Goal: Task Accomplishment & Management: Manage account settings

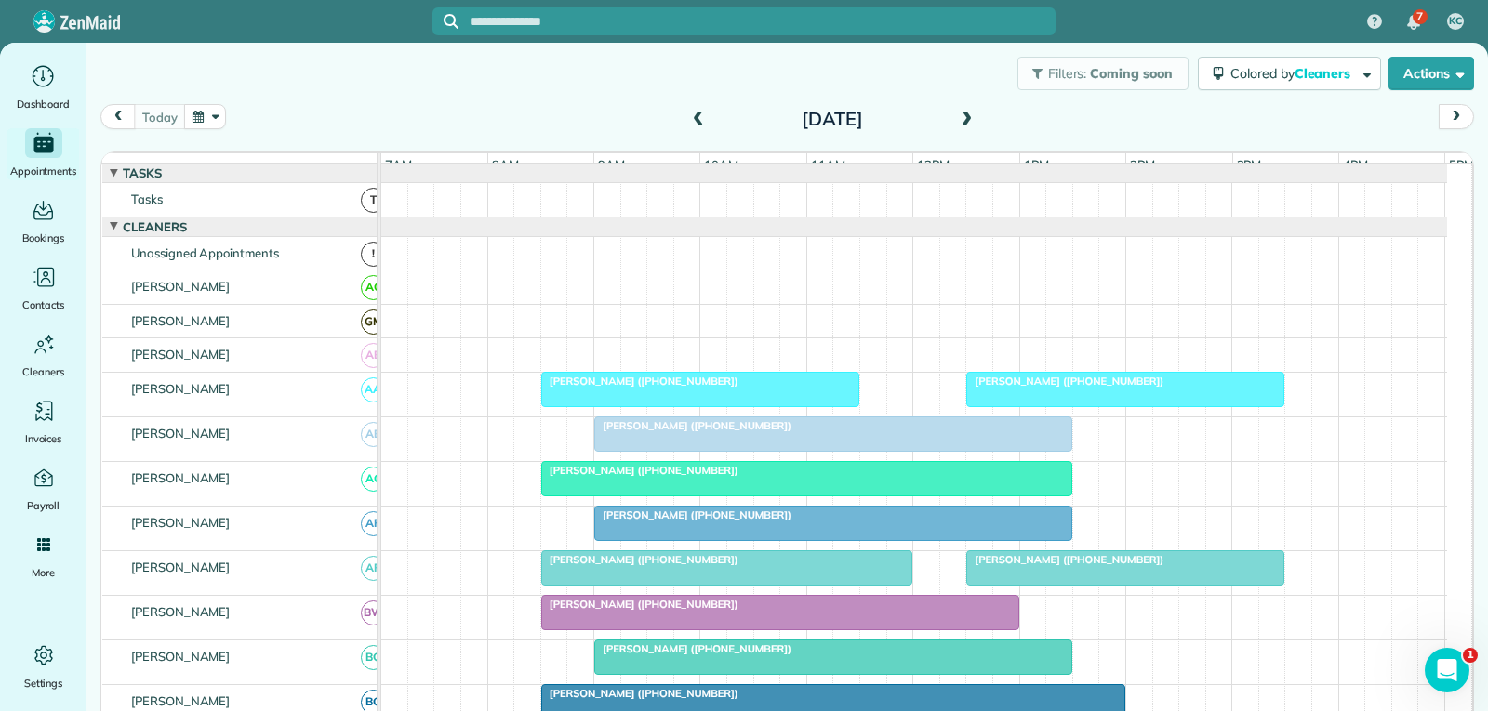
click at [783, 388] on div "[PERSON_NAME] ([PHONE_NUMBER])" at bounding box center [700, 381] width 307 height 13
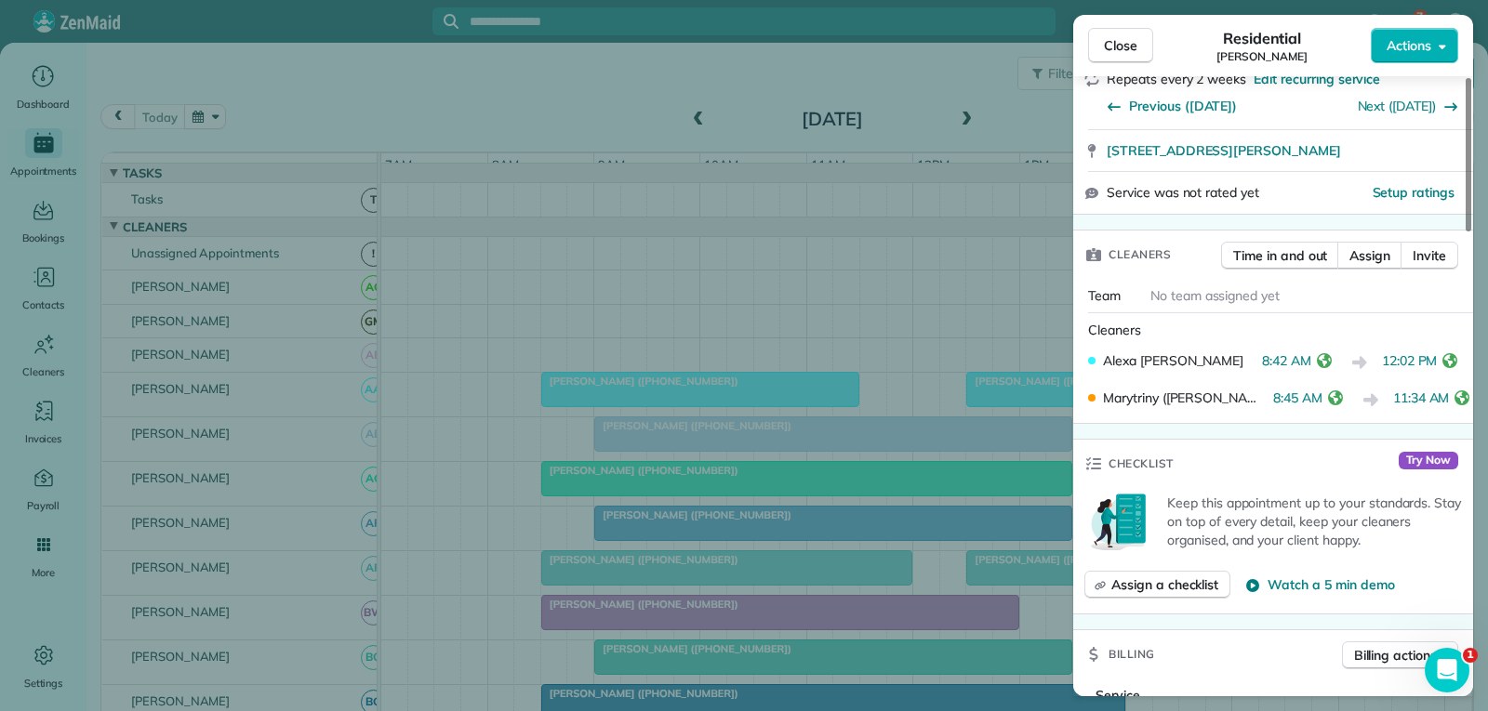
scroll to position [372, 0]
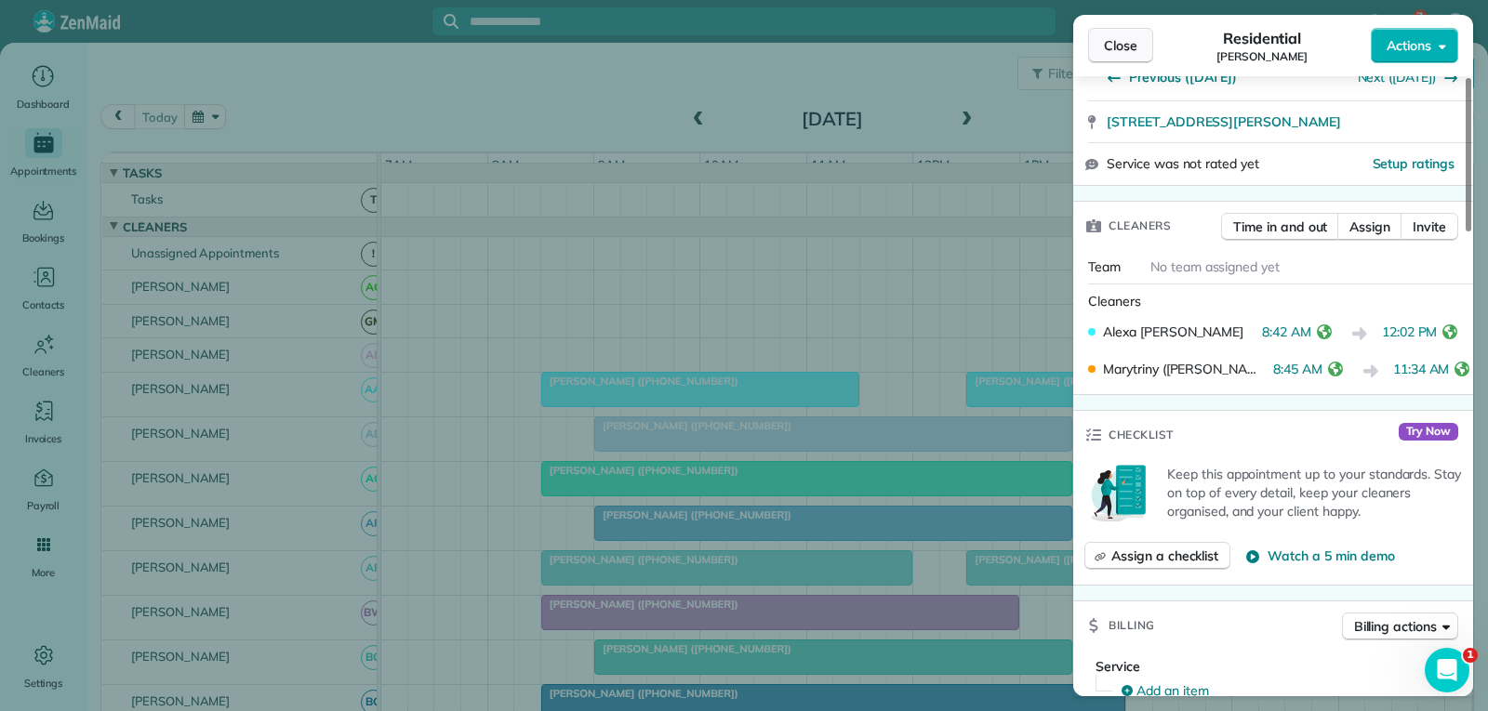
click at [1115, 46] on span "Close" at bounding box center [1120, 45] width 33 height 19
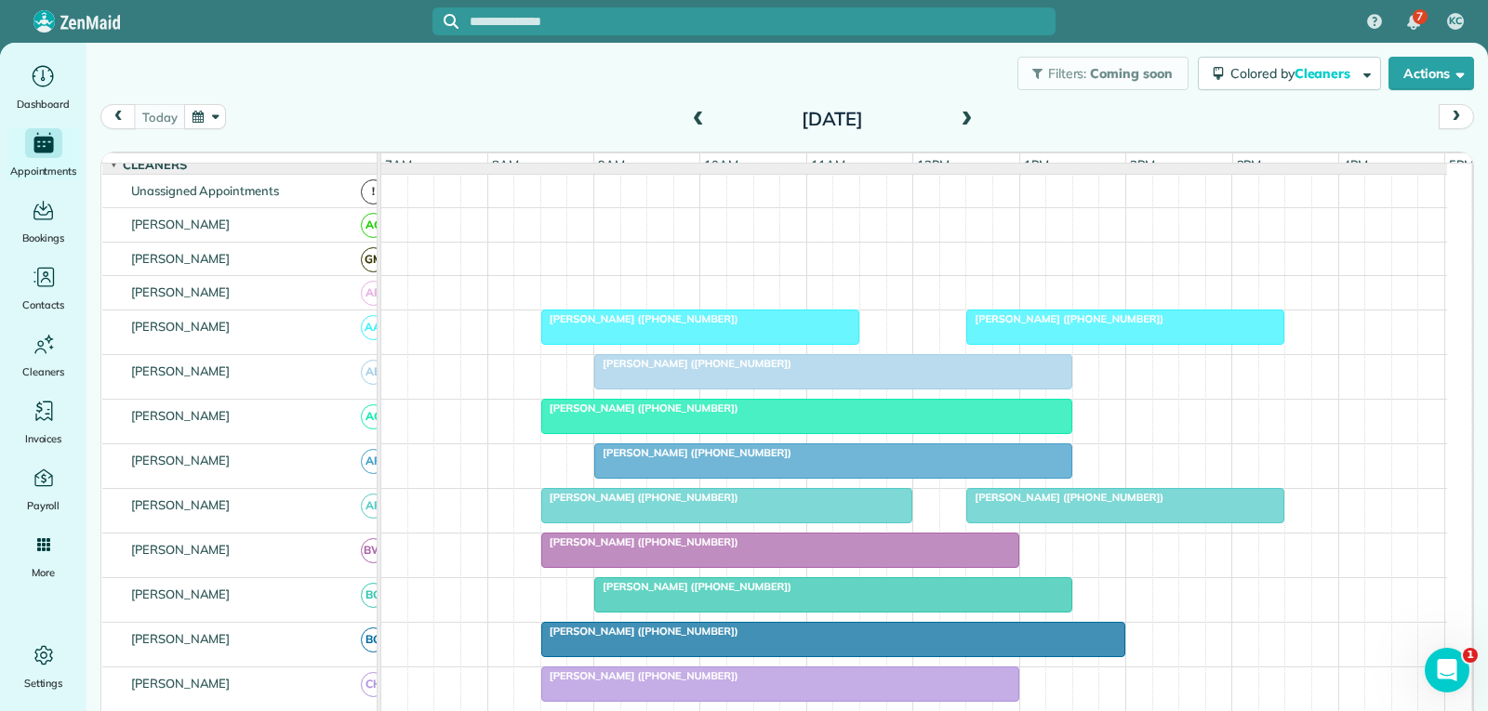
scroll to position [93, 0]
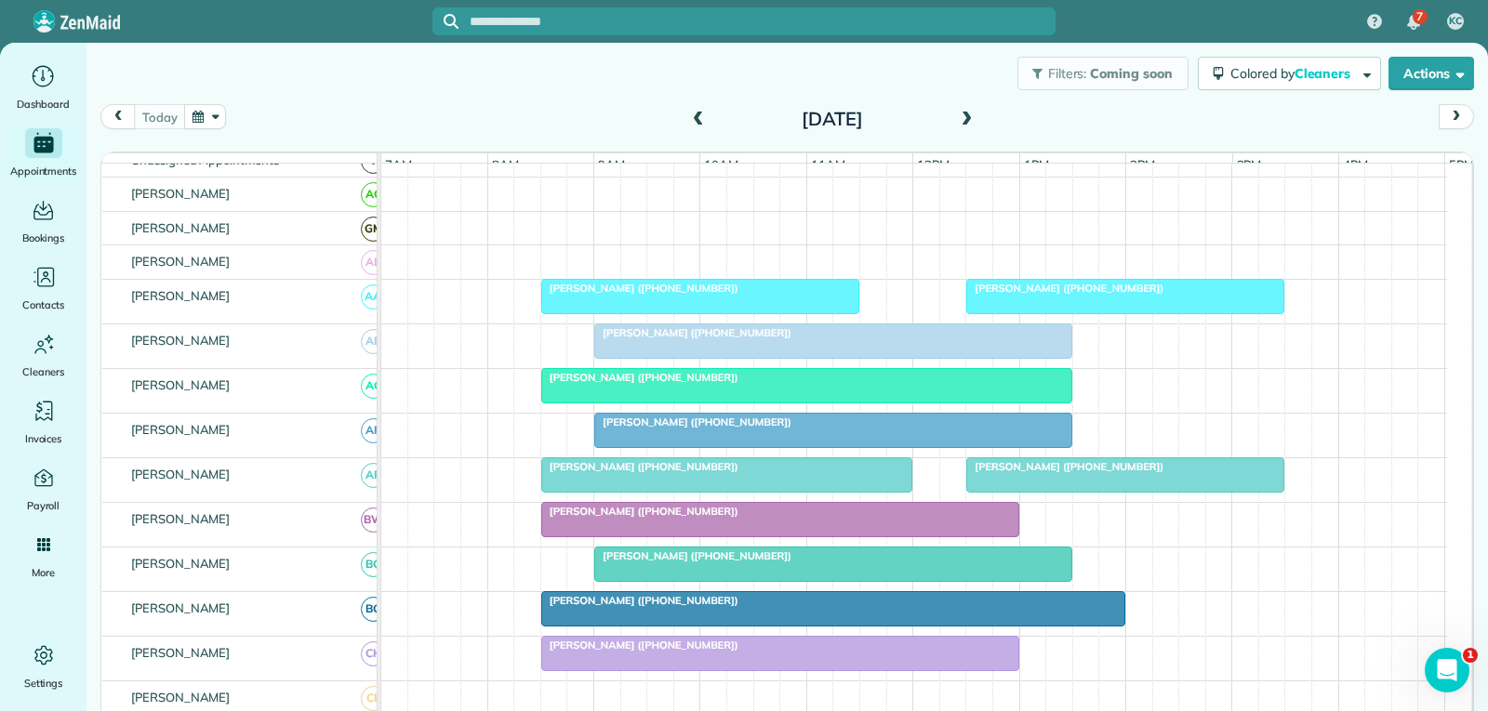
click at [816, 473] on div "[PERSON_NAME] ([PHONE_NUMBER])" at bounding box center [727, 466] width 360 height 13
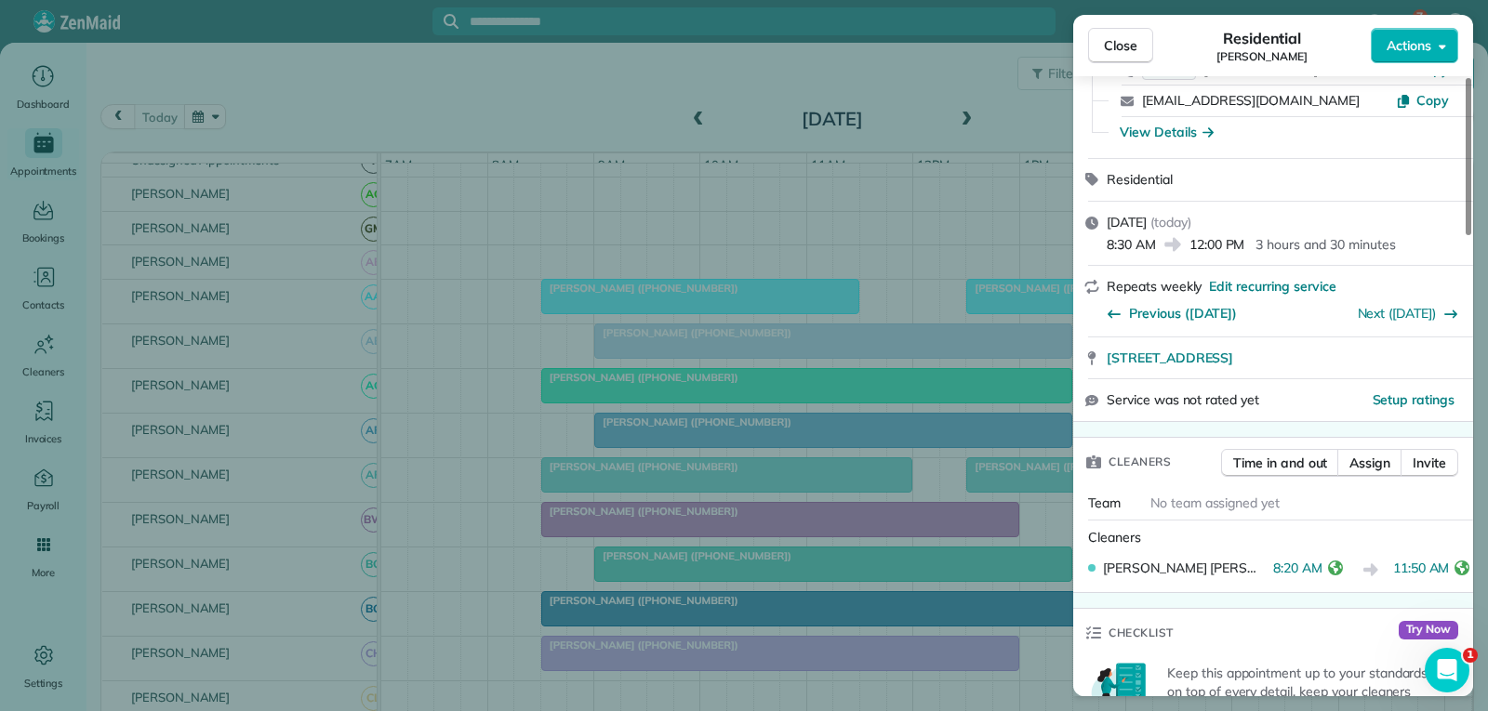
scroll to position [186, 0]
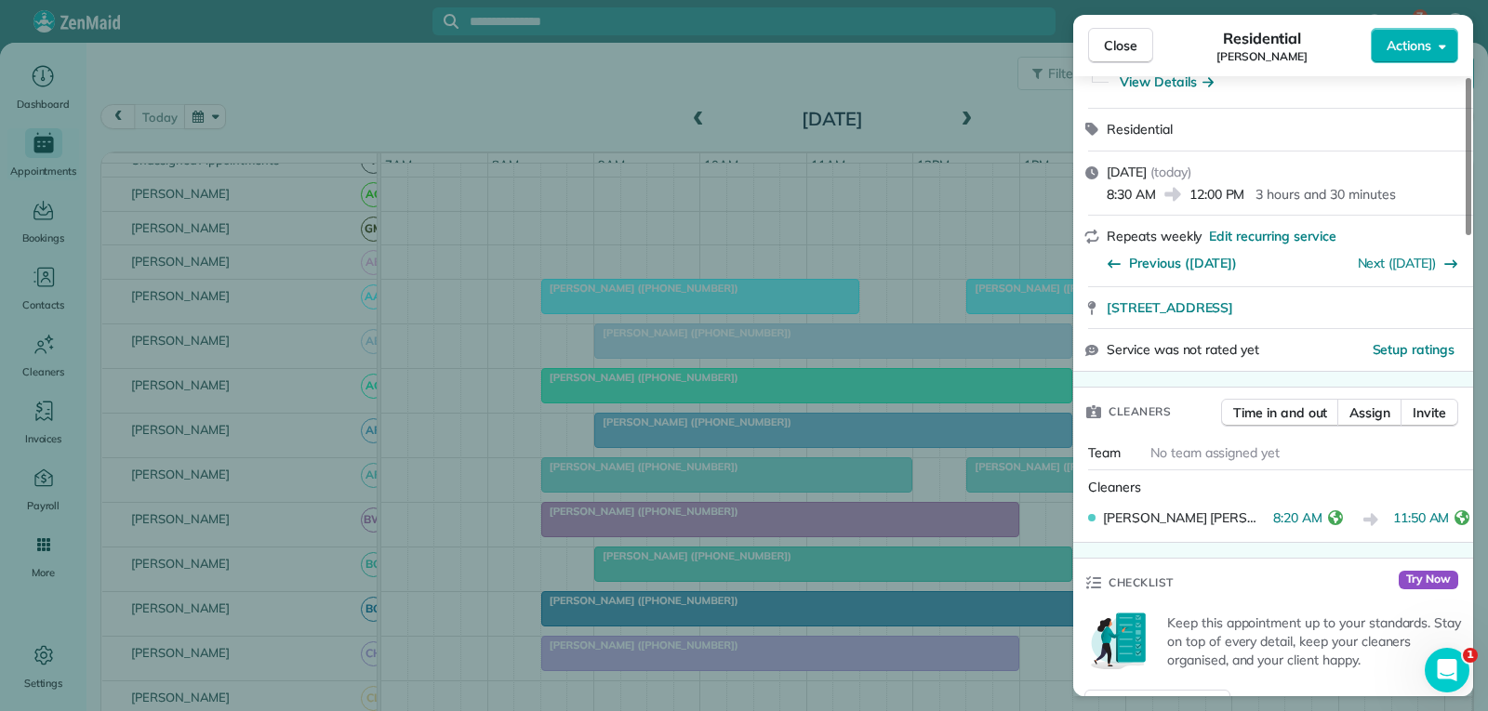
drag, startPoint x: 1110, startPoint y: 39, endPoint x: 1105, endPoint y: 57, distance: 18.3
click at [1110, 39] on span "Close" at bounding box center [1120, 45] width 33 height 19
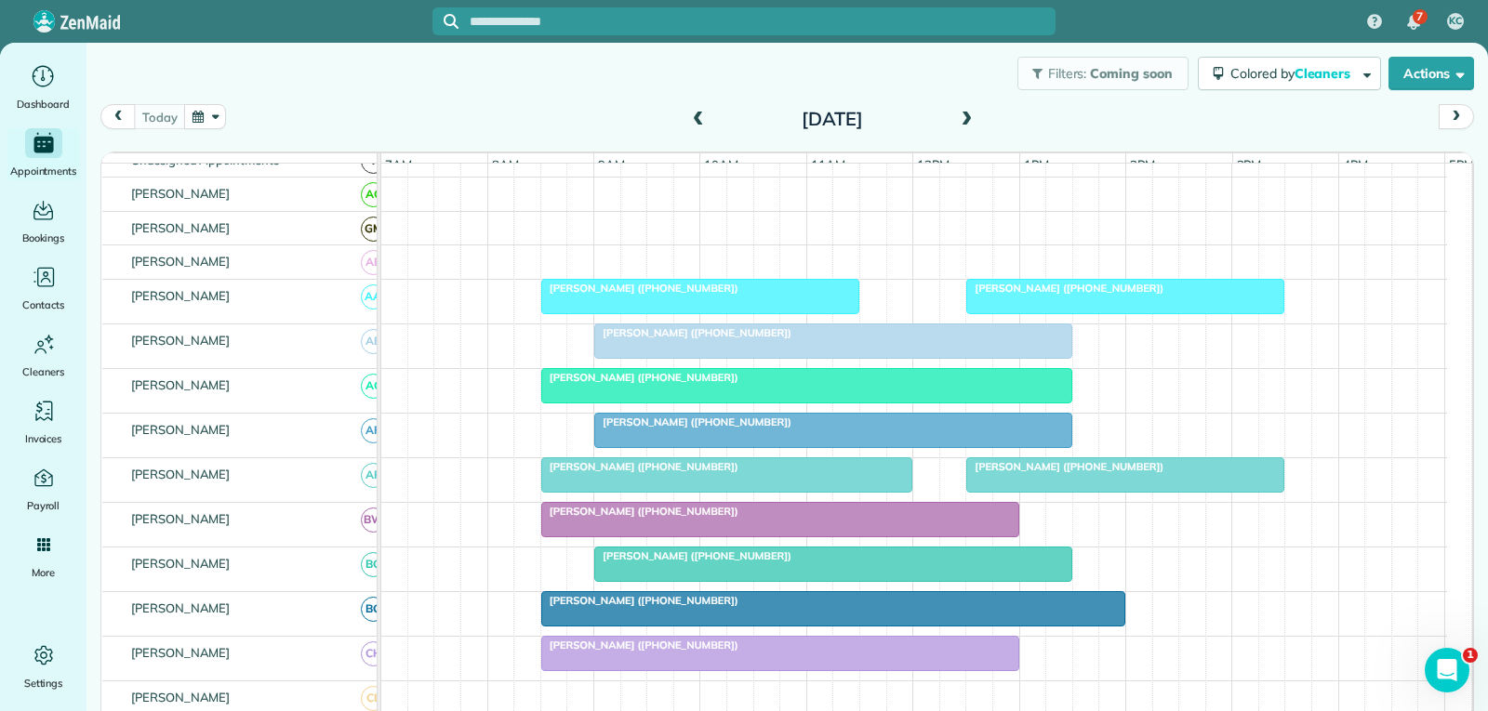
click at [1003, 473] on span "[PERSON_NAME] ([PHONE_NUMBER])" at bounding box center [1064, 466] width 199 height 13
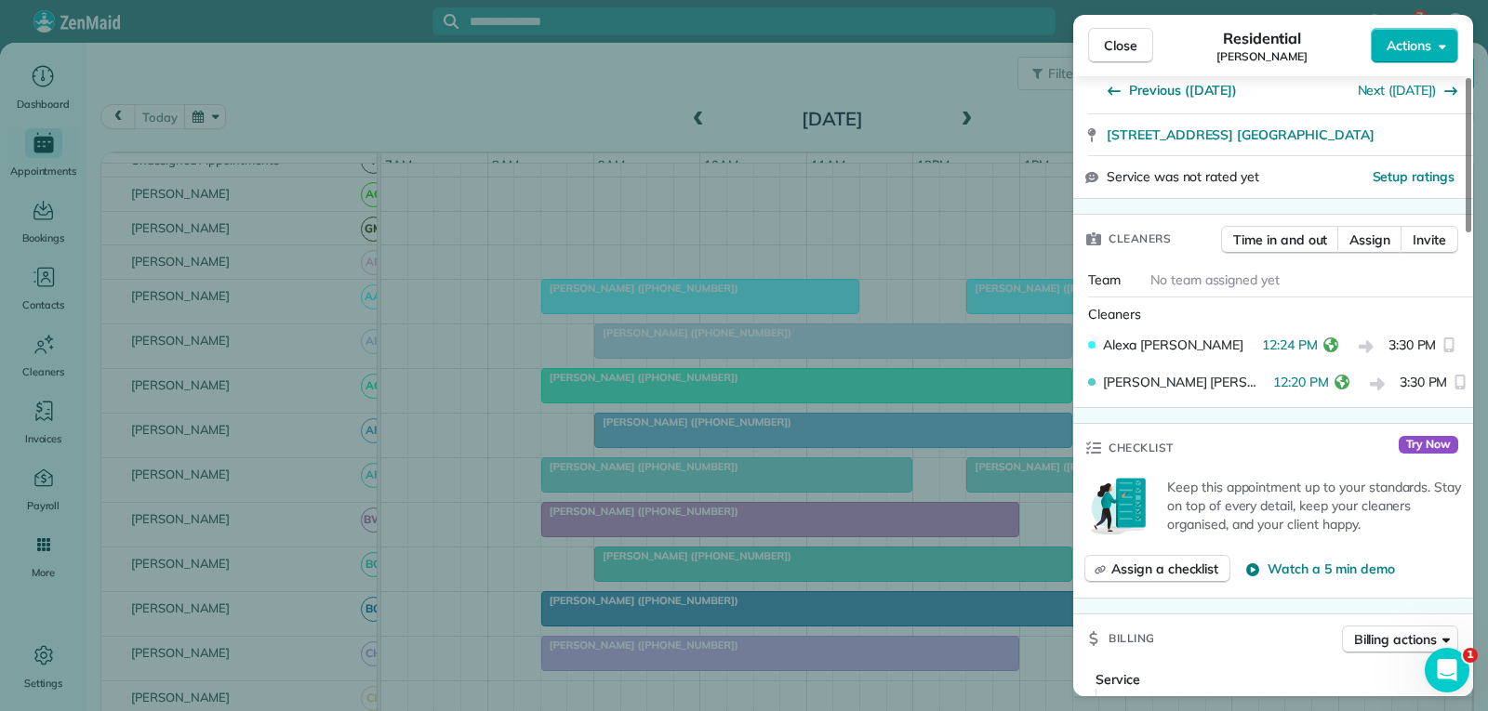
scroll to position [372, 0]
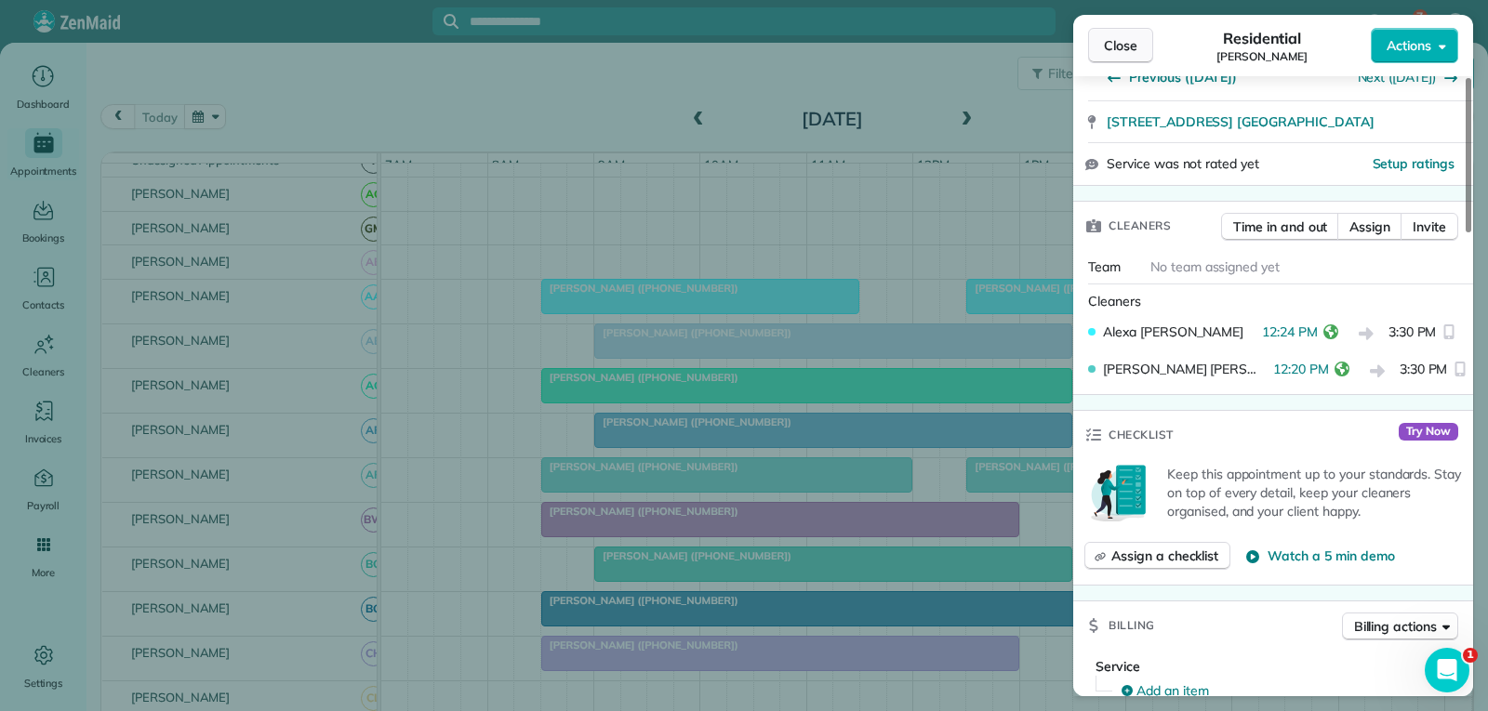
click at [1121, 46] on span "Close" at bounding box center [1120, 45] width 33 height 19
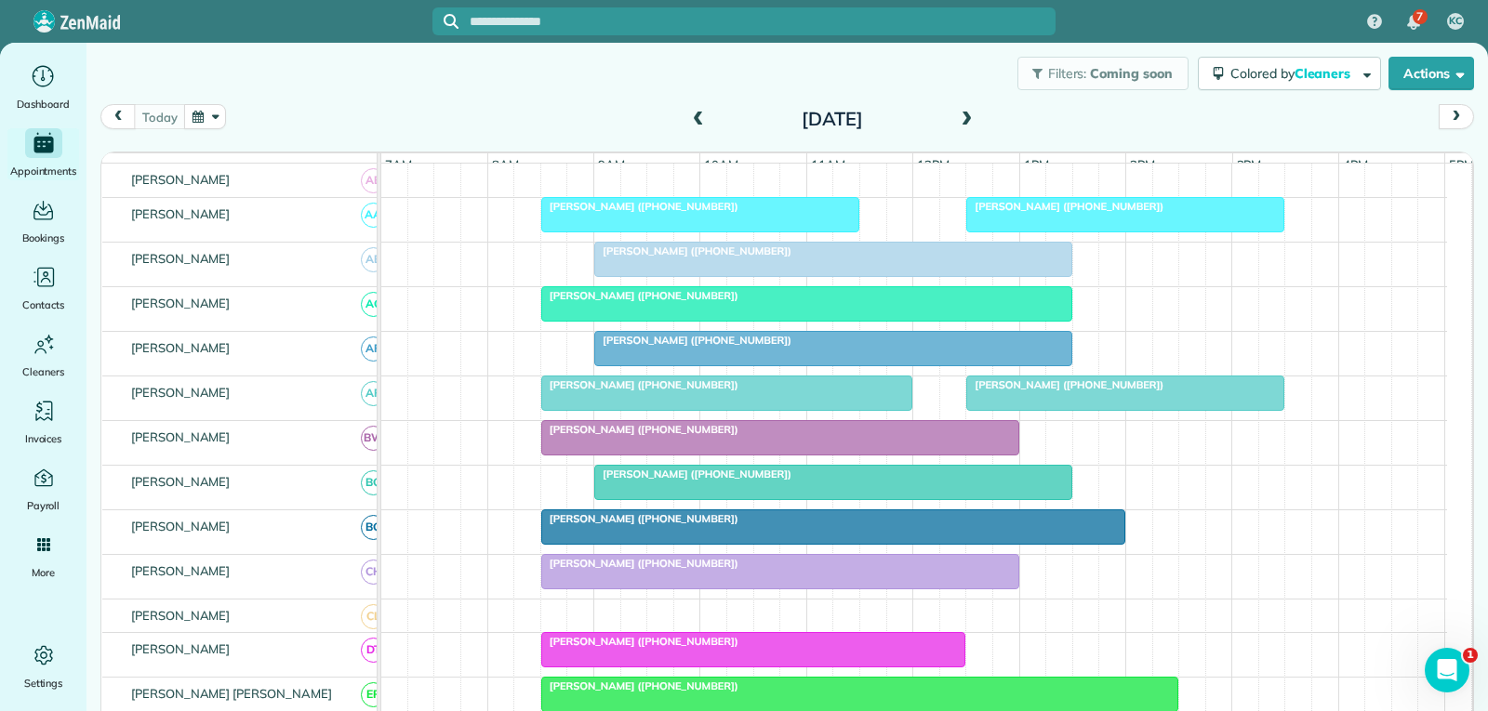
scroll to position [279, 0]
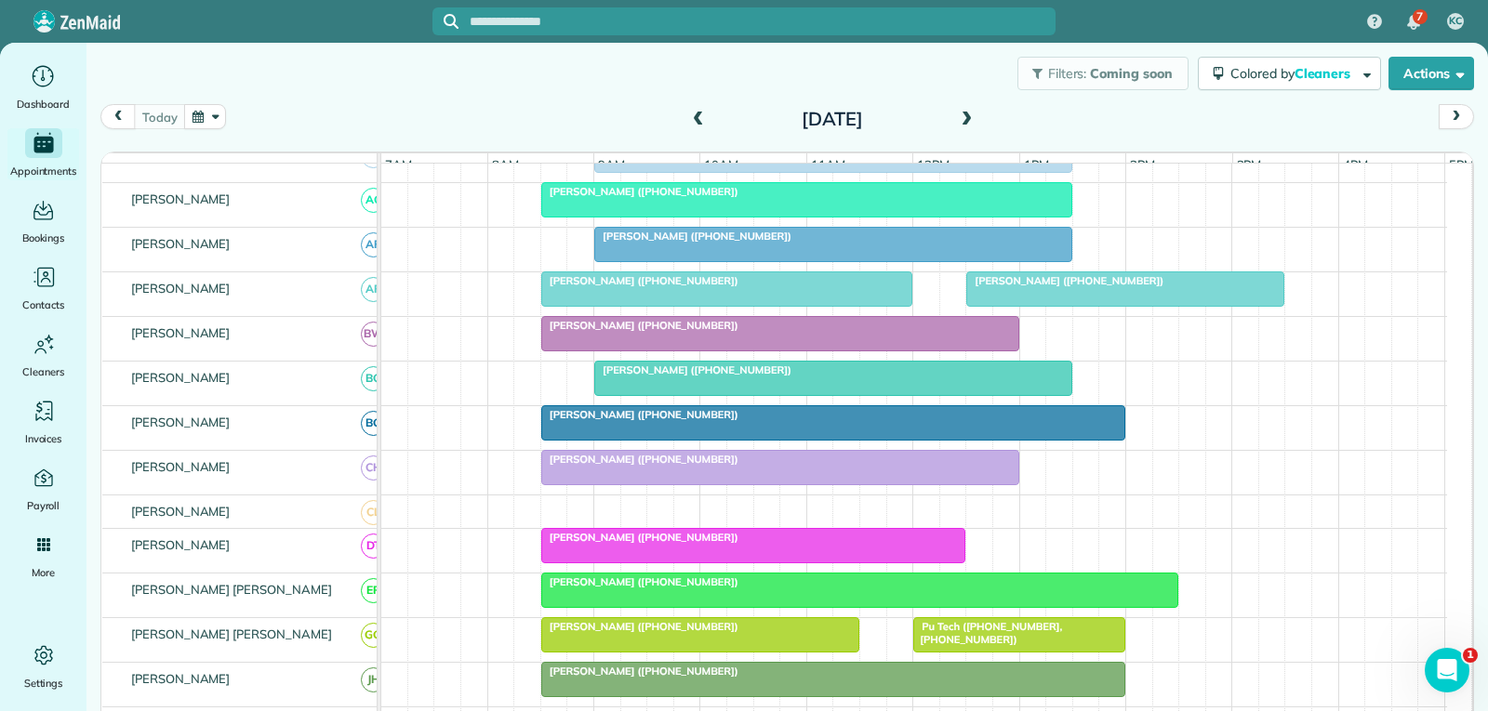
click at [818, 351] on div at bounding box center [780, 333] width 476 height 33
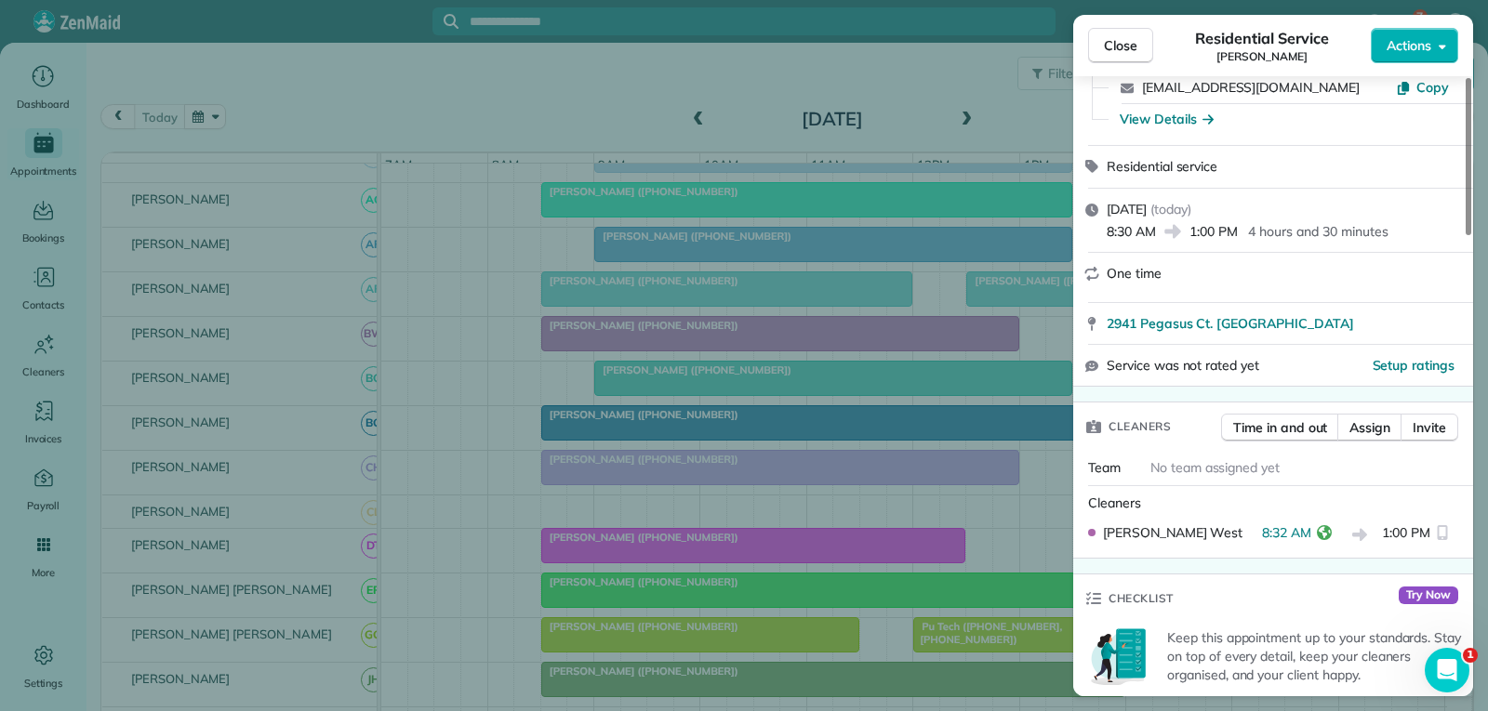
scroll to position [186, 0]
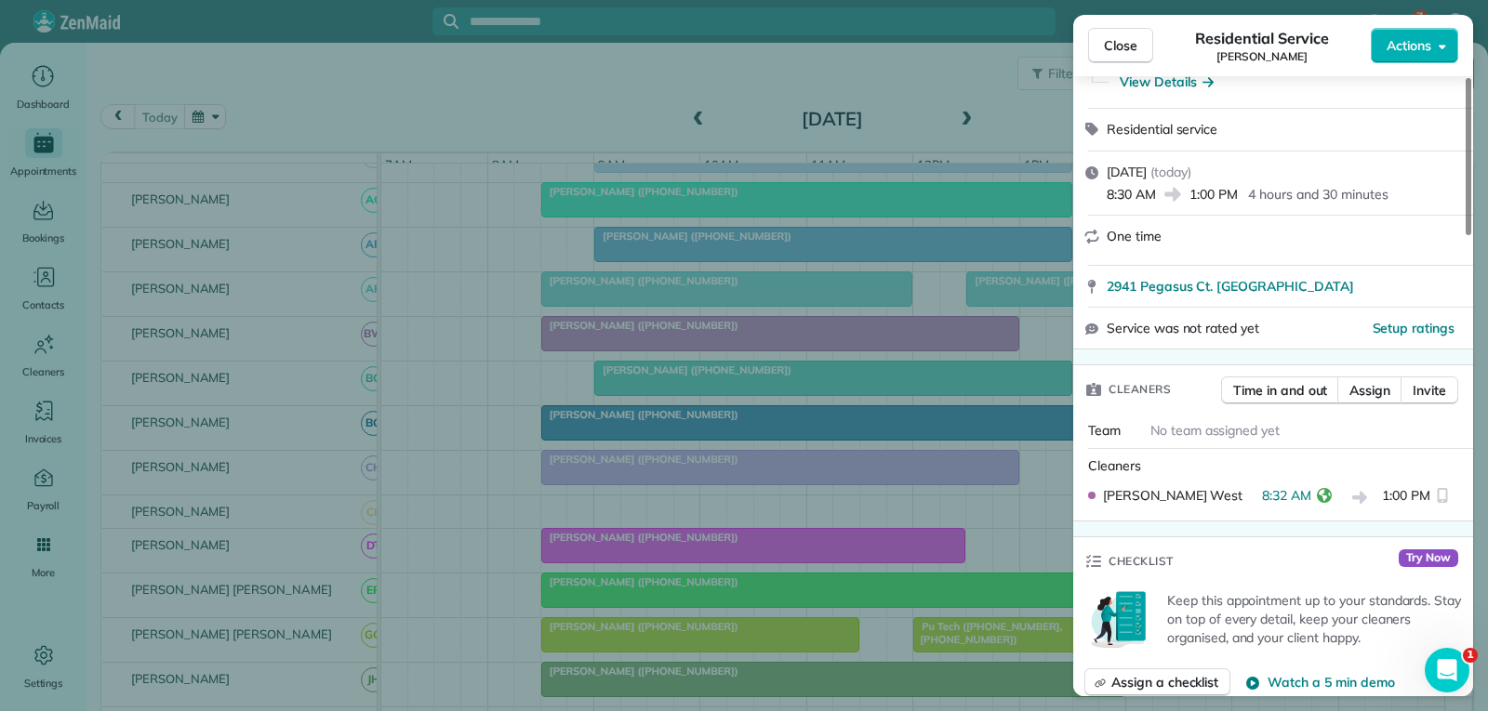
drag, startPoint x: 1124, startPoint y: 43, endPoint x: 1037, endPoint y: 146, distance: 135.3
click at [1124, 43] on span "Close" at bounding box center [1120, 45] width 33 height 19
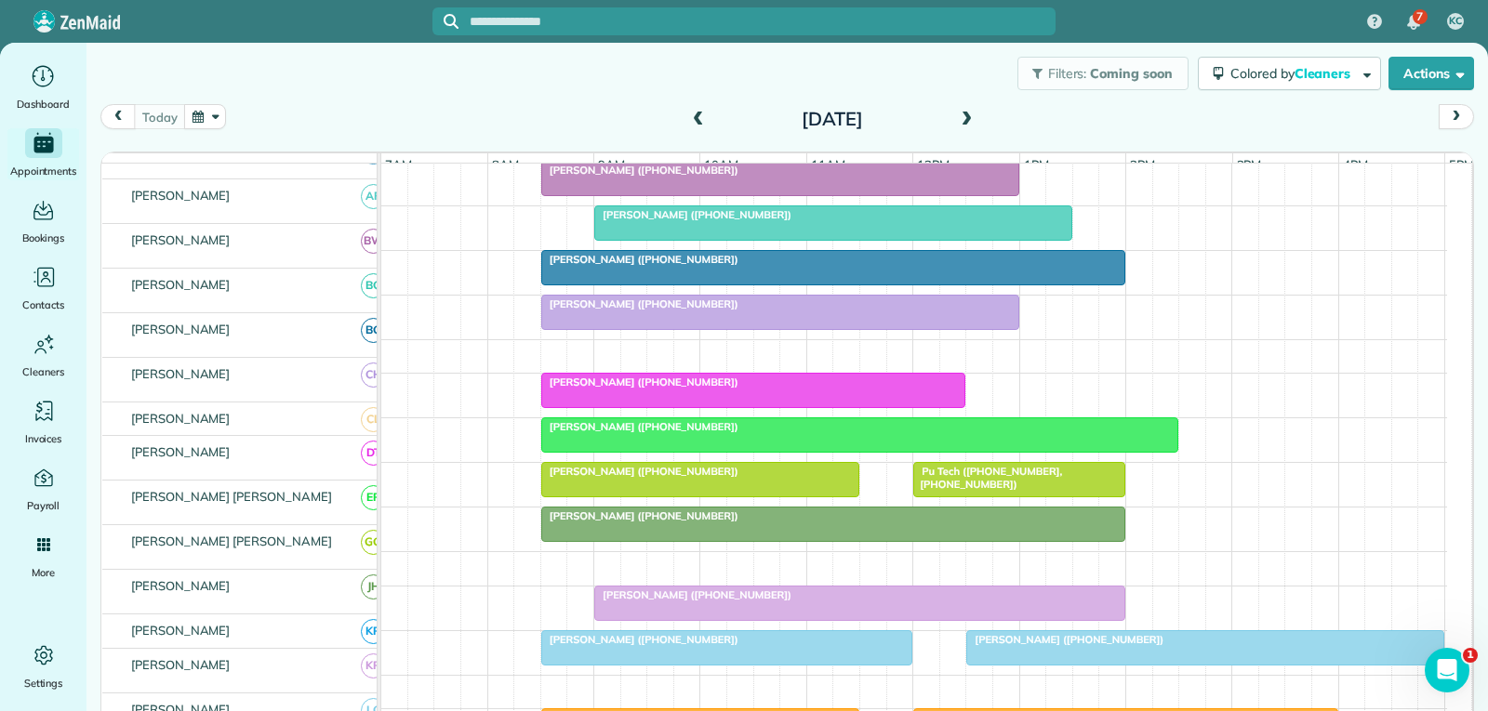
scroll to position [465, 0]
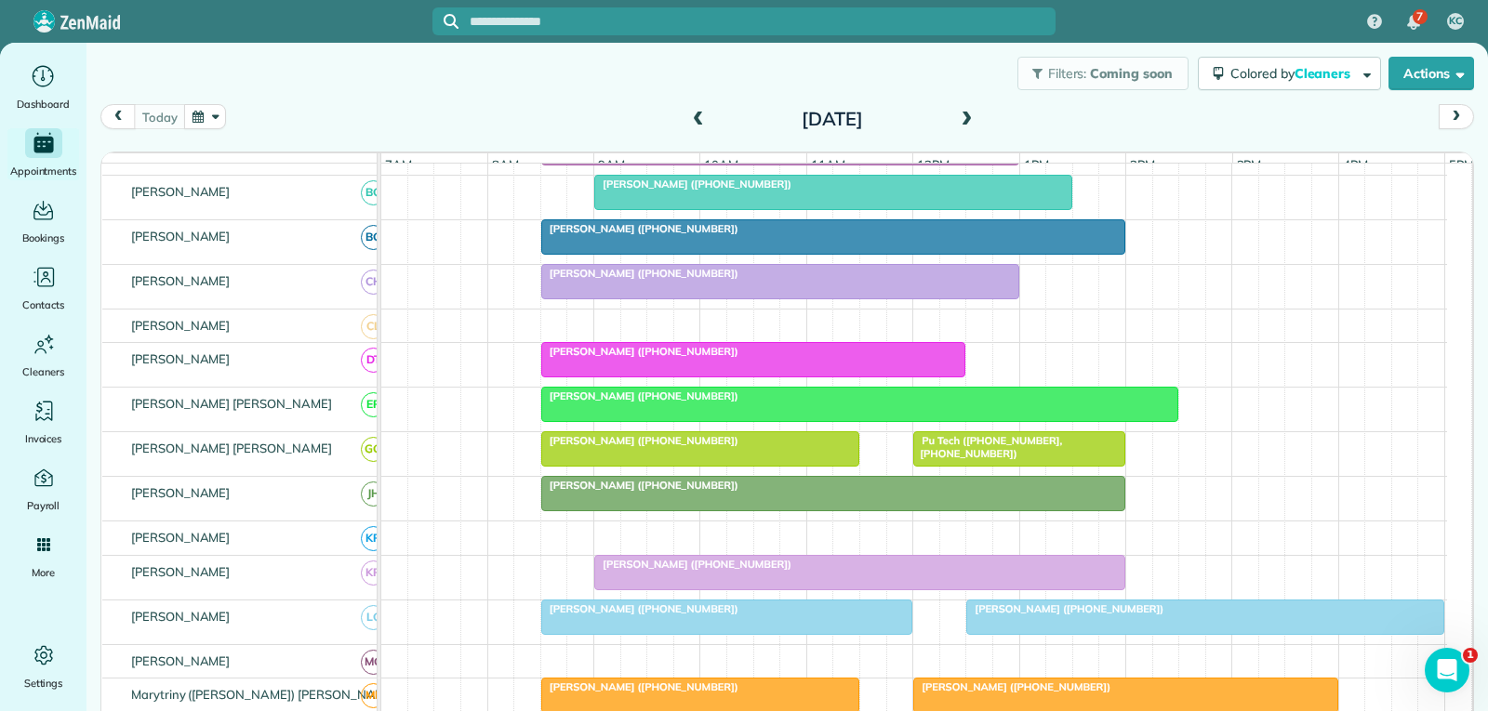
click at [818, 280] on div "[PERSON_NAME] ([PHONE_NUMBER])" at bounding box center [780, 273] width 467 height 13
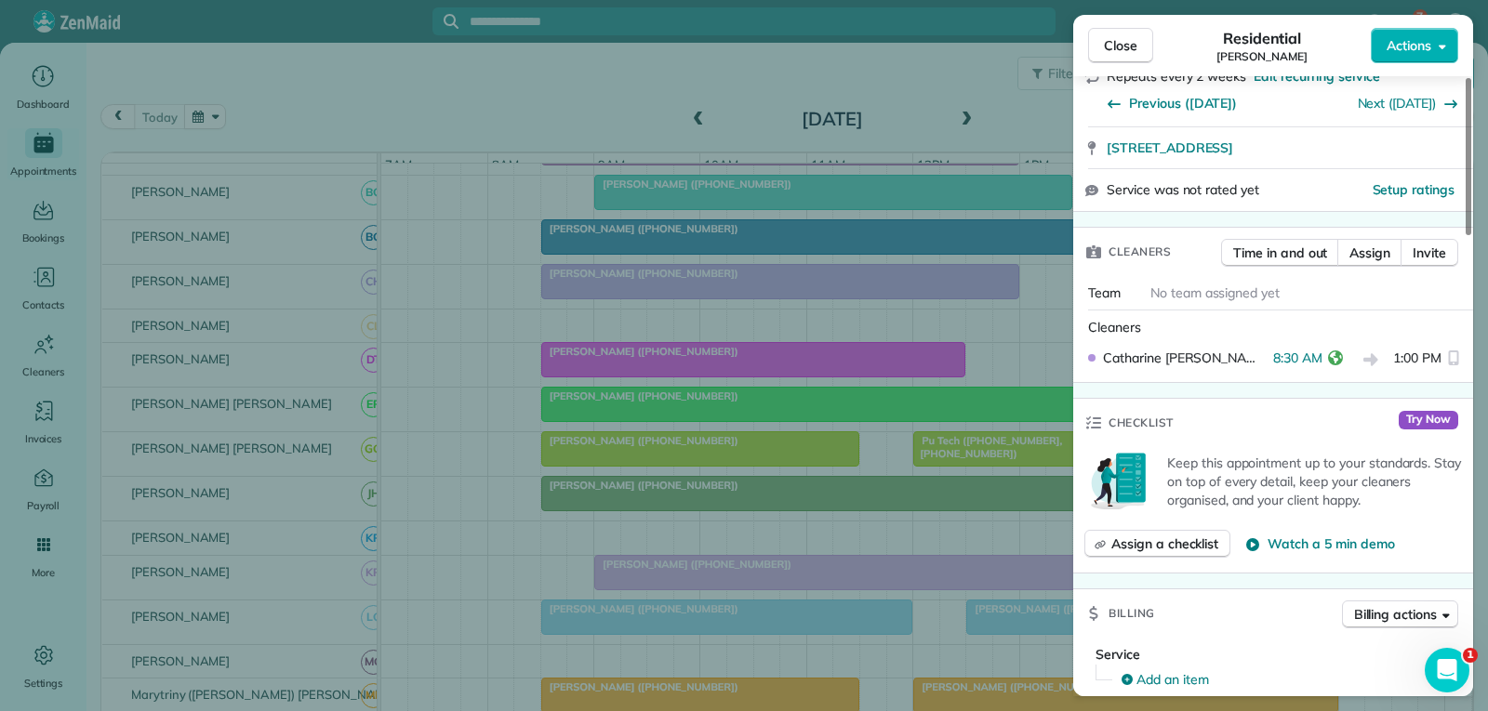
scroll to position [372, 0]
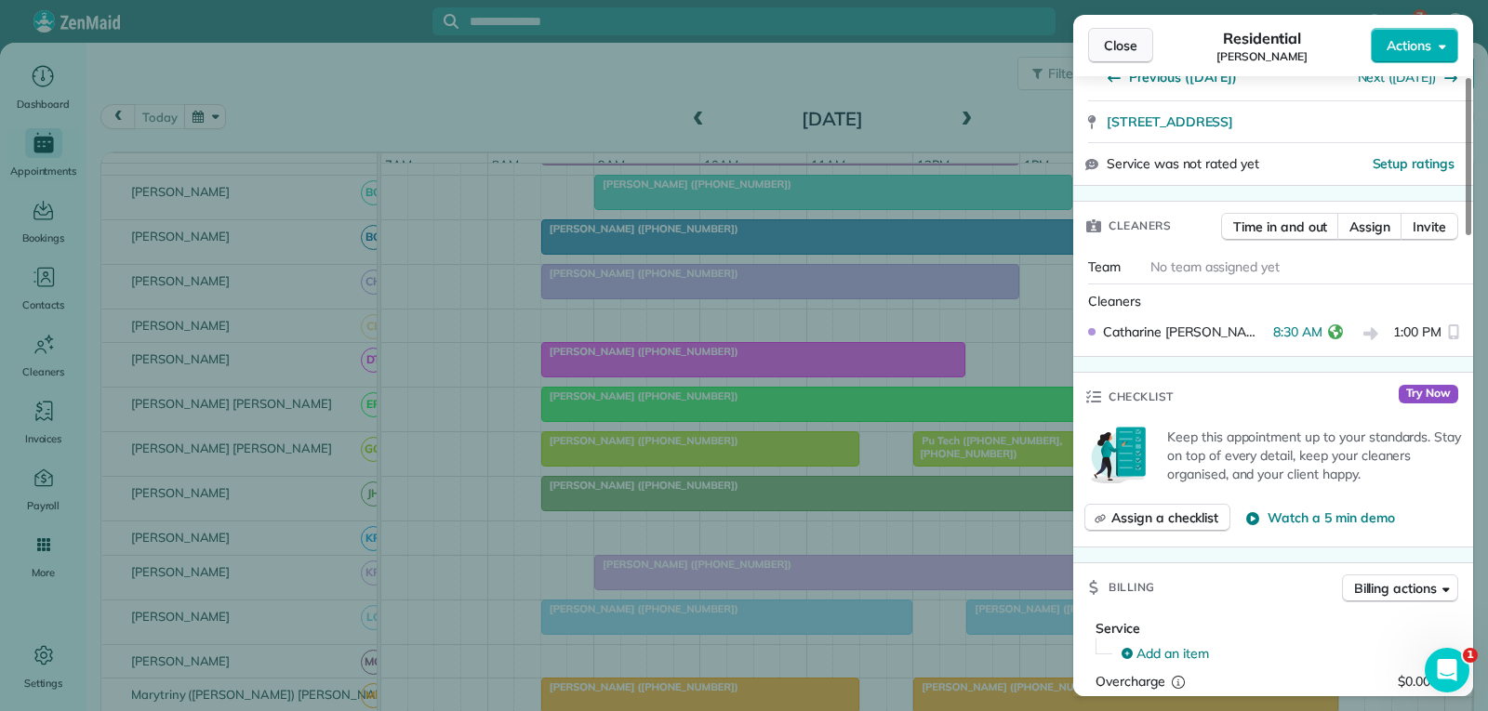
click at [1128, 47] on span "Close" at bounding box center [1120, 45] width 33 height 19
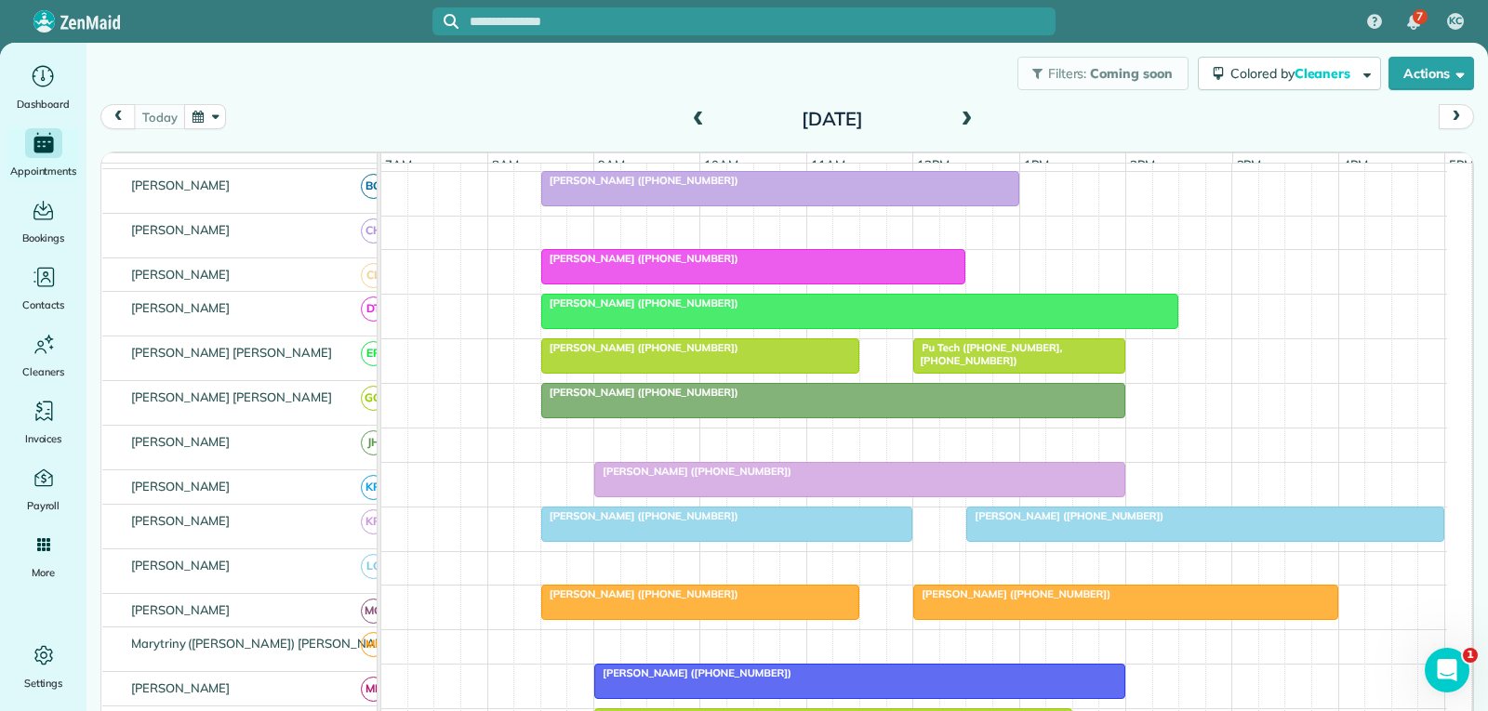
scroll to position [558, 0]
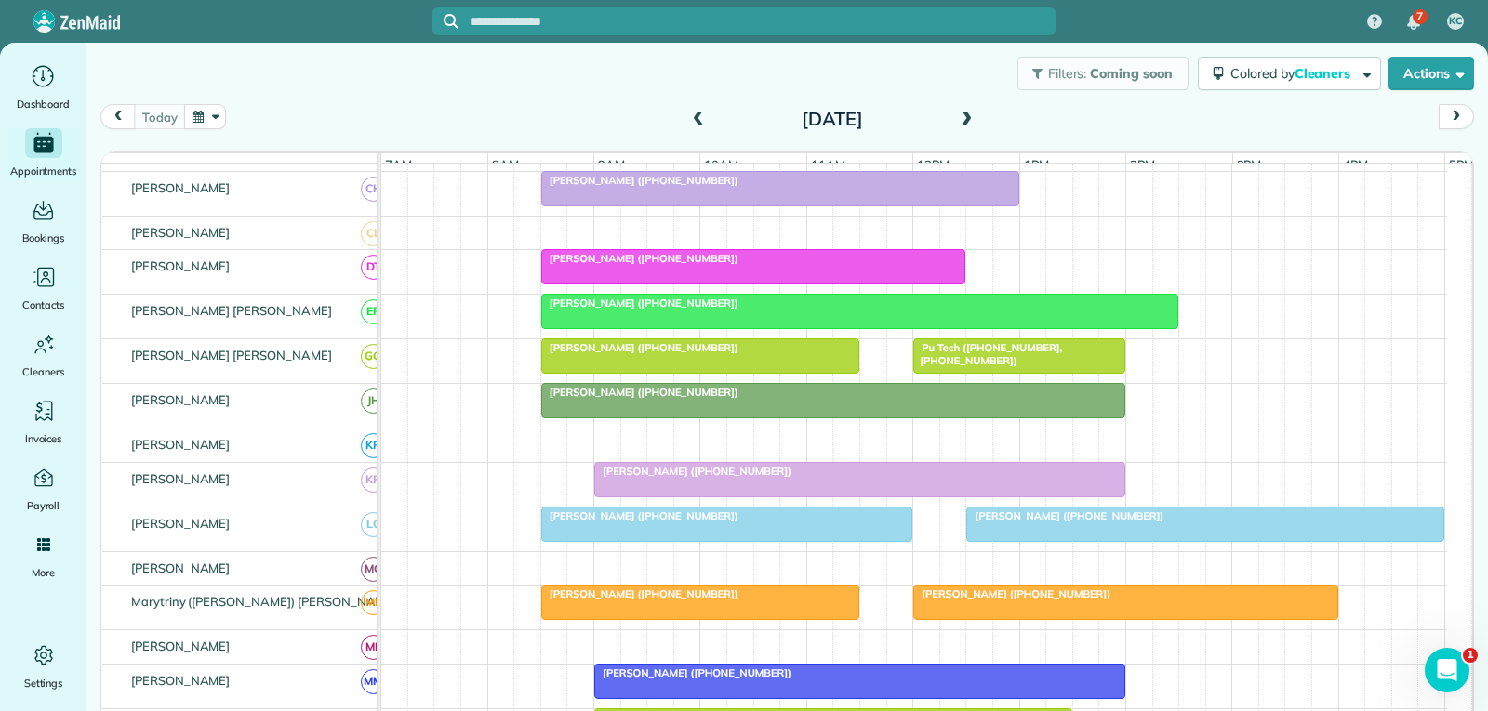
click at [749, 371] on div at bounding box center [700, 355] width 316 height 33
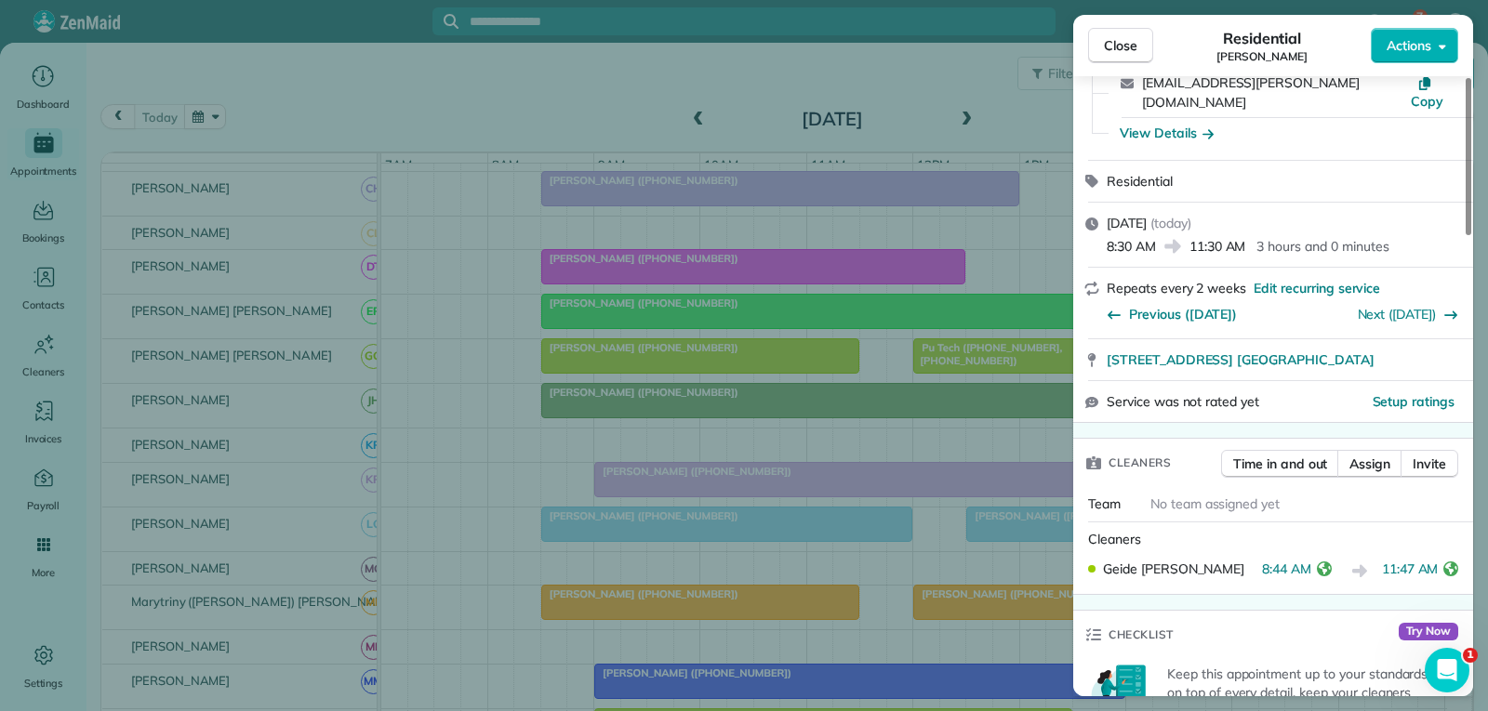
scroll to position [186, 0]
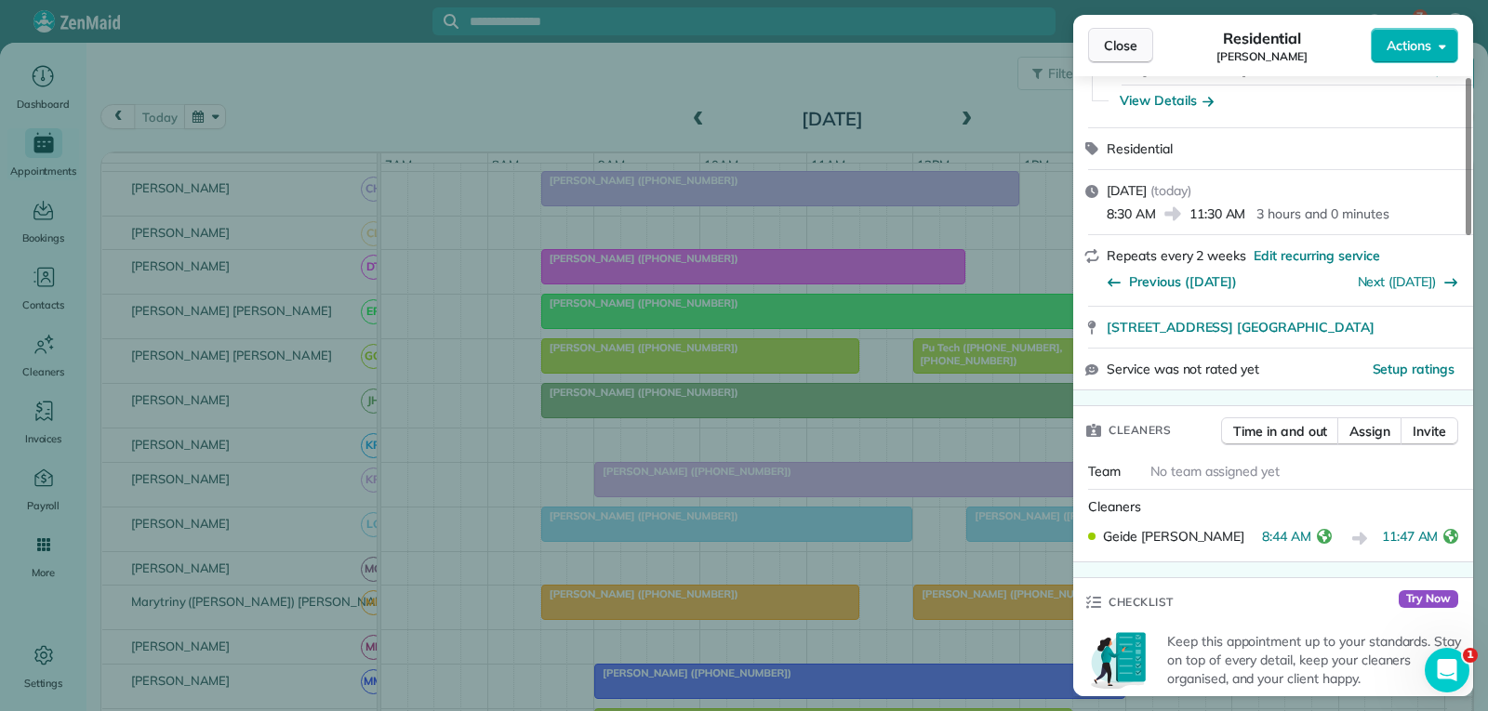
click at [1123, 44] on span "Close" at bounding box center [1120, 45] width 33 height 19
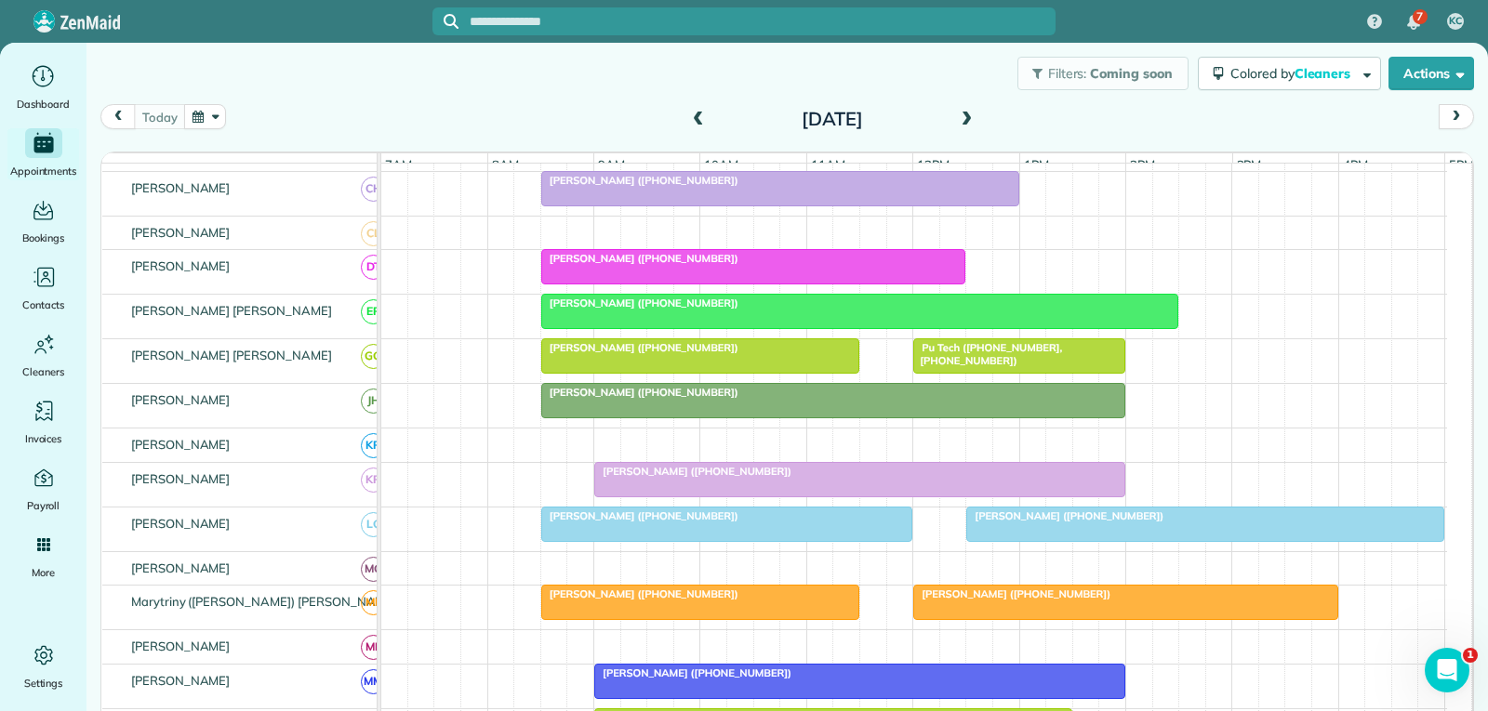
click at [999, 538] on div at bounding box center [1205, 524] width 476 height 33
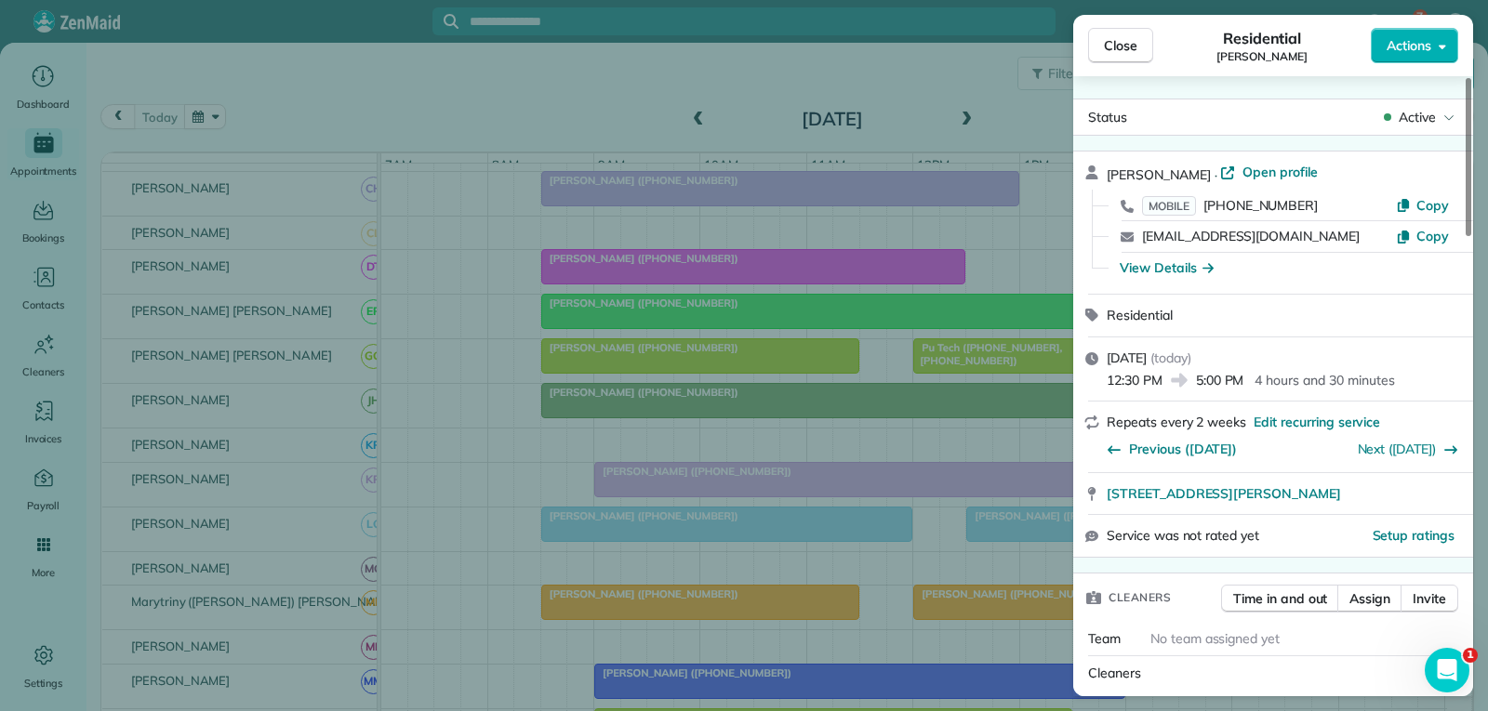
scroll to position [186, 0]
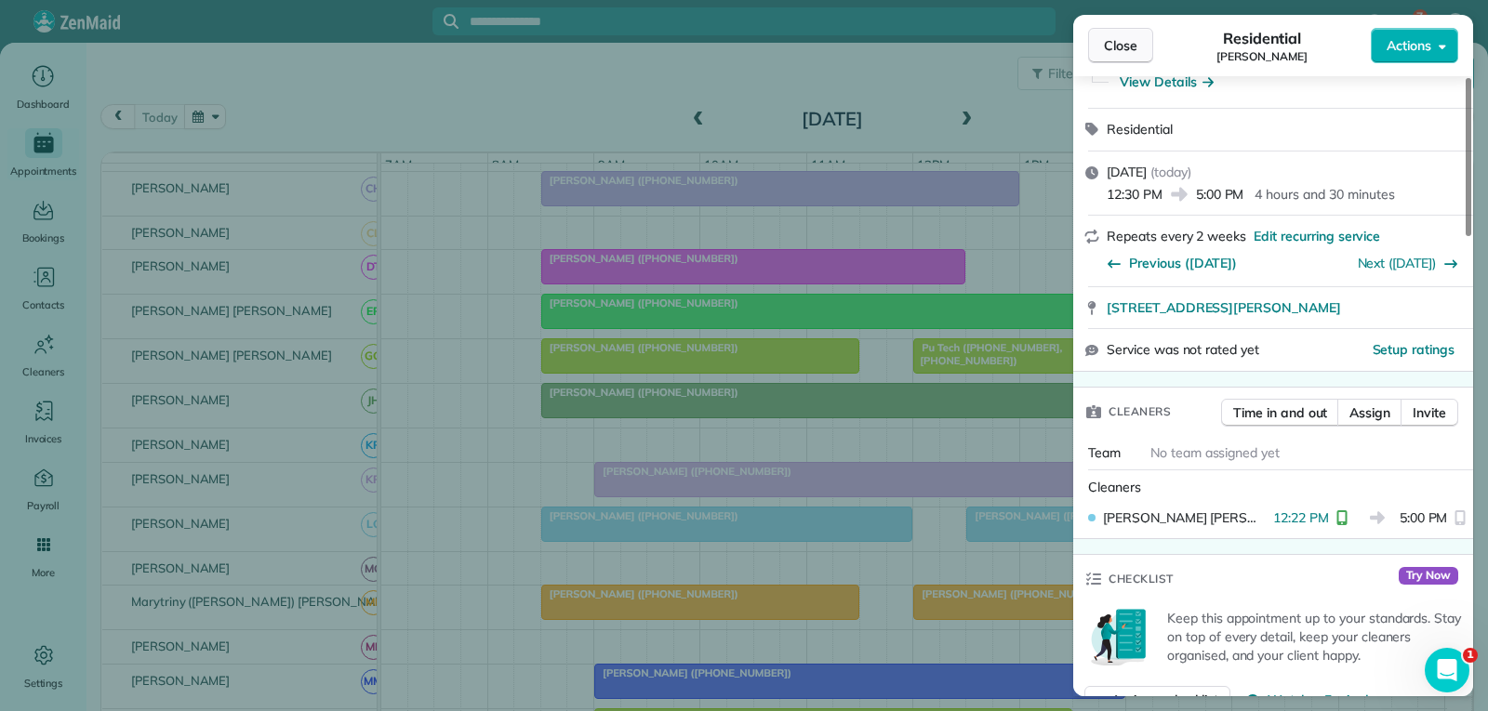
click at [1132, 51] on span "Close" at bounding box center [1120, 45] width 33 height 19
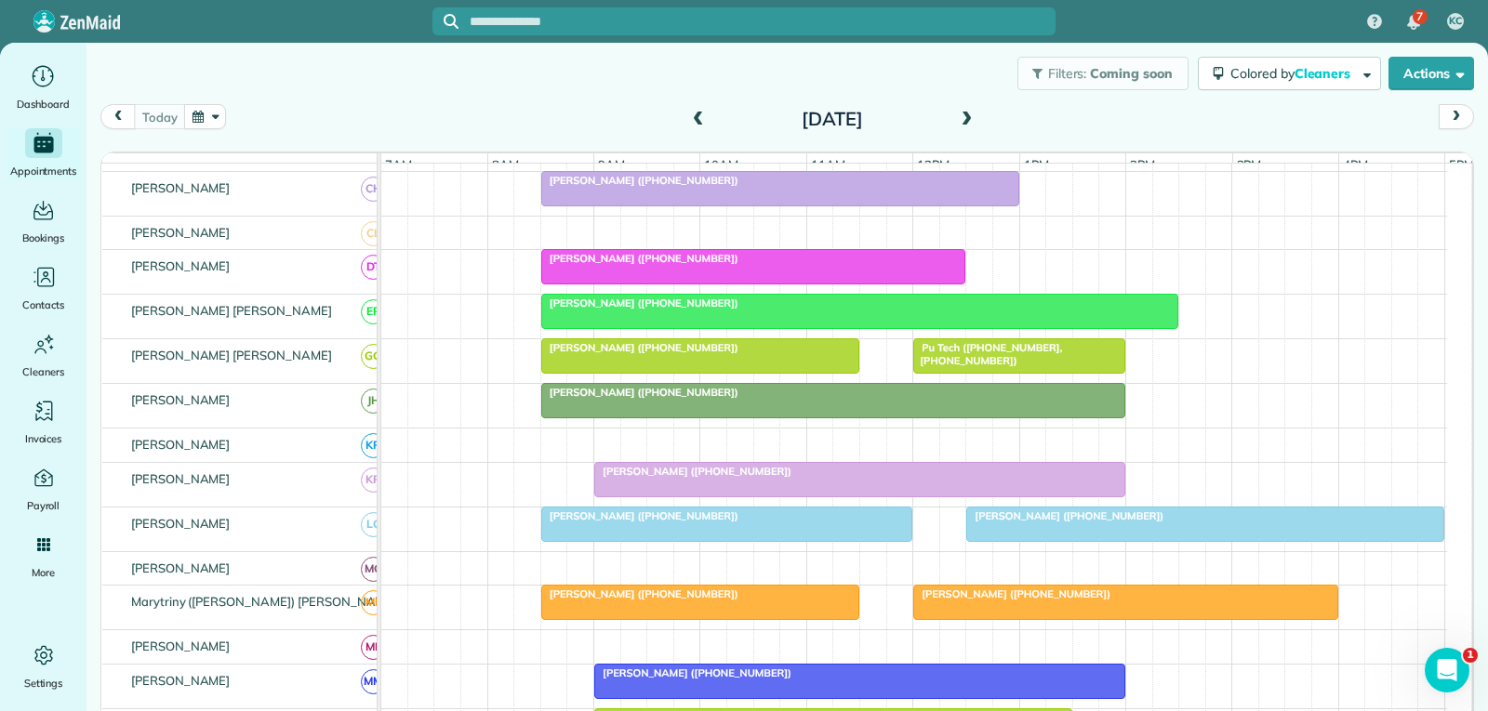
click at [791, 541] on div at bounding box center [726, 524] width 369 height 33
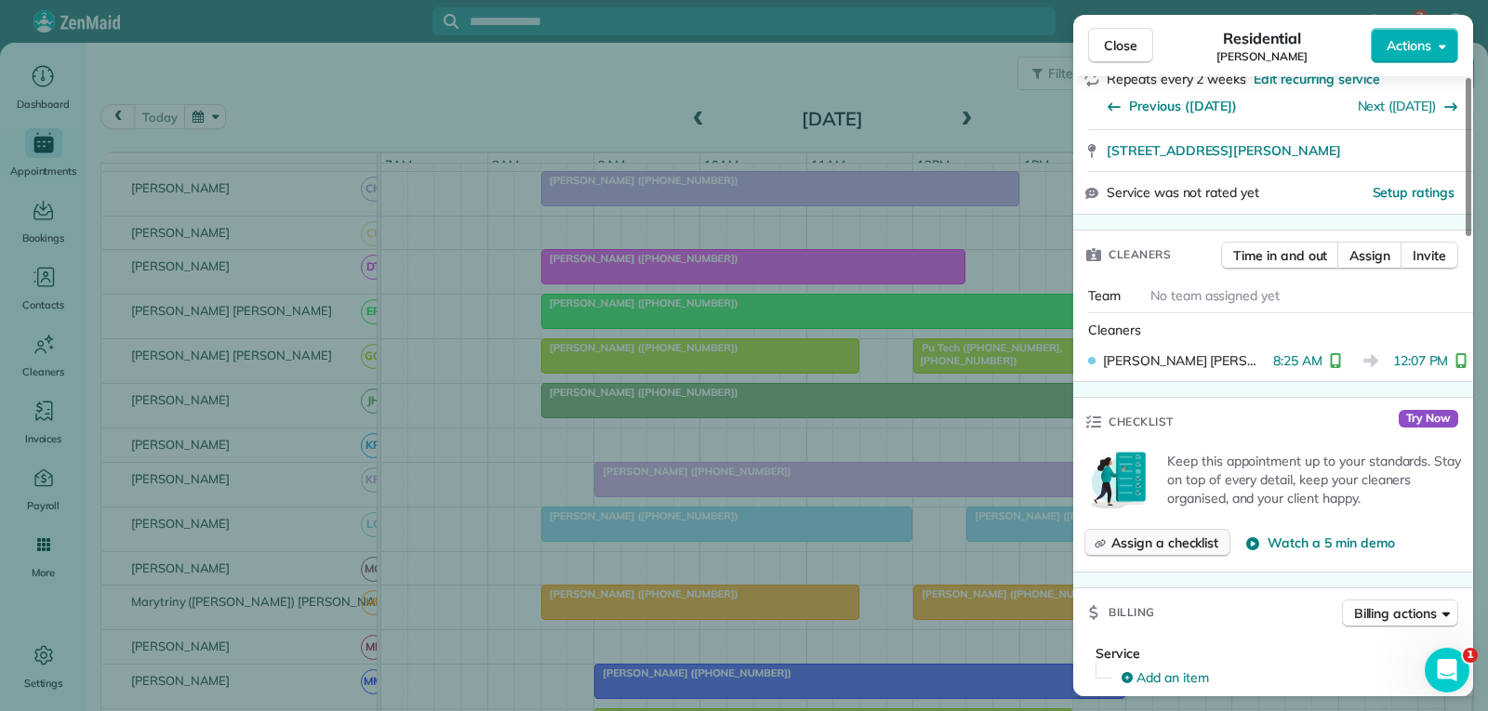
scroll to position [372, 0]
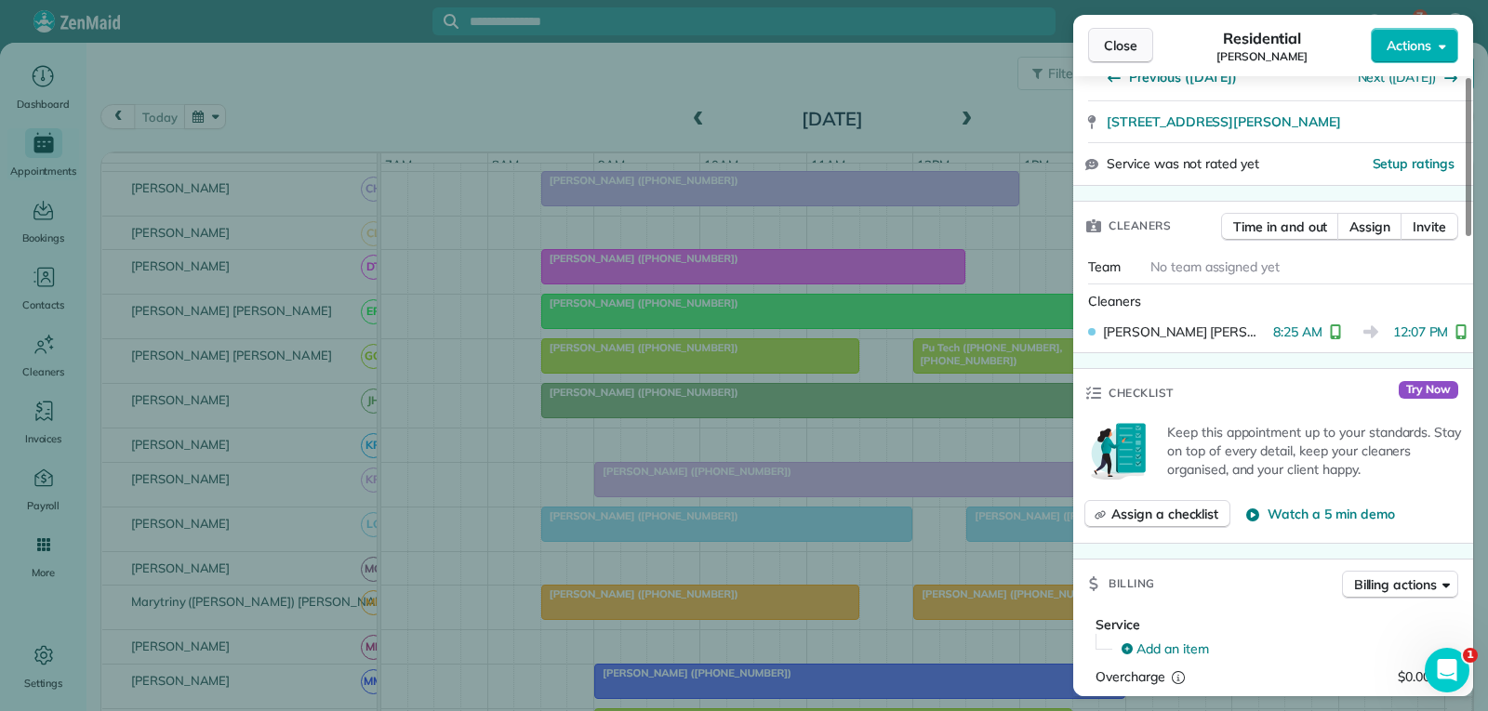
click at [1111, 46] on span "Close" at bounding box center [1120, 45] width 33 height 19
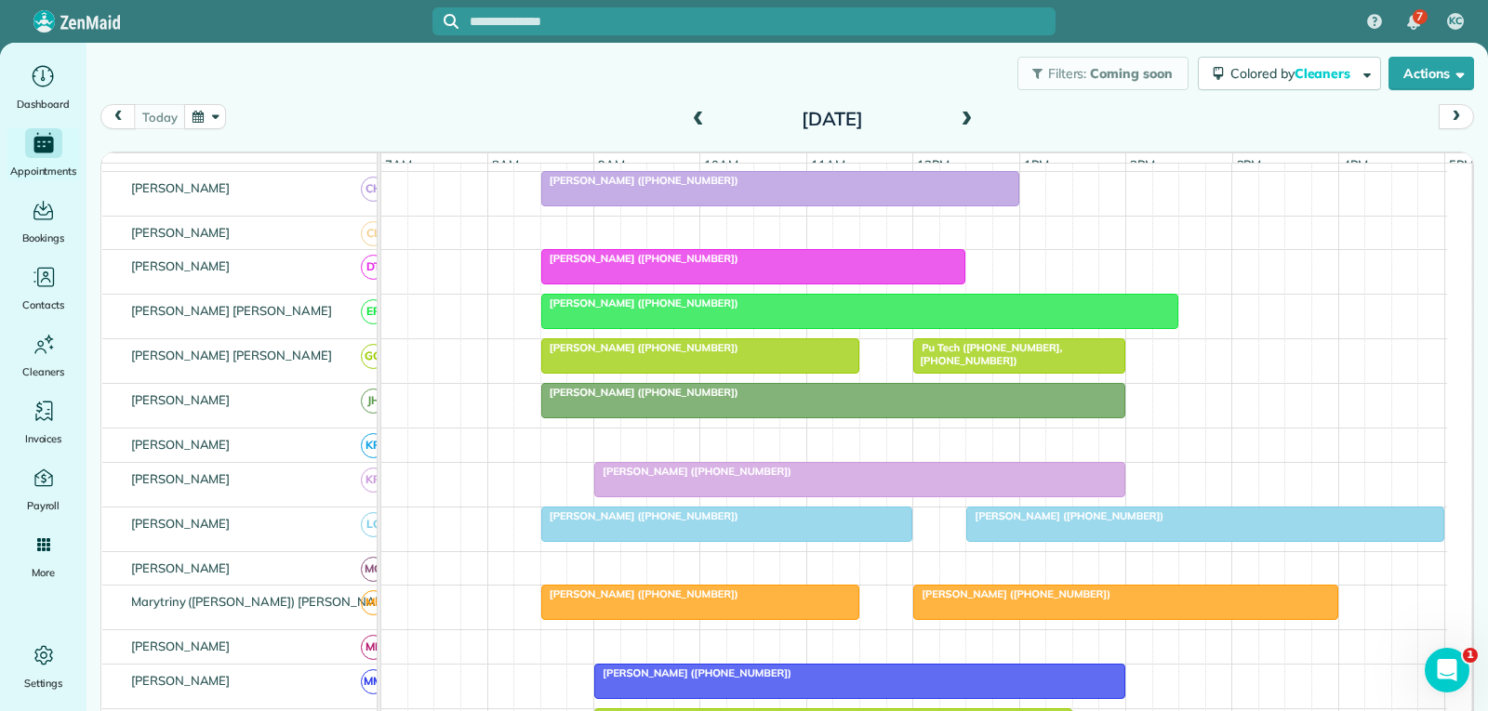
click at [937, 367] on span "Pu Tech ([PHONE_NUMBER], [PHONE_NUMBER])" at bounding box center [987, 354] width 150 height 26
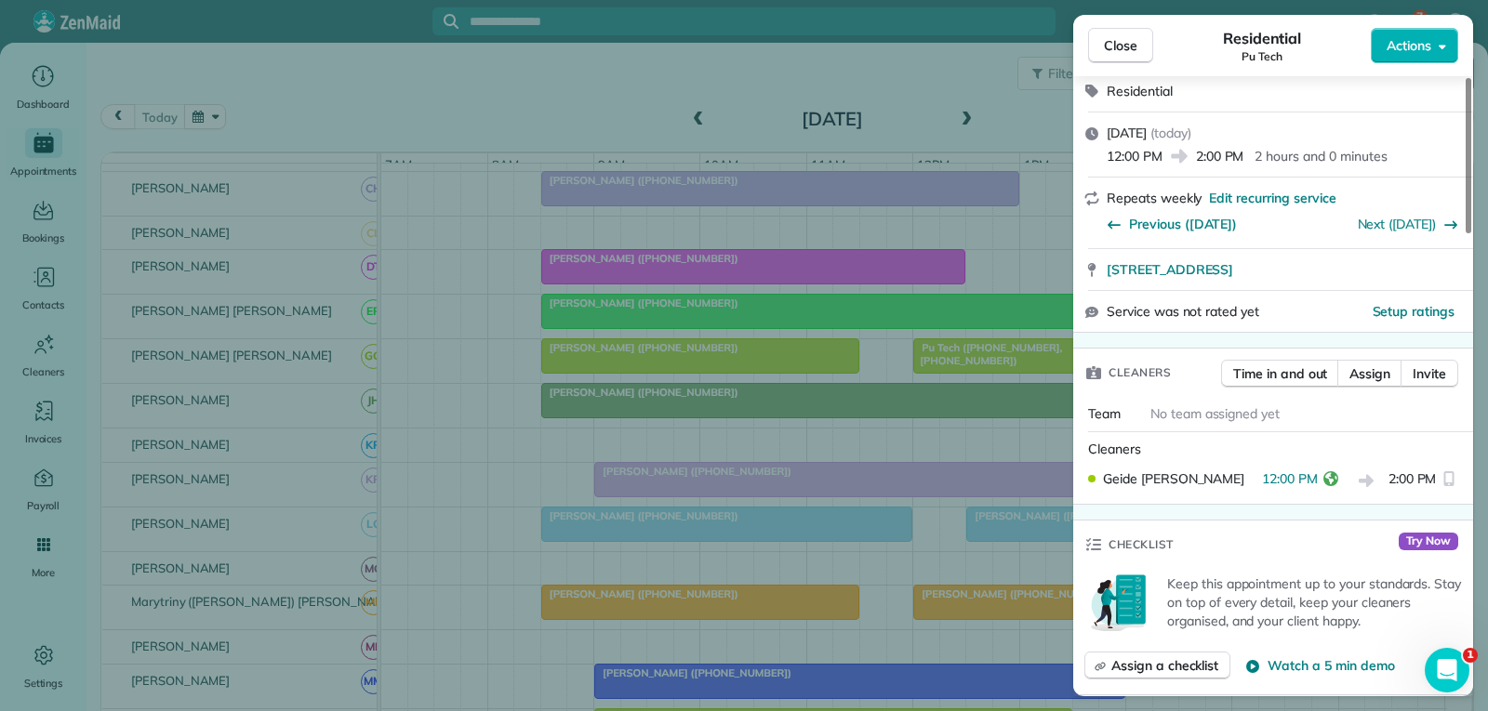
scroll to position [279, 0]
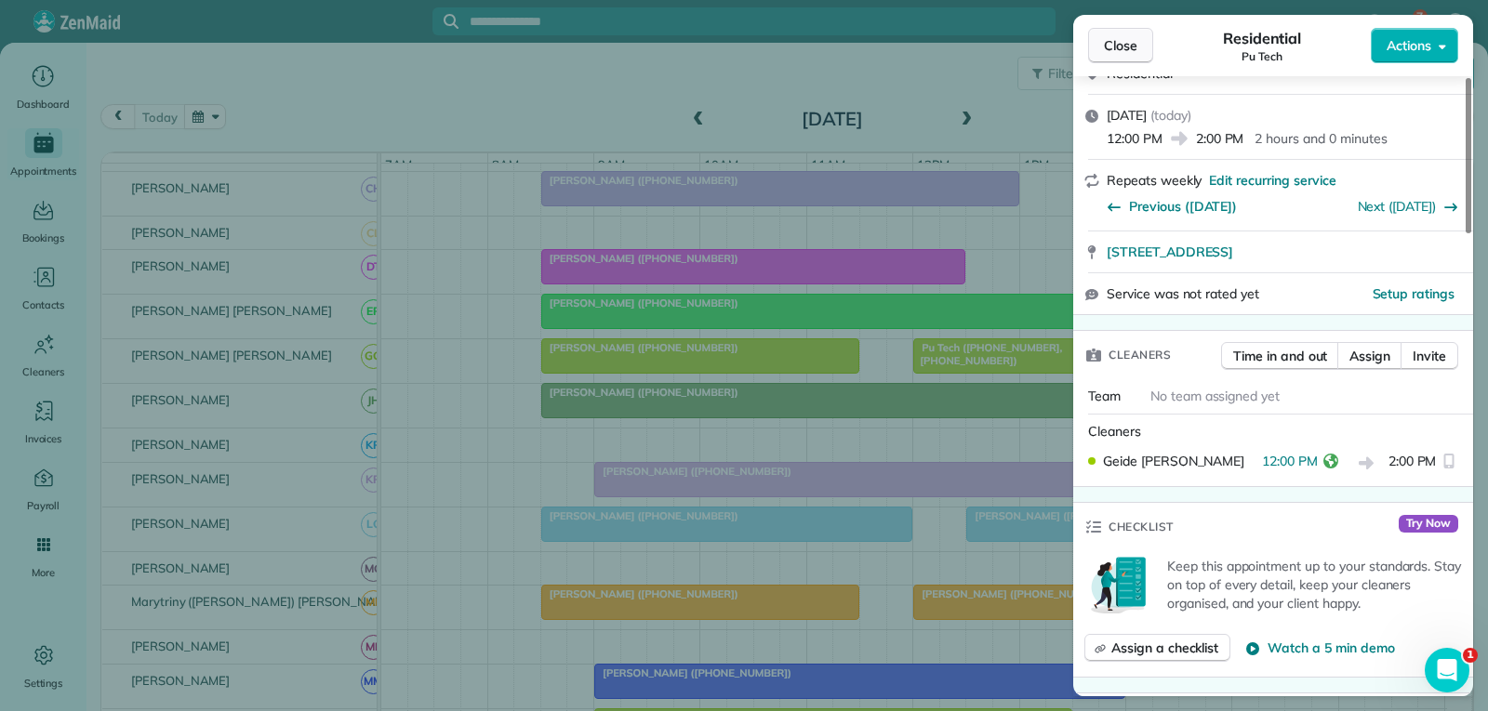
click at [1131, 43] on span "Close" at bounding box center [1120, 45] width 33 height 19
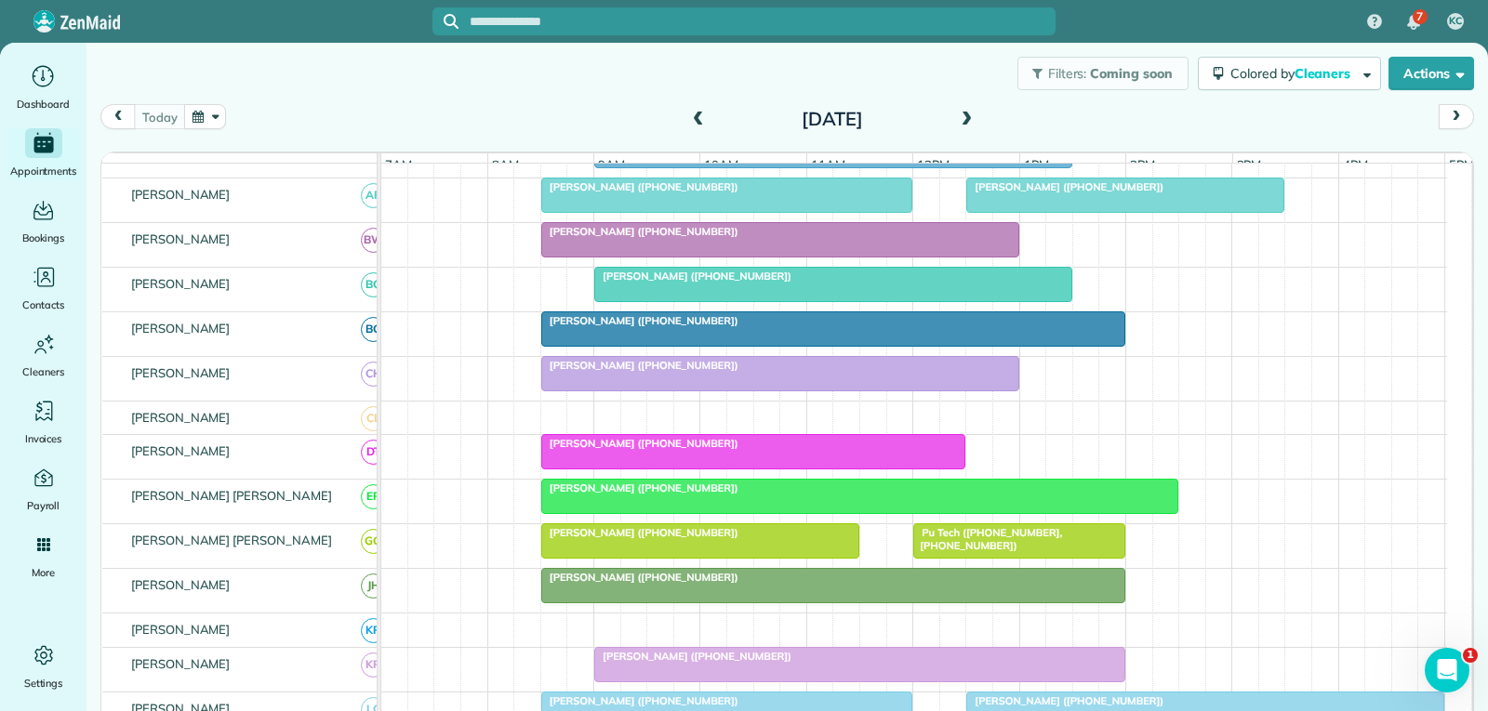
scroll to position [372, 0]
click at [794, 451] on div "[PERSON_NAME] ([PHONE_NUMBER])" at bounding box center [754, 444] width 414 height 13
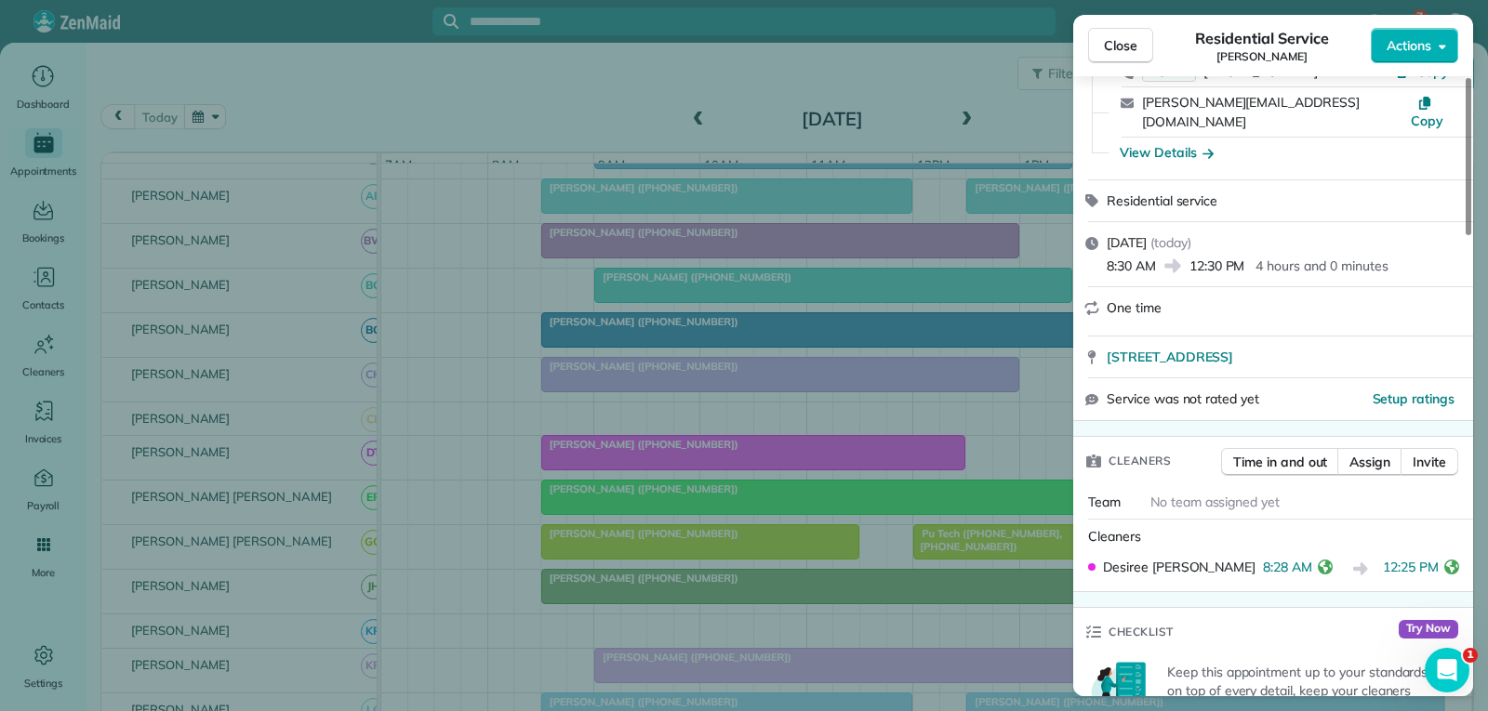
scroll to position [186, 0]
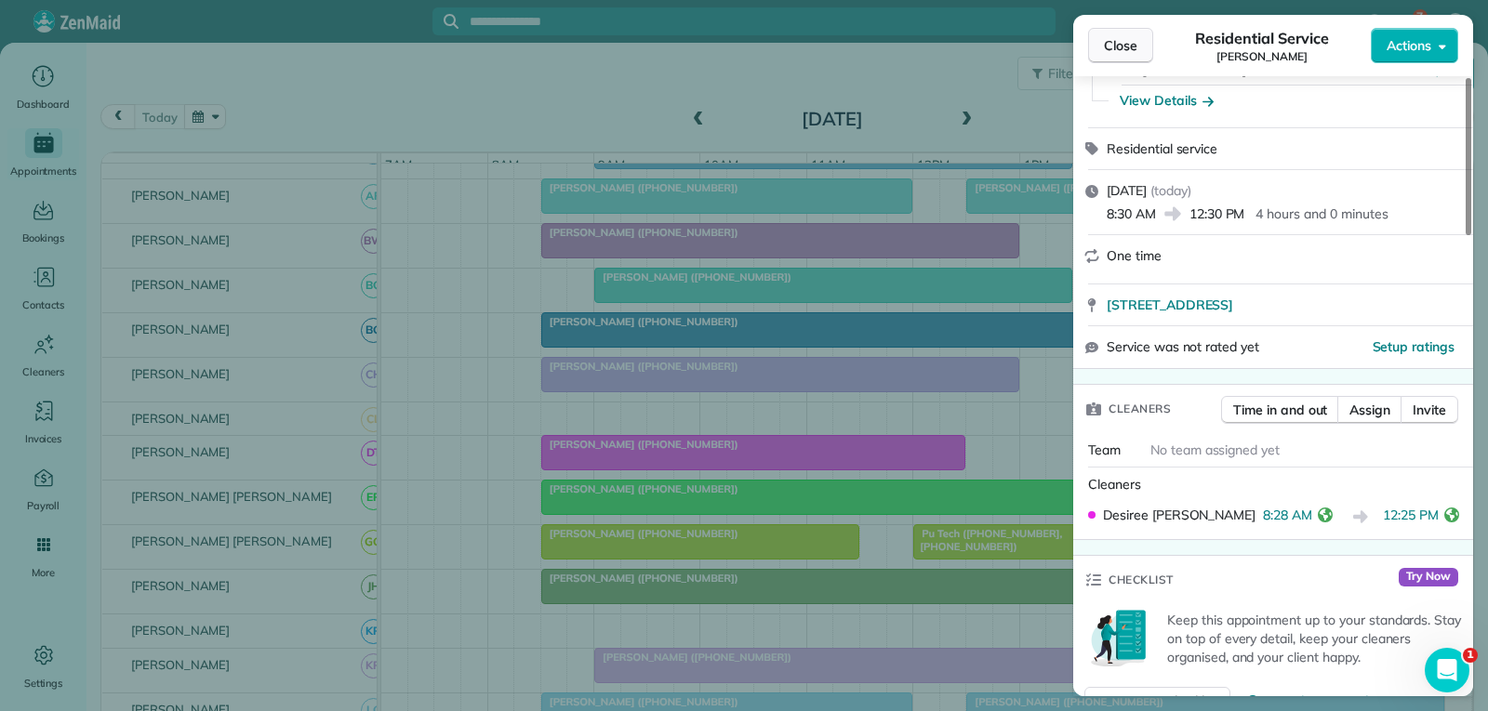
click at [1131, 47] on span "Close" at bounding box center [1120, 45] width 33 height 19
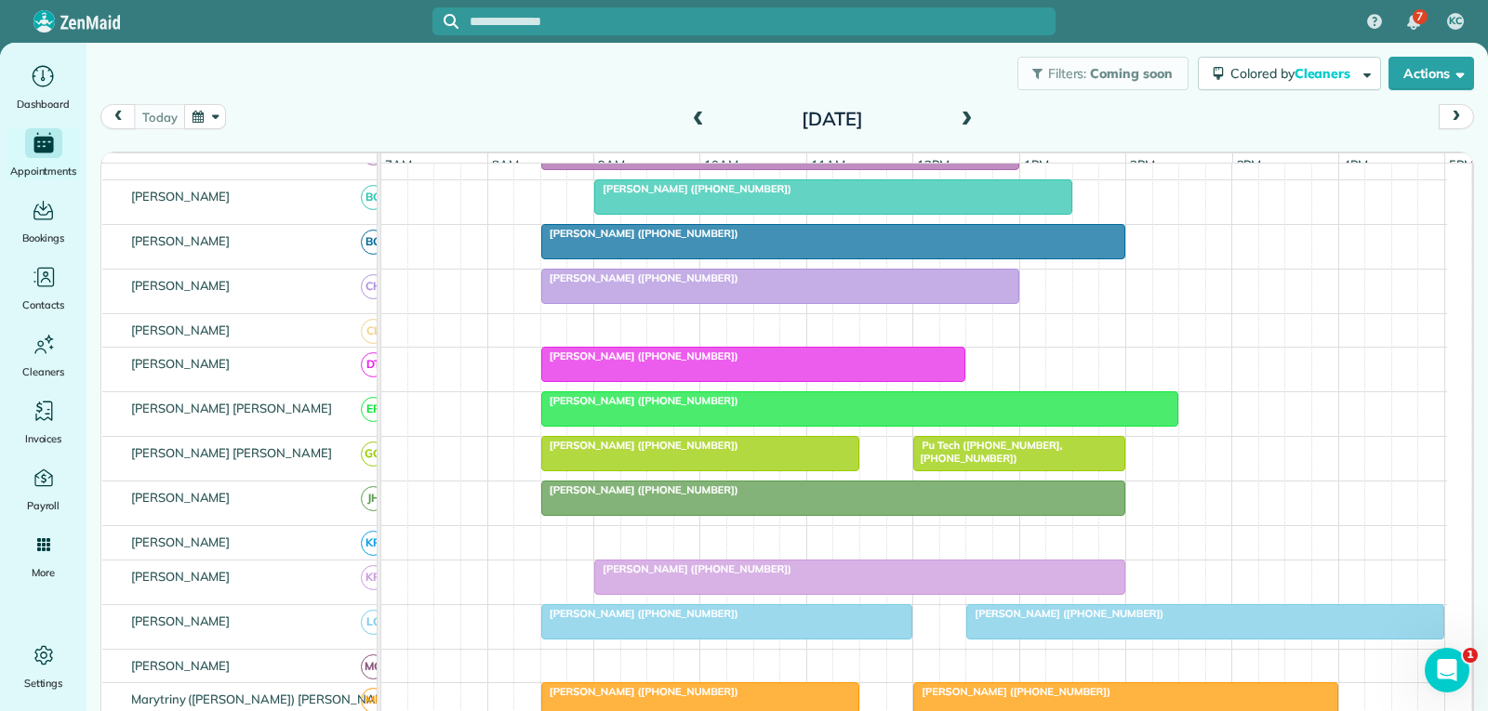
scroll to position [558, 0]
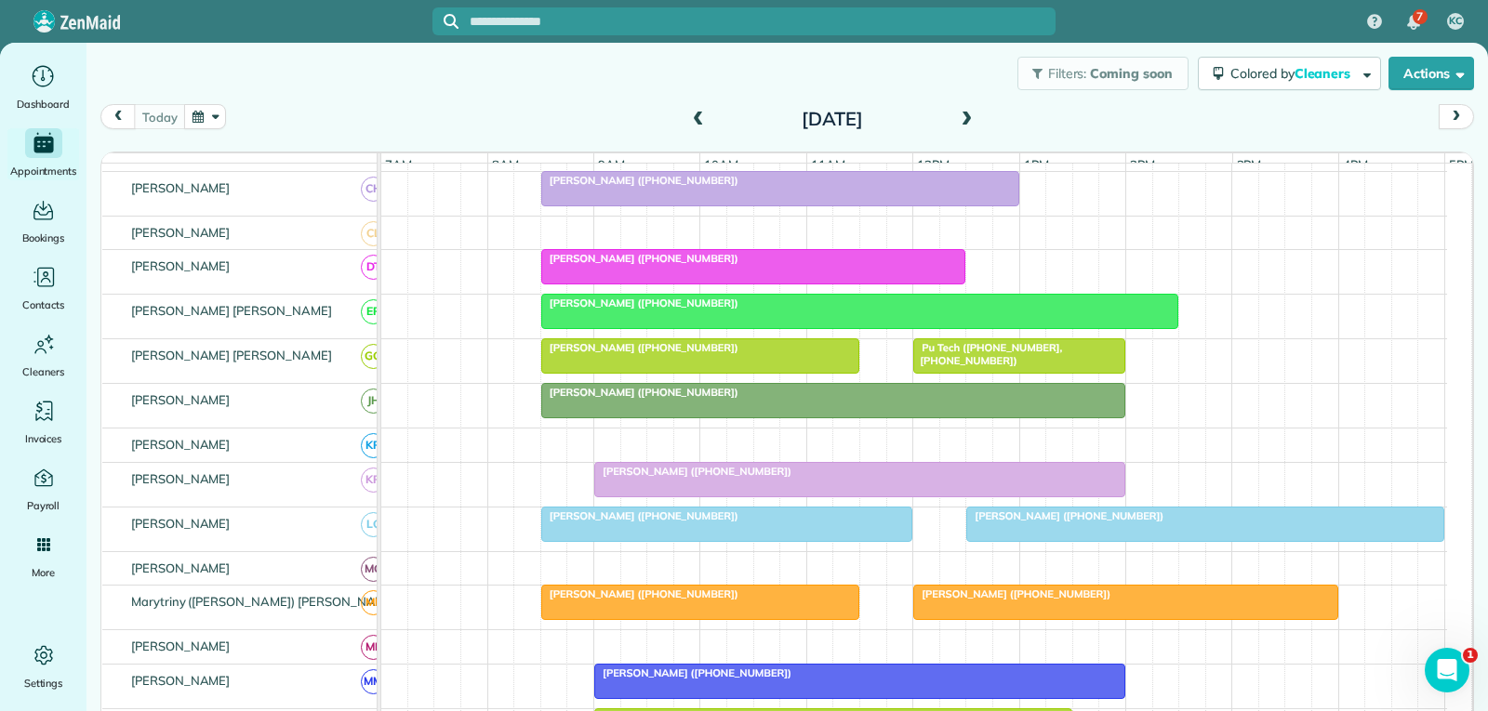
click at [1014, 619] on div at bounding box center [1125, 602] width 423 height 33
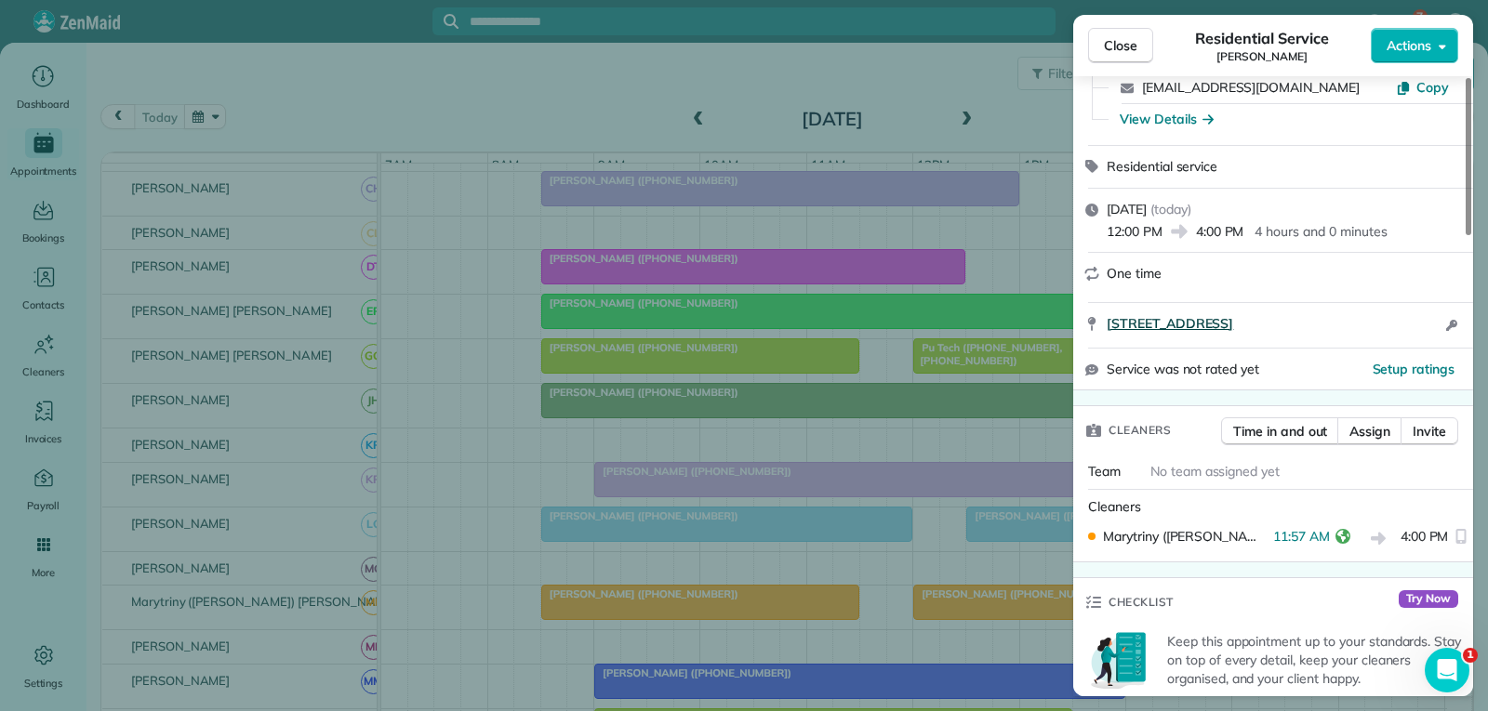
scroll to position [186, 0]
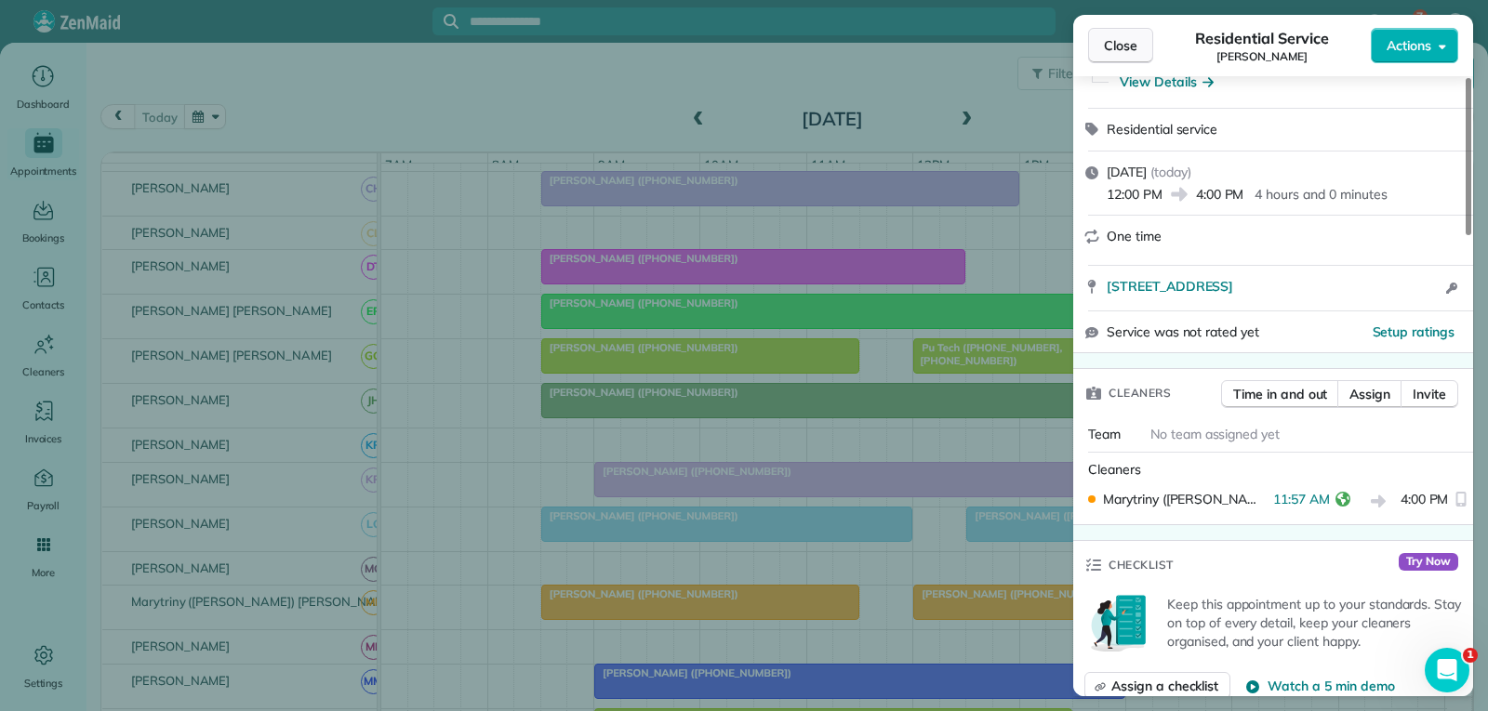
click at [1131, 45] on span "Close" at bounding box center [1120, 45] width 33 height 19
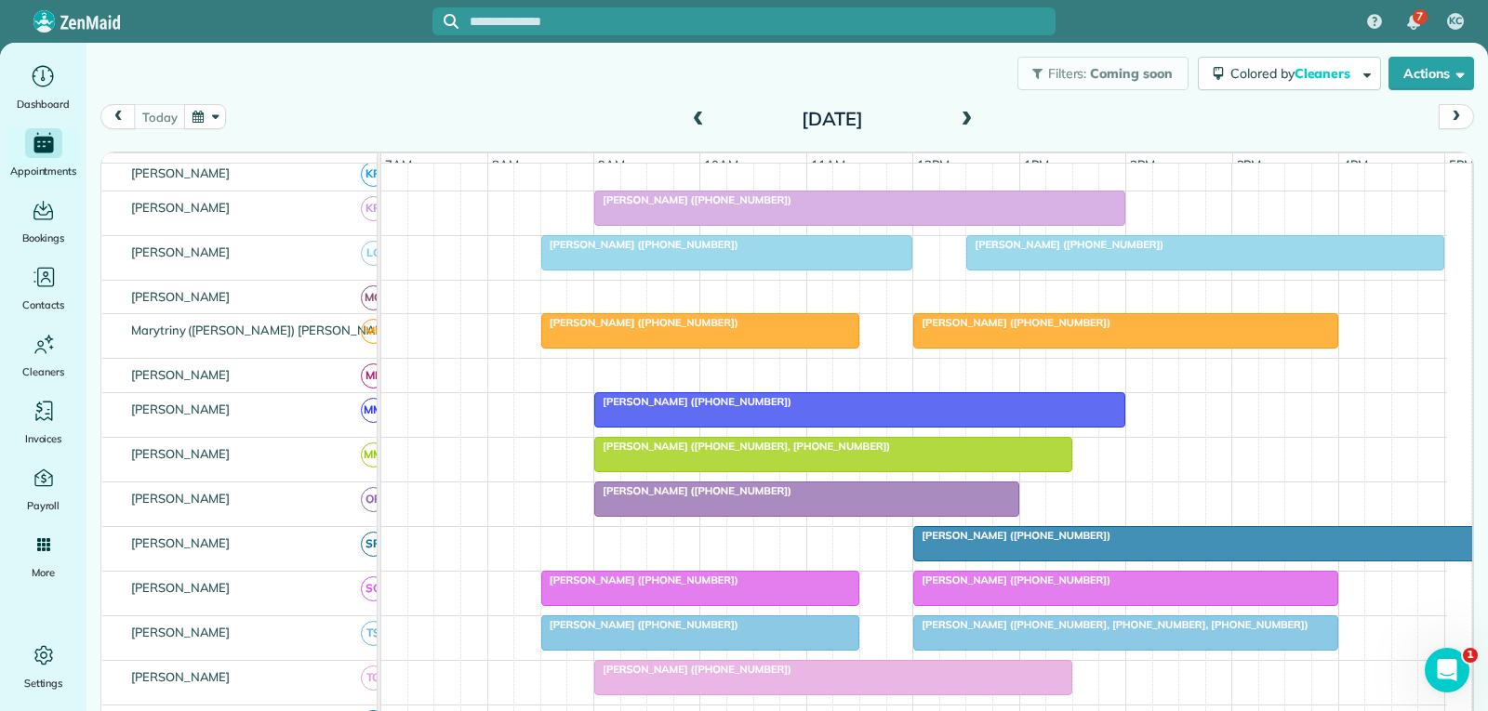
scroll to position [837, 0]
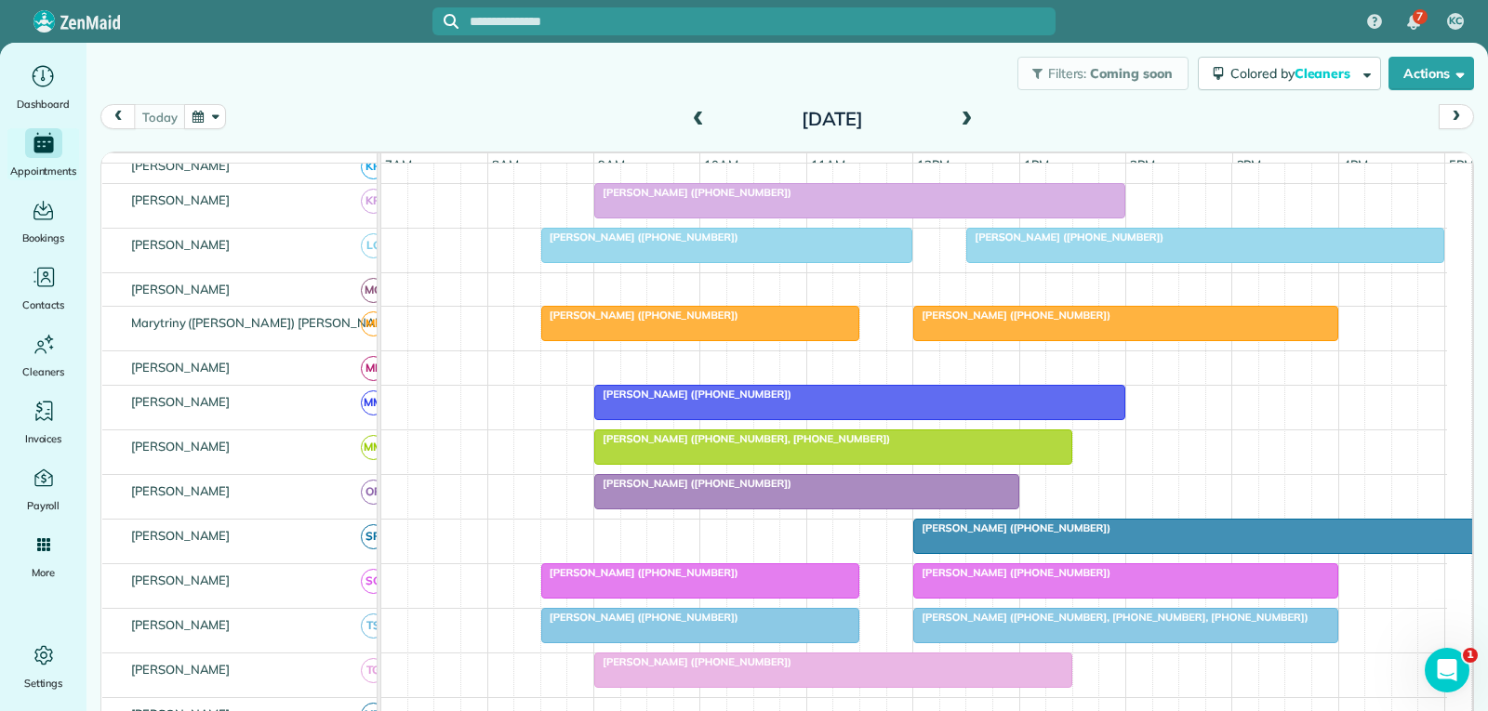
click at [764, 579] on div "[PERSON_NAME] ([PHONE_NUMBER])" at bounding box center [700, 572] width 307 height 13
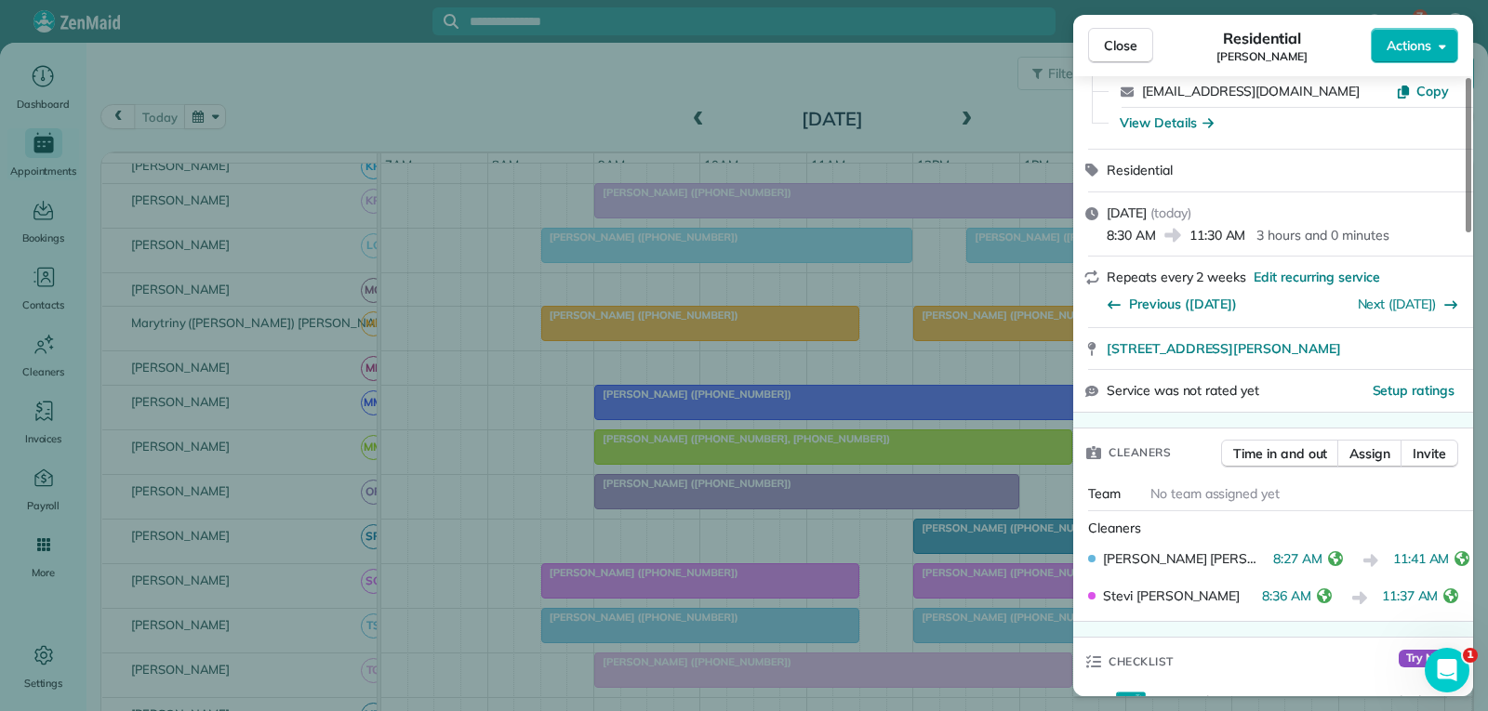
scroll to position [186, 0]
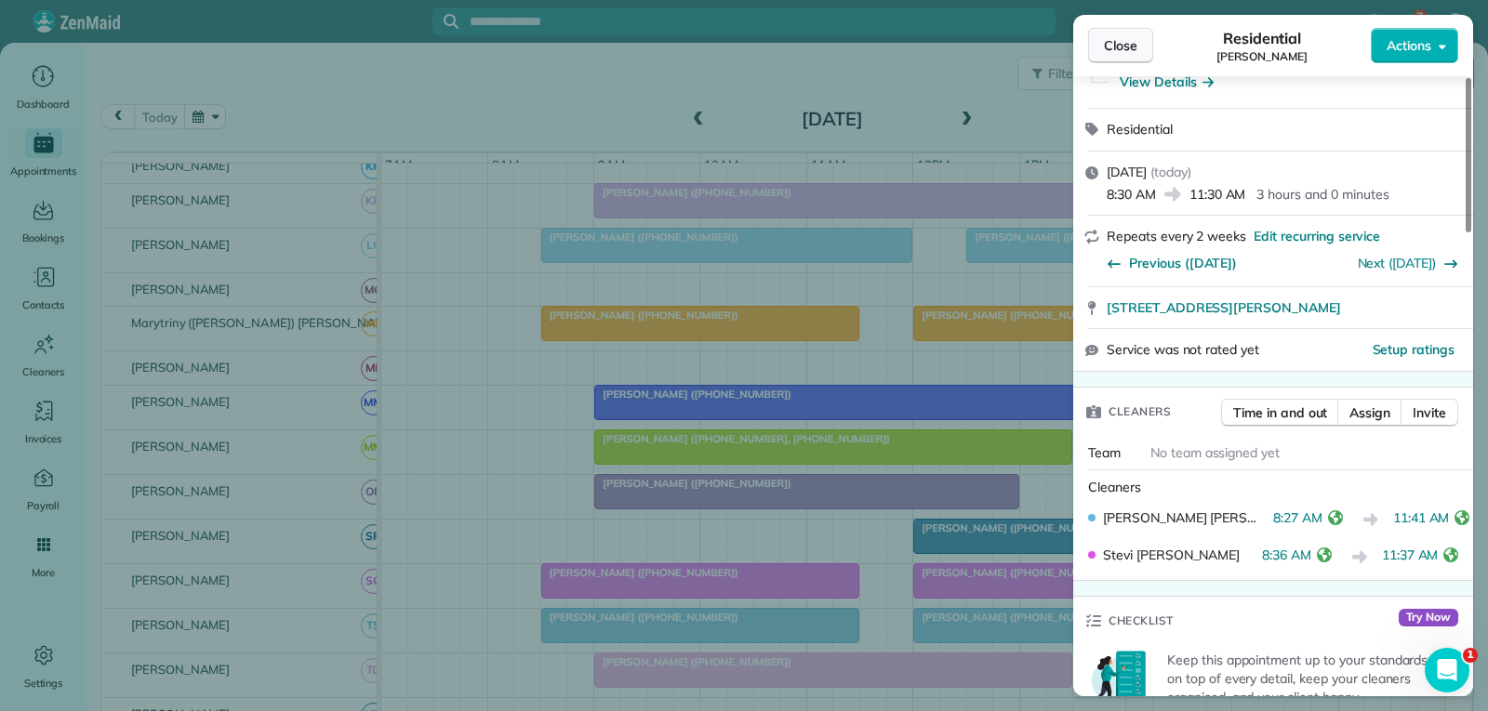
click at [1125, 41] on span "Close" at bounding box center [1120, 45] width 33 height 19
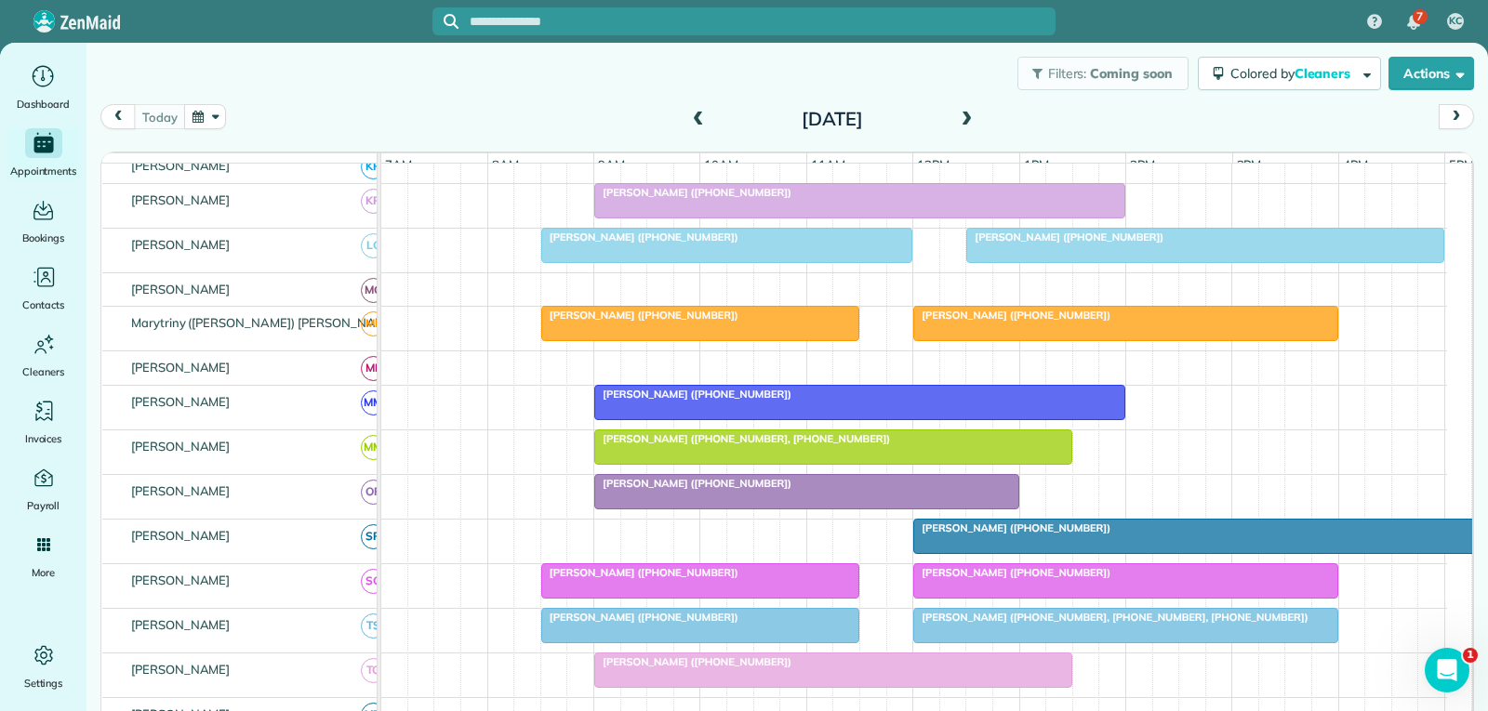
click at [974, 579] on span "[PERSON_NAME] ([PHONE_NUMBER])" at bounding box center [1011, 572] width 199 height 13
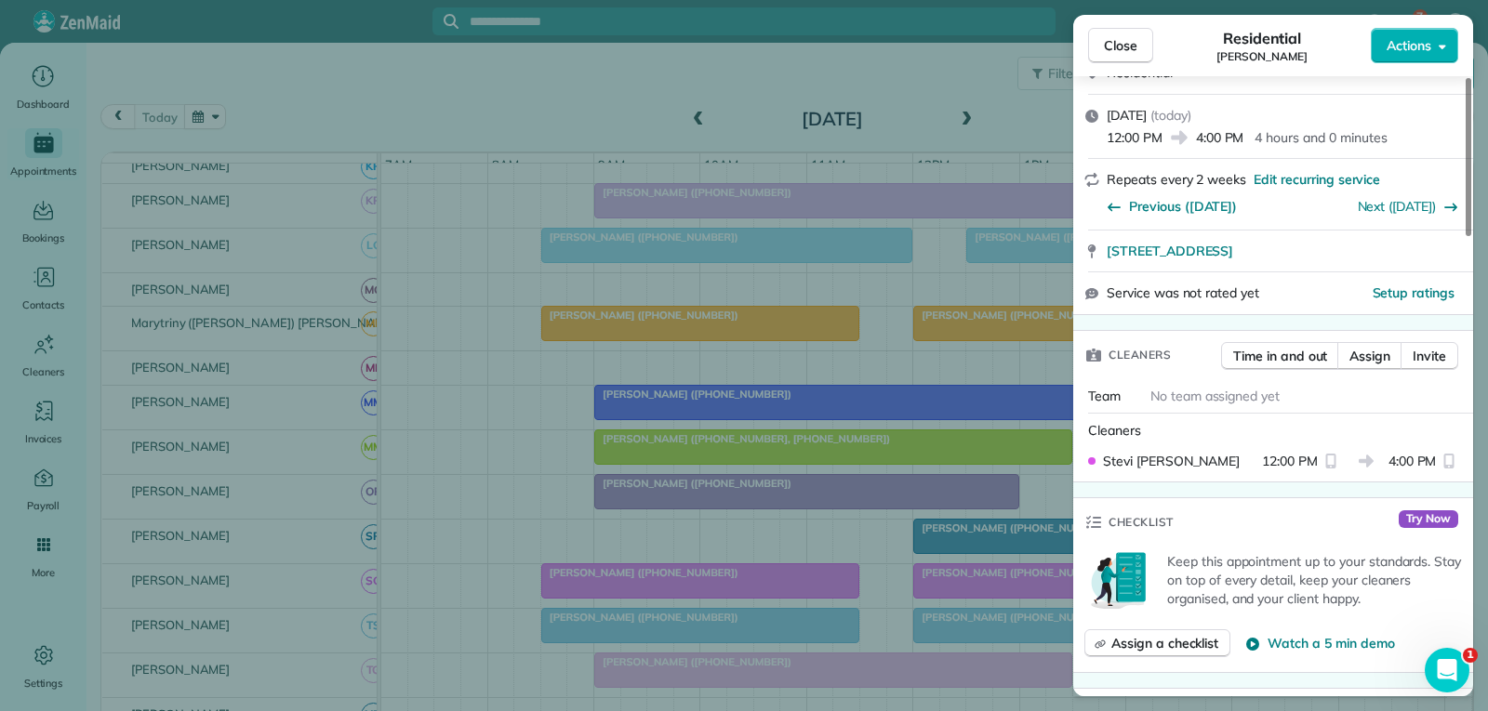
scroll to position [372, 0]
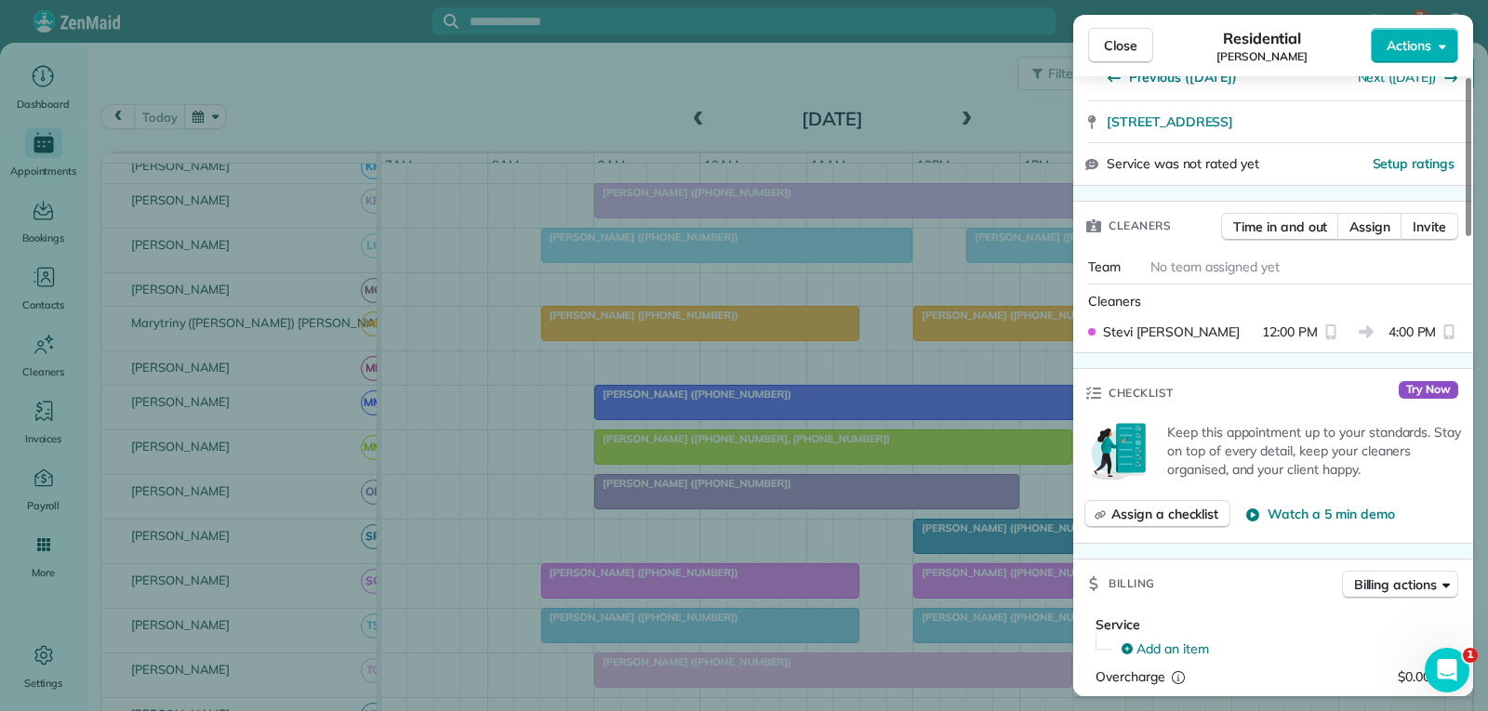
drag, startPoint x: 1122, startPoint y: 48, endPoint x: 1030, endPoint y: 165, distance: 148.3
click at [1121, 48] on span "Close" at bounding box center [1120, 45] width 33 height 19
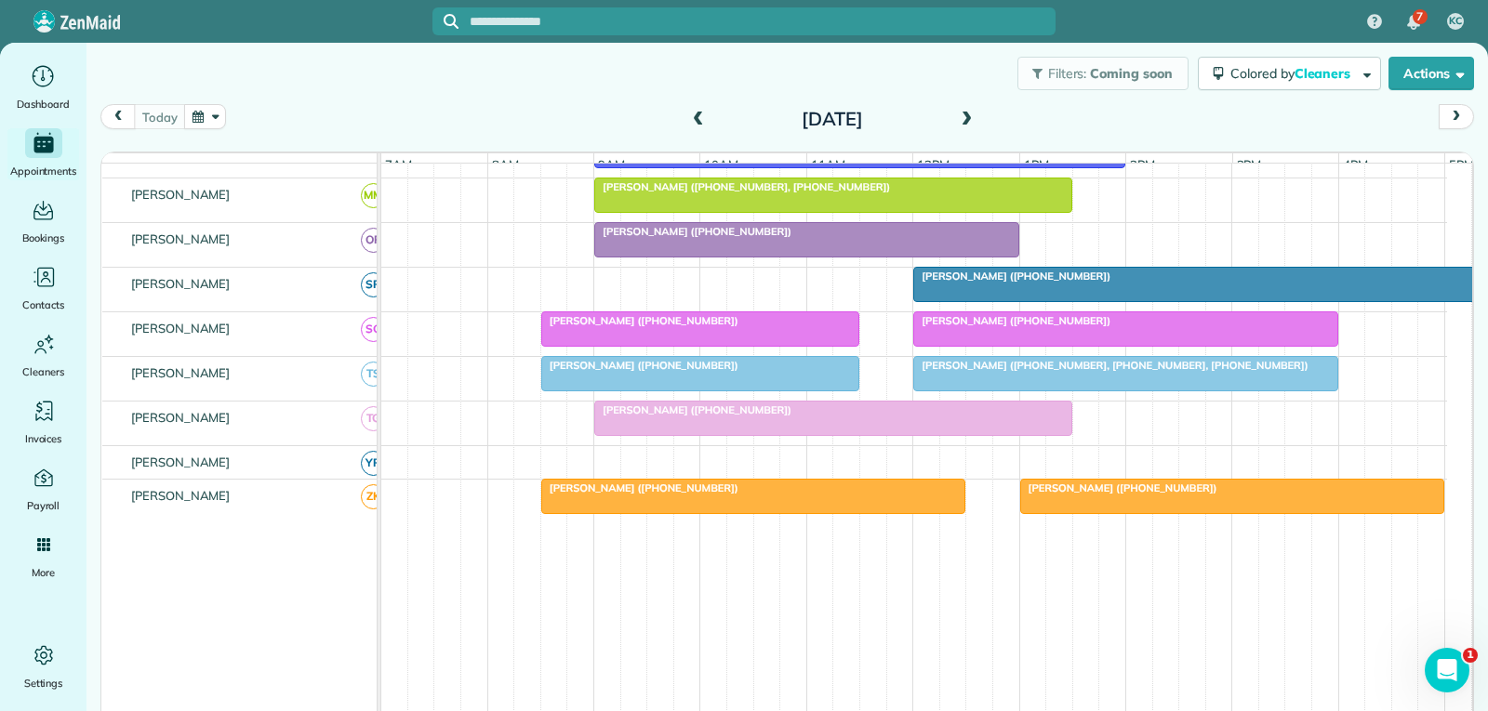
scroll to position [1116, 0]
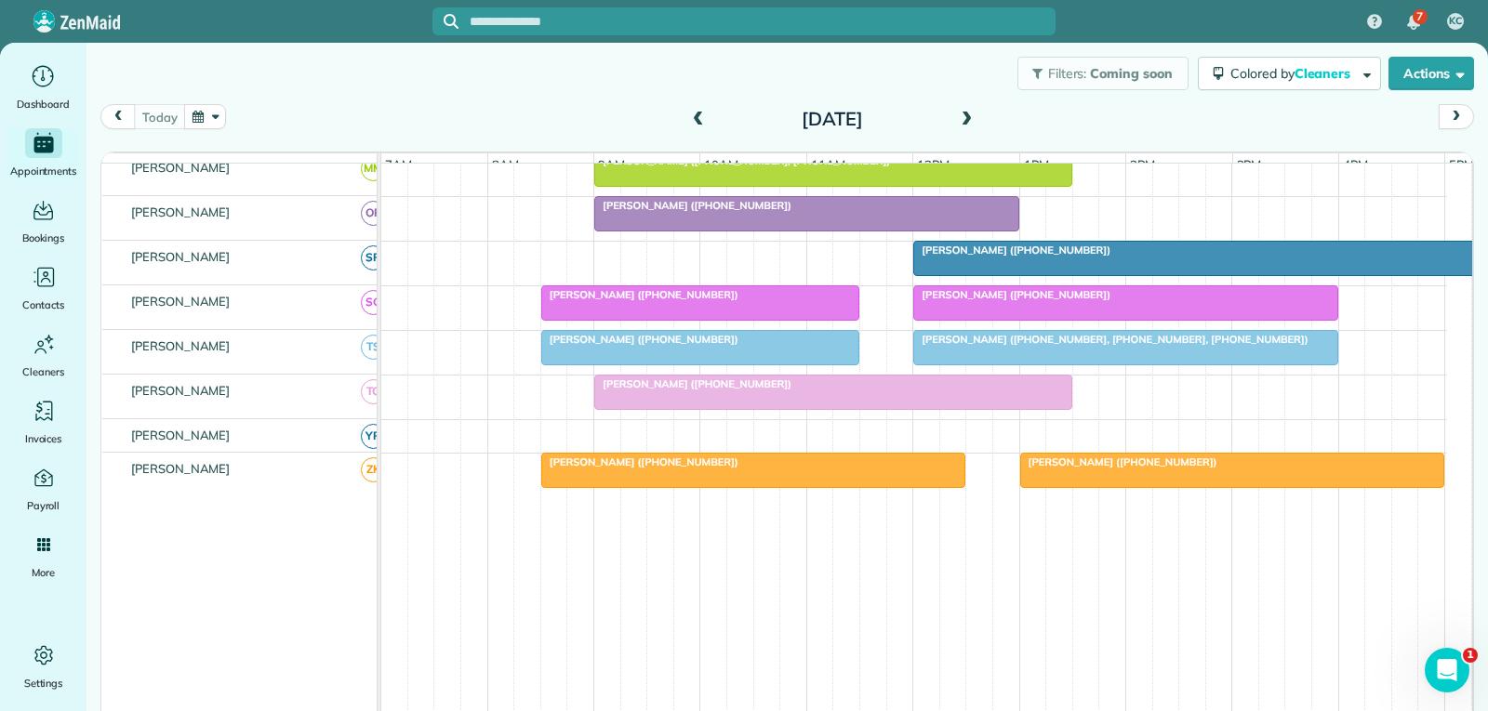
click at [1008, 359] on div at bounding box center [1125, 347] width 423 height 33
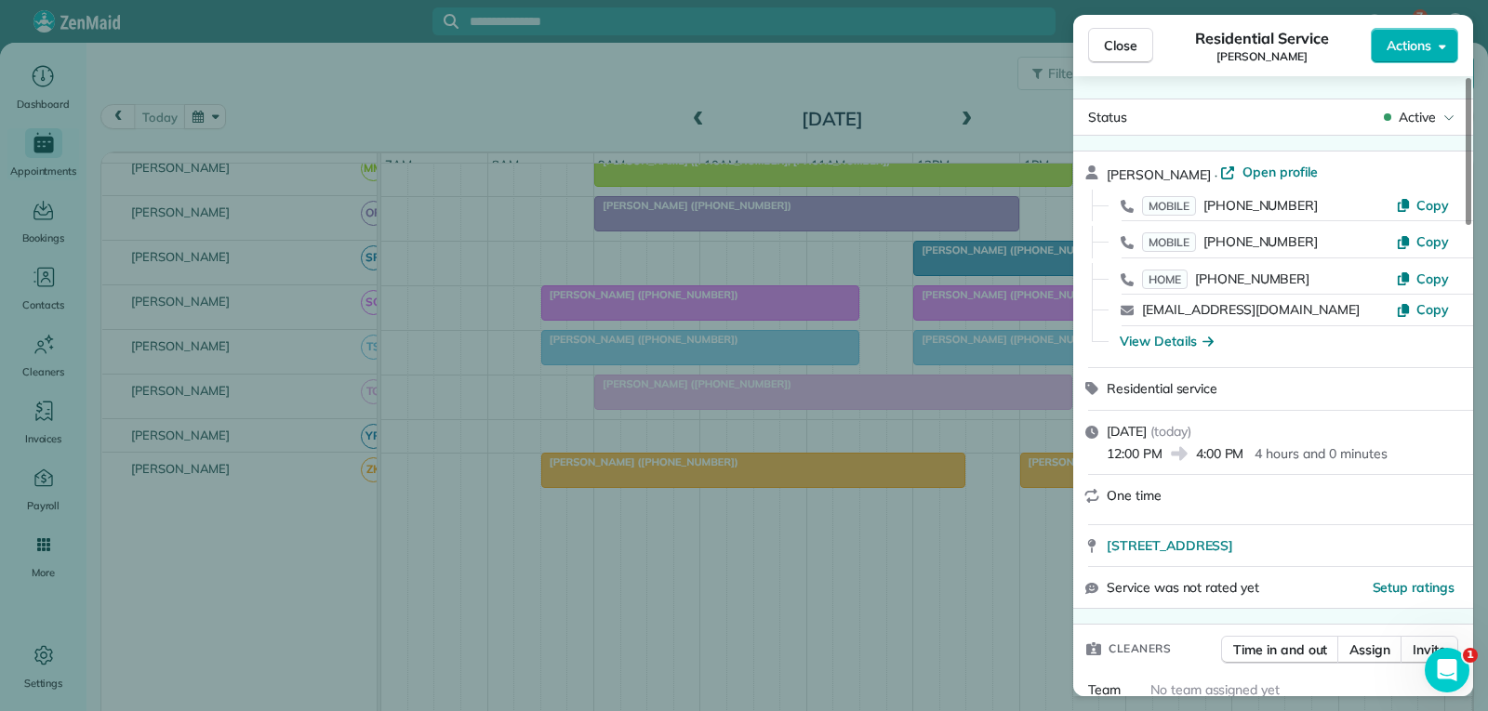
scroll to position [186, 0]
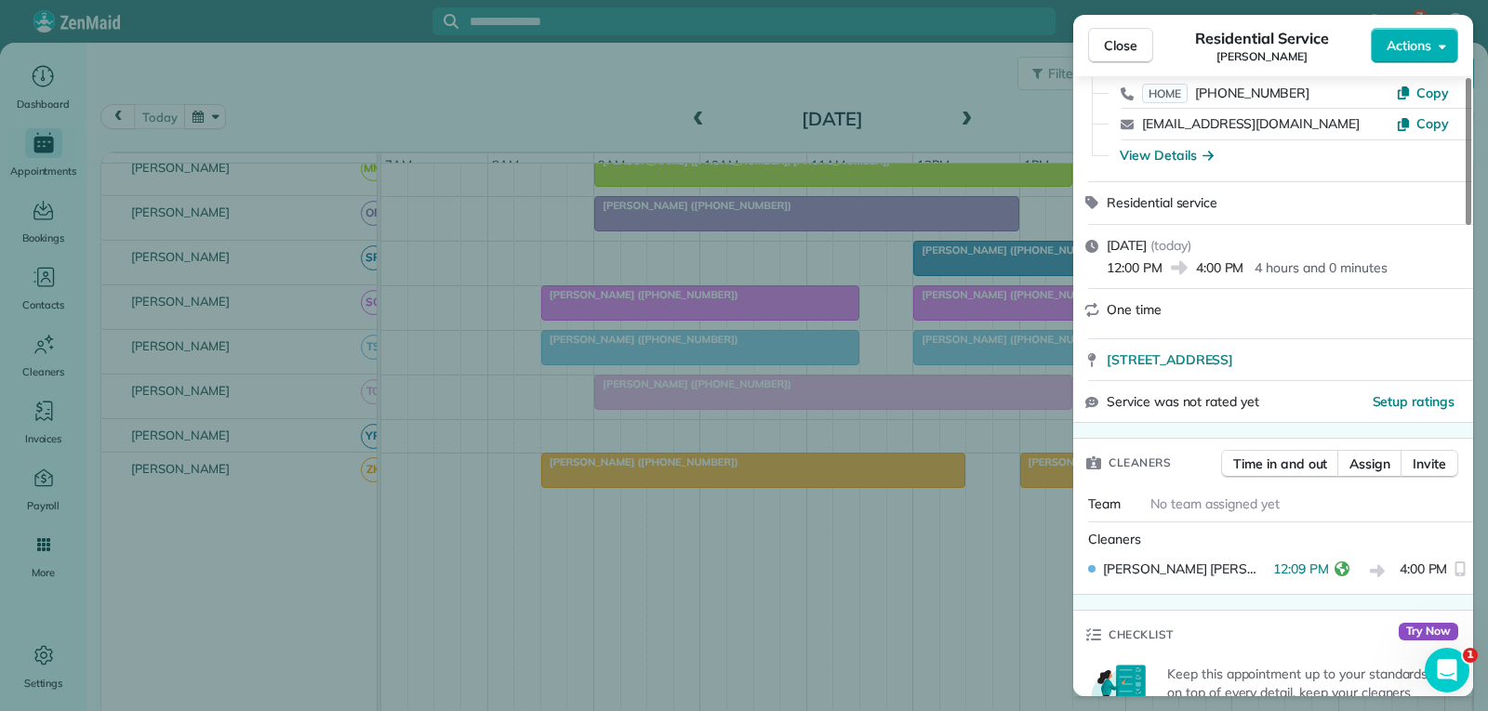
drag, startPoint x: 1121, startPoint y: 37, endPoint x: 1043, endPoint y: 177, distance: 159.4
click at [1121, 37] on span "Close" at bounding box center [1120, 45] width 33 height 19
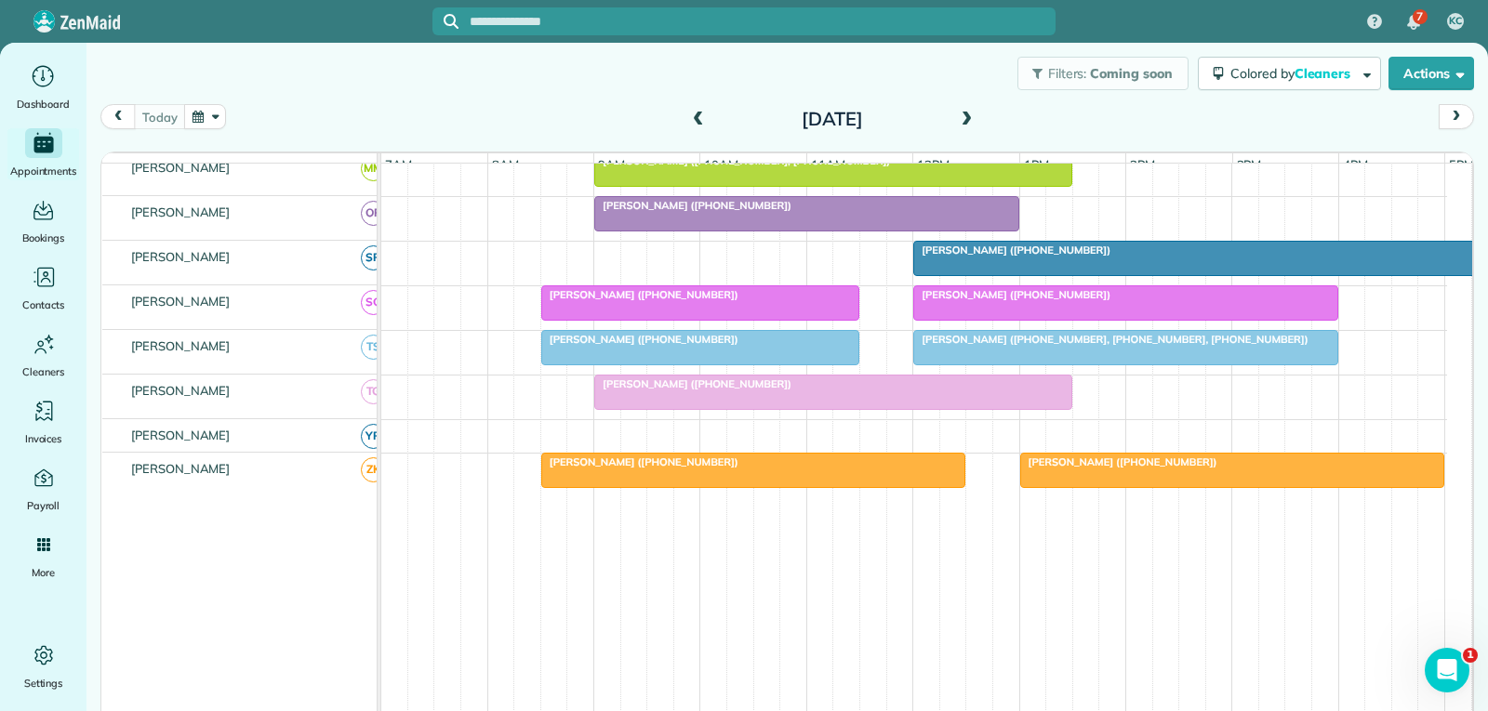
click at [1038, 257] on span "[PERSON_NAME] ([PHONE_NUMBER])" at bounding box center [1011, 250] width 199 height 13
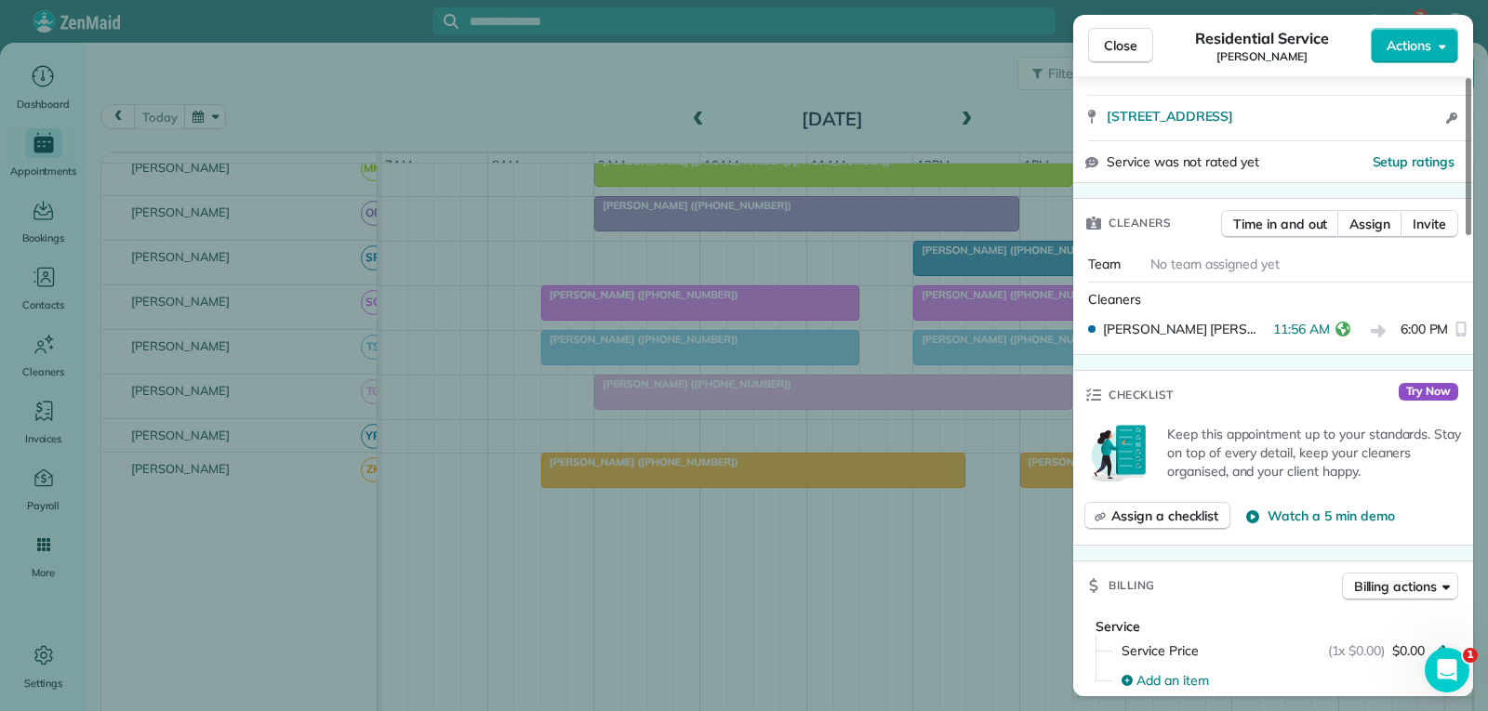
scroll to position [372, 0]
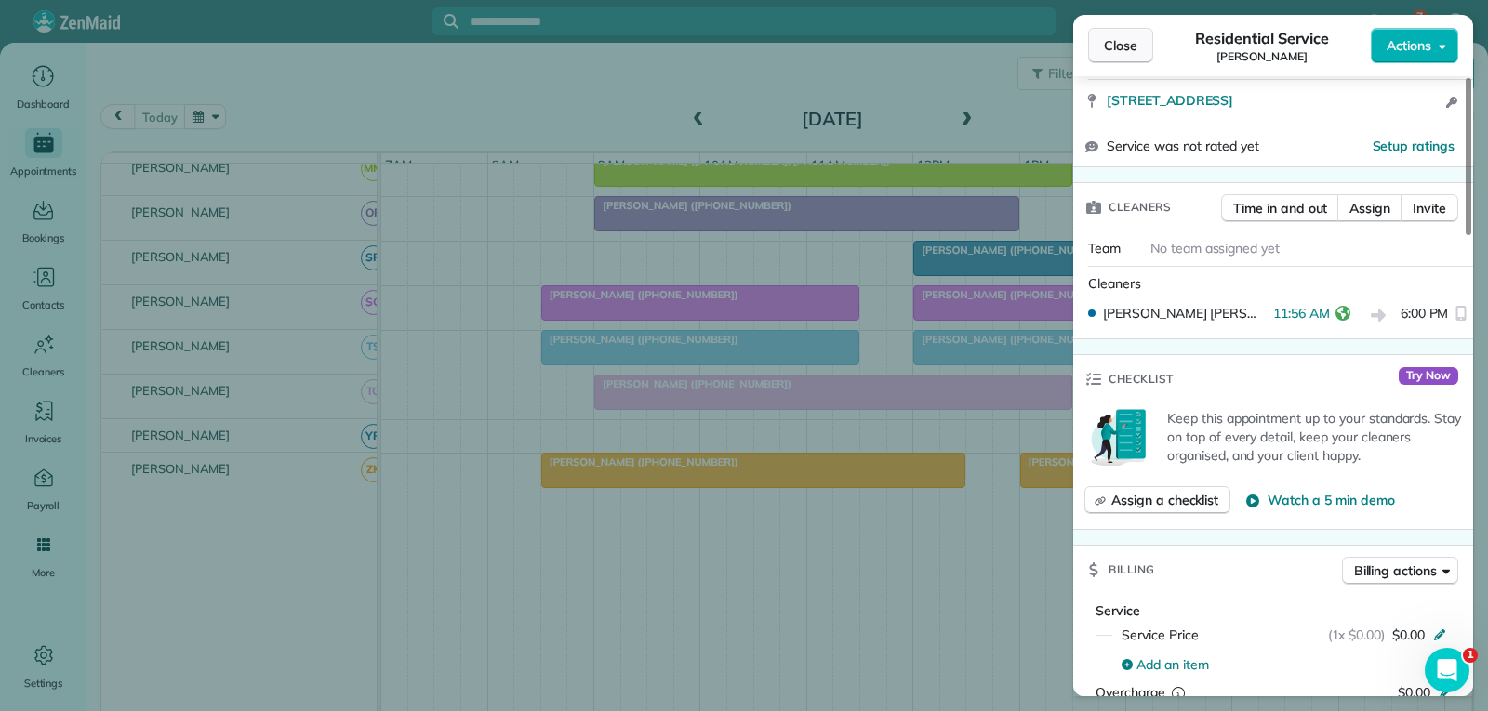
click at [1120, 45] on span "Close" at bounding box center [1120, 45] width 33 height 19
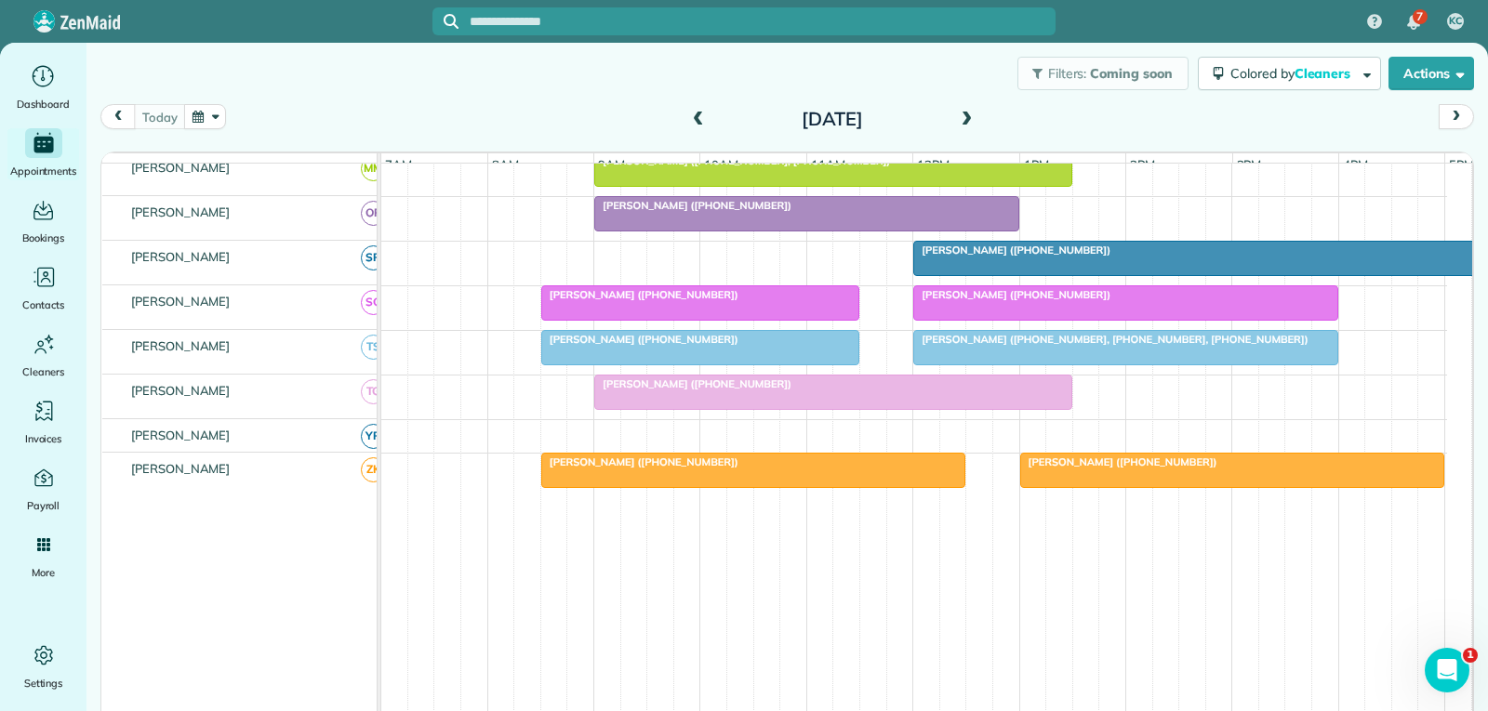
click at [1123, 301] on div "[PERSON_NAME] ([PHONE_NUMBER])" at bounding box center [1126, 294] width 414 height 13
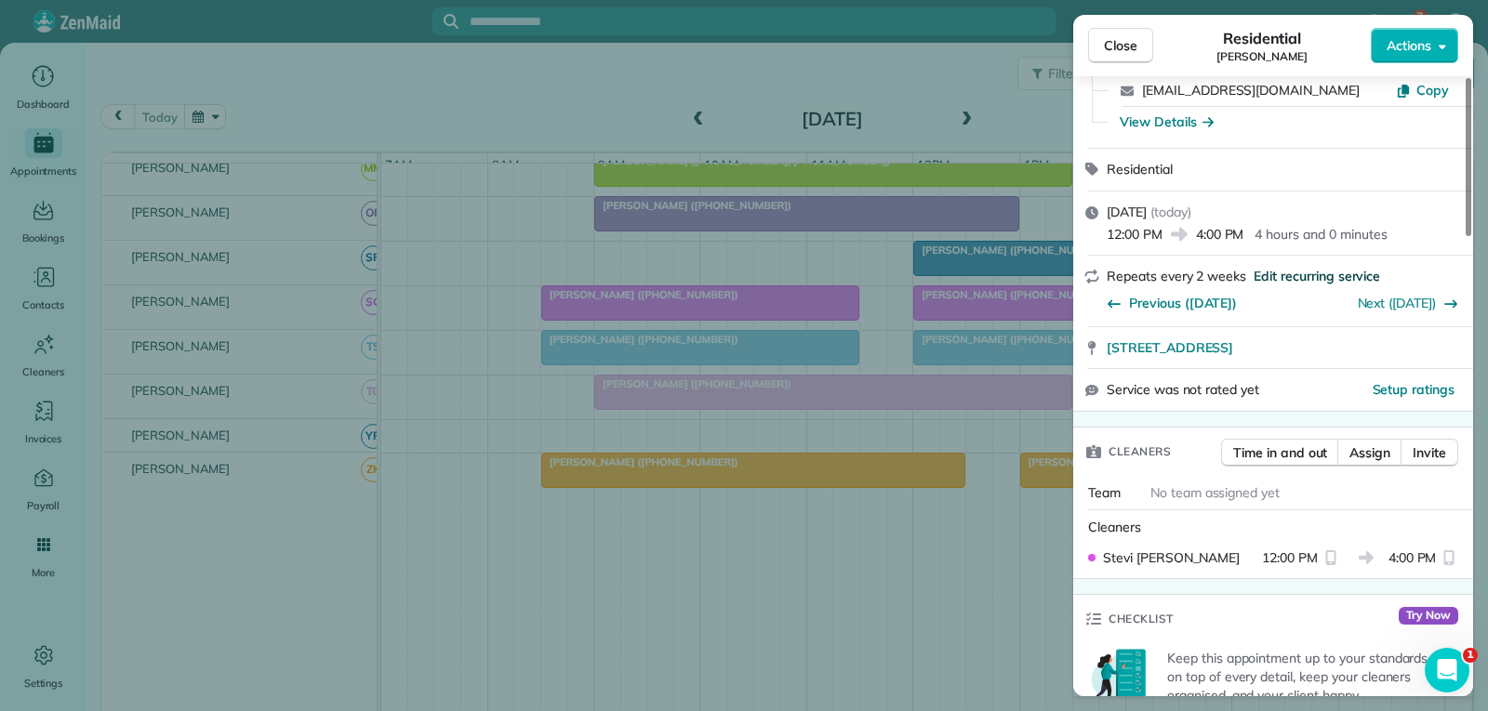
scroll to position [186, 0]
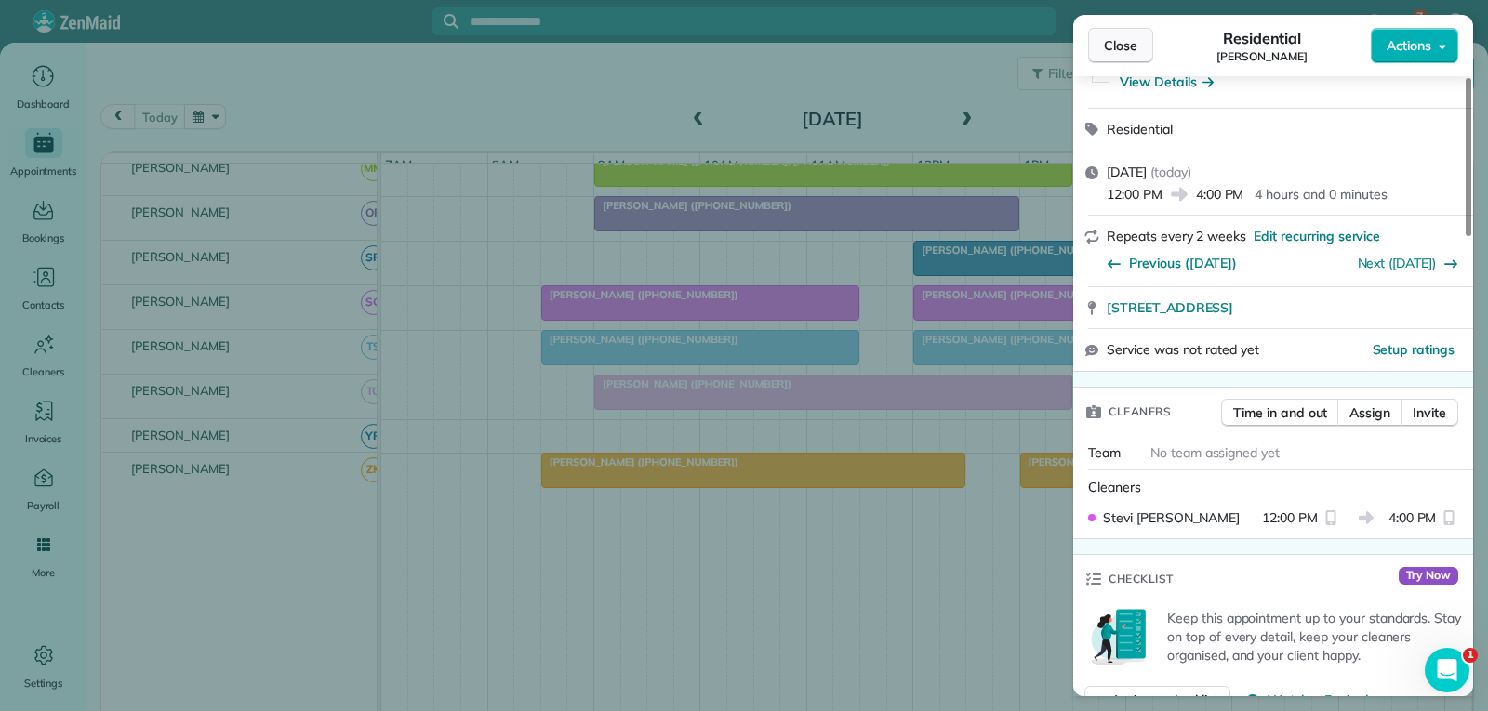
click at [1115, 37] on span "Close" at bounding box center [1120, 45] width 33 height 19
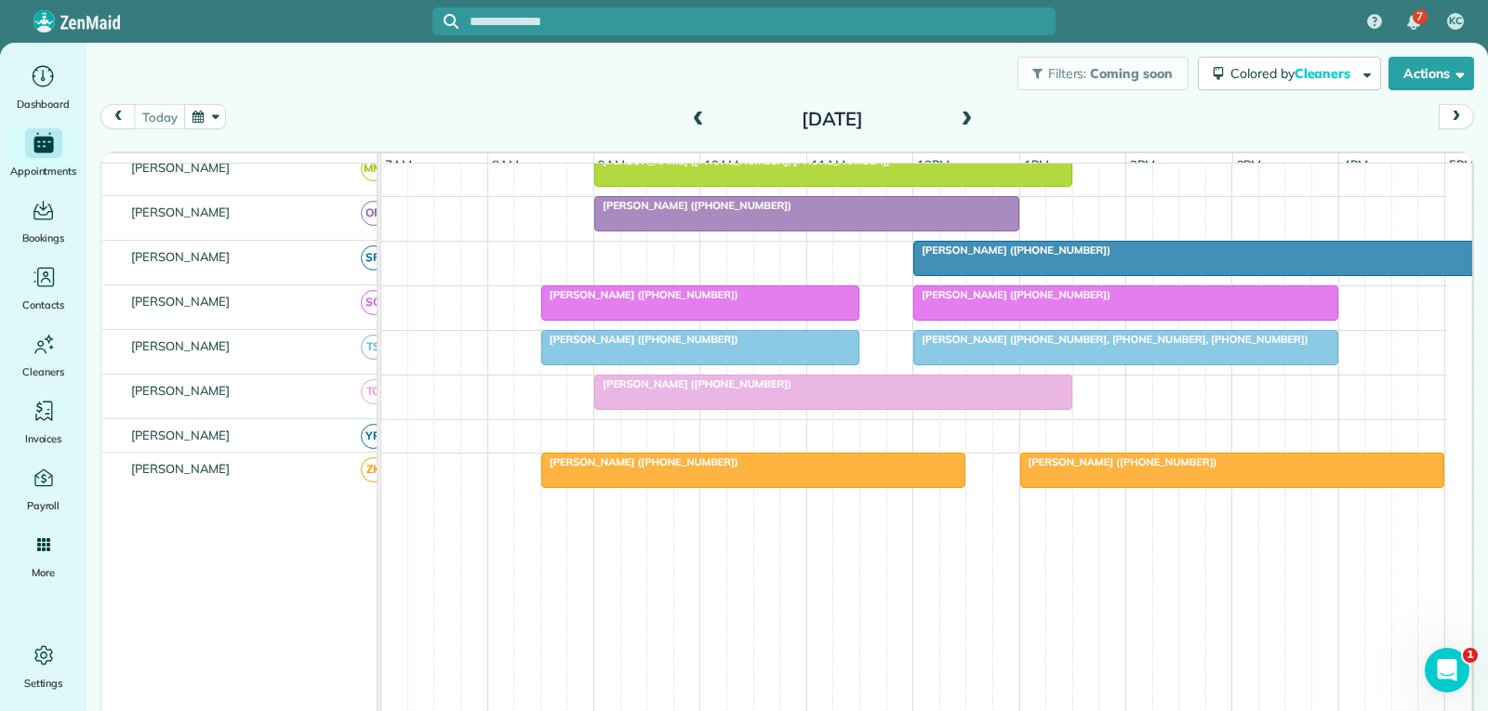
scroll to position [1023, 0]
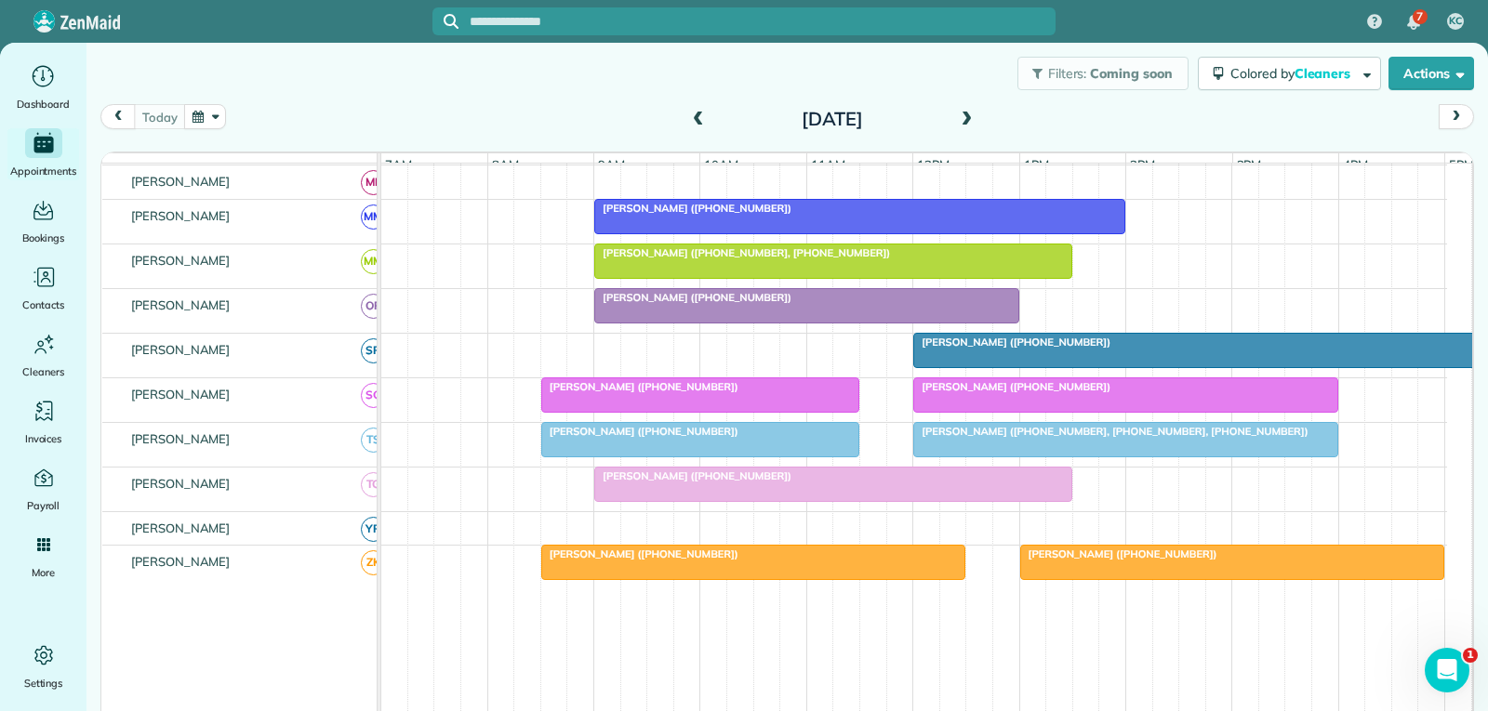
click at [885, 304] on div "[PERSON_NAME] ([PHONE_NUMBER])" at bounding box center [807, 297] width 414 height 13
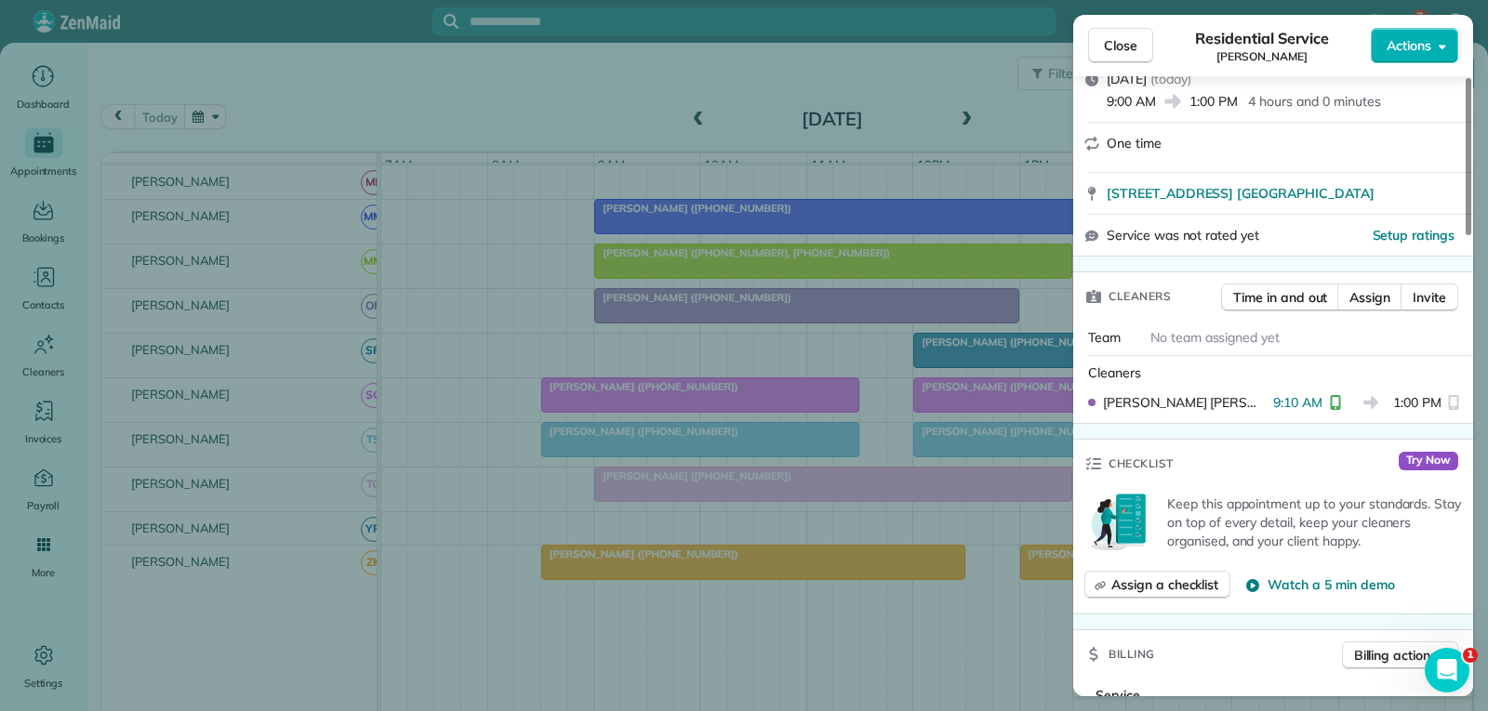
scroll to position [89, 0]
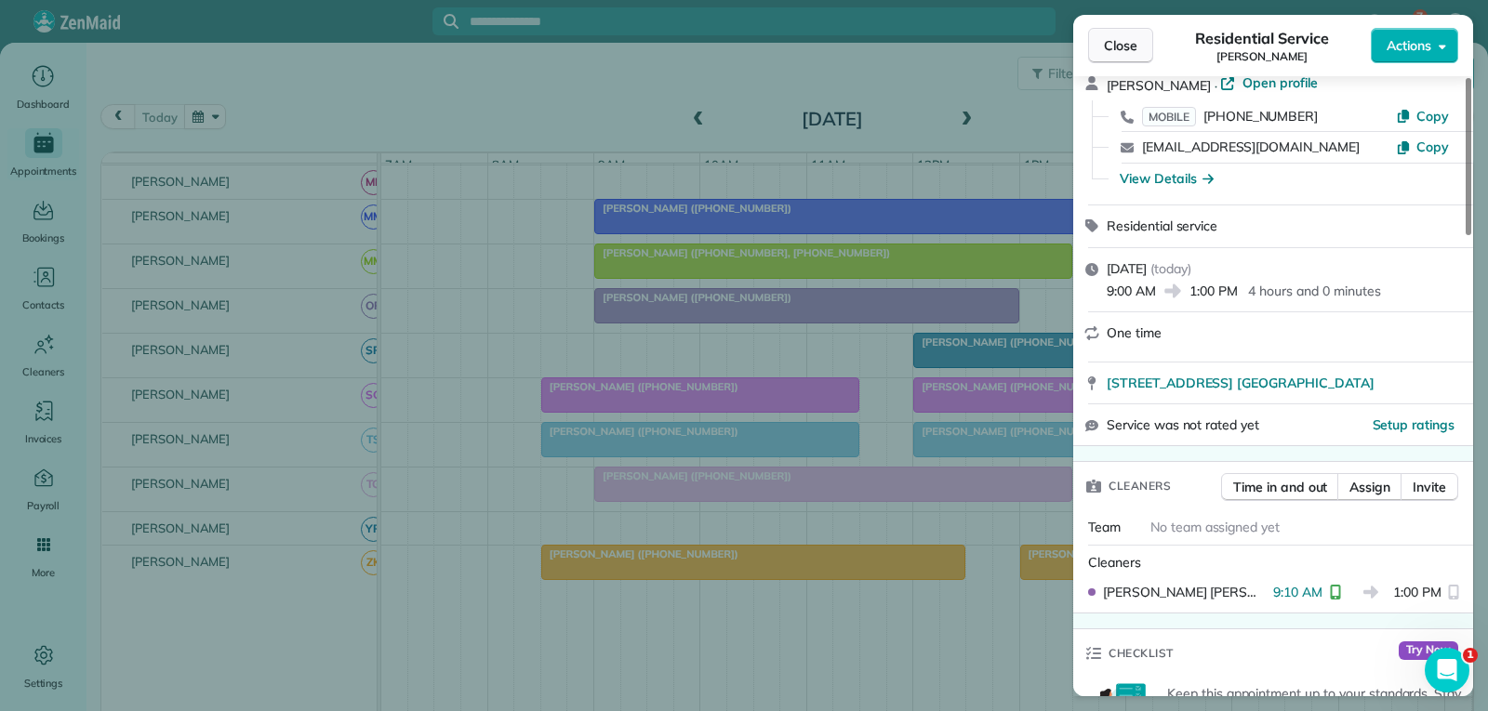
click at [1120, 46] on span "Close" at bounding box center [1120, 45] width 33 height 19
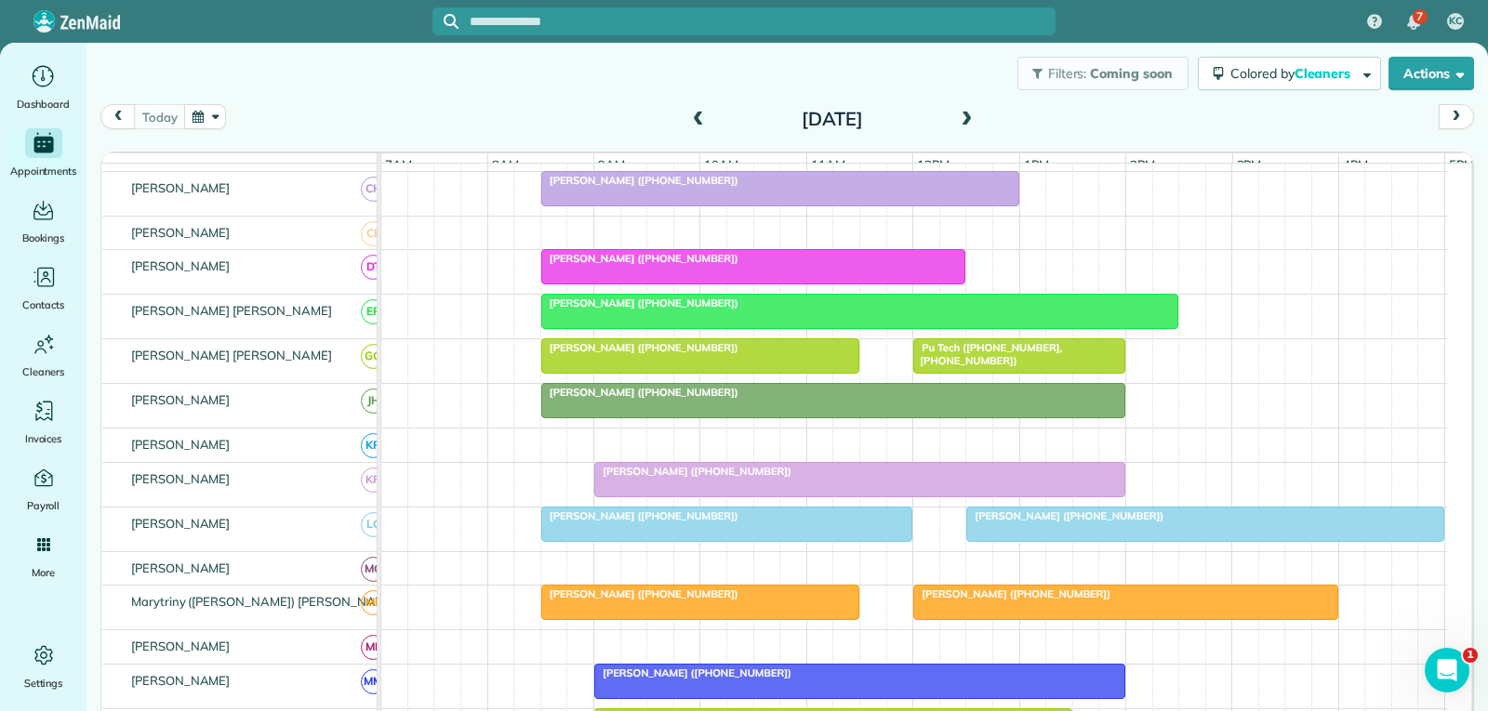
scroll to position [465, 0]
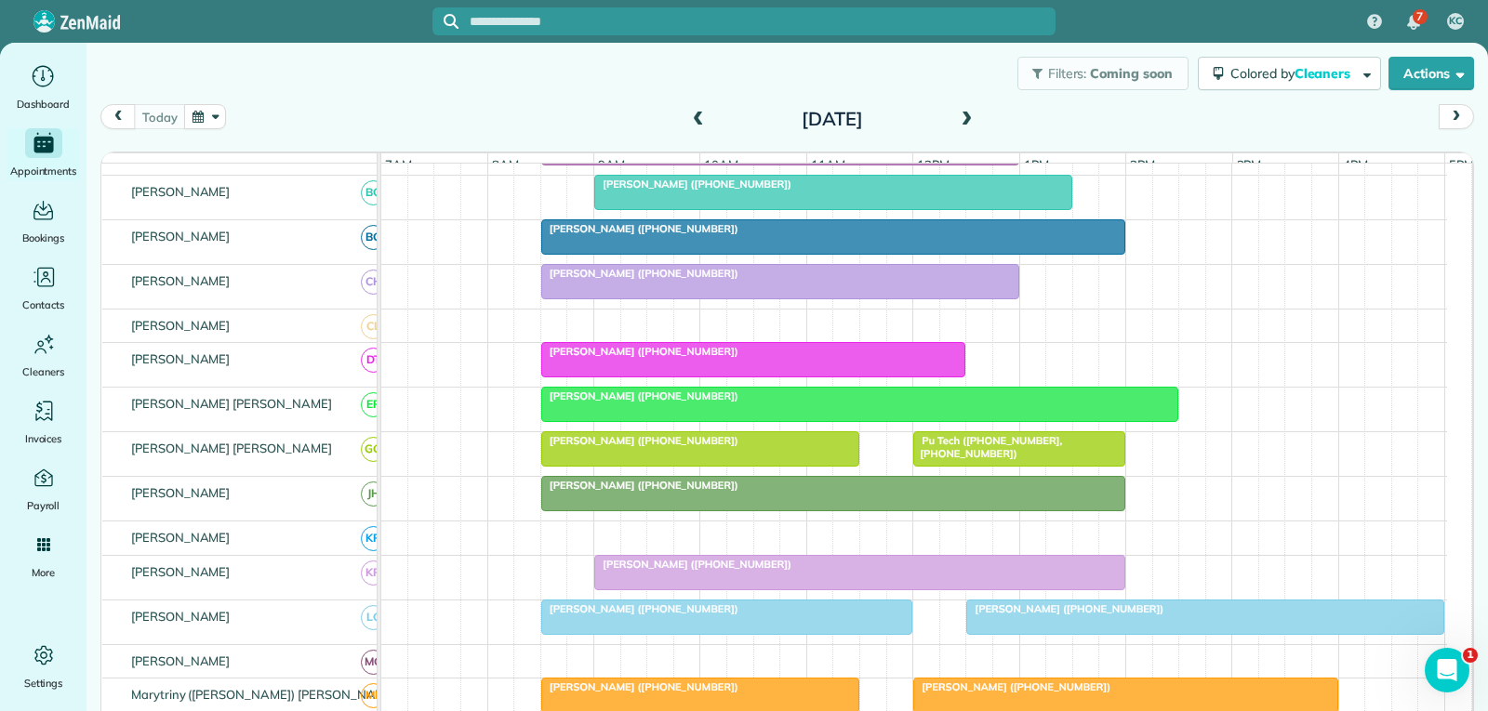
click at [843, 492] on div "[PERSON_NAME] ([PHONE_NUMBER])" at bounding box center [833, 485] width 573 height 13
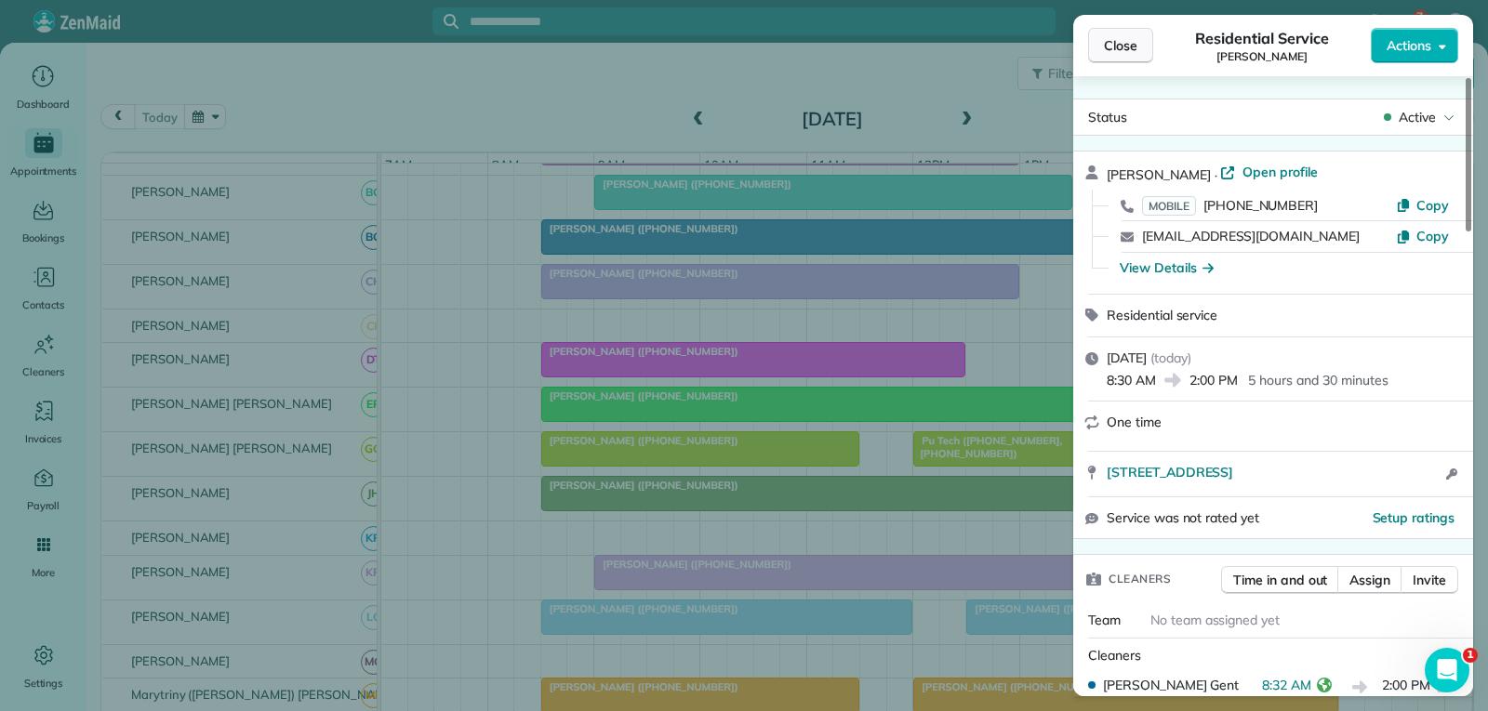
click at [1133, 40] on span "Close" at bounding box center [1120, 45] width 33 height 19
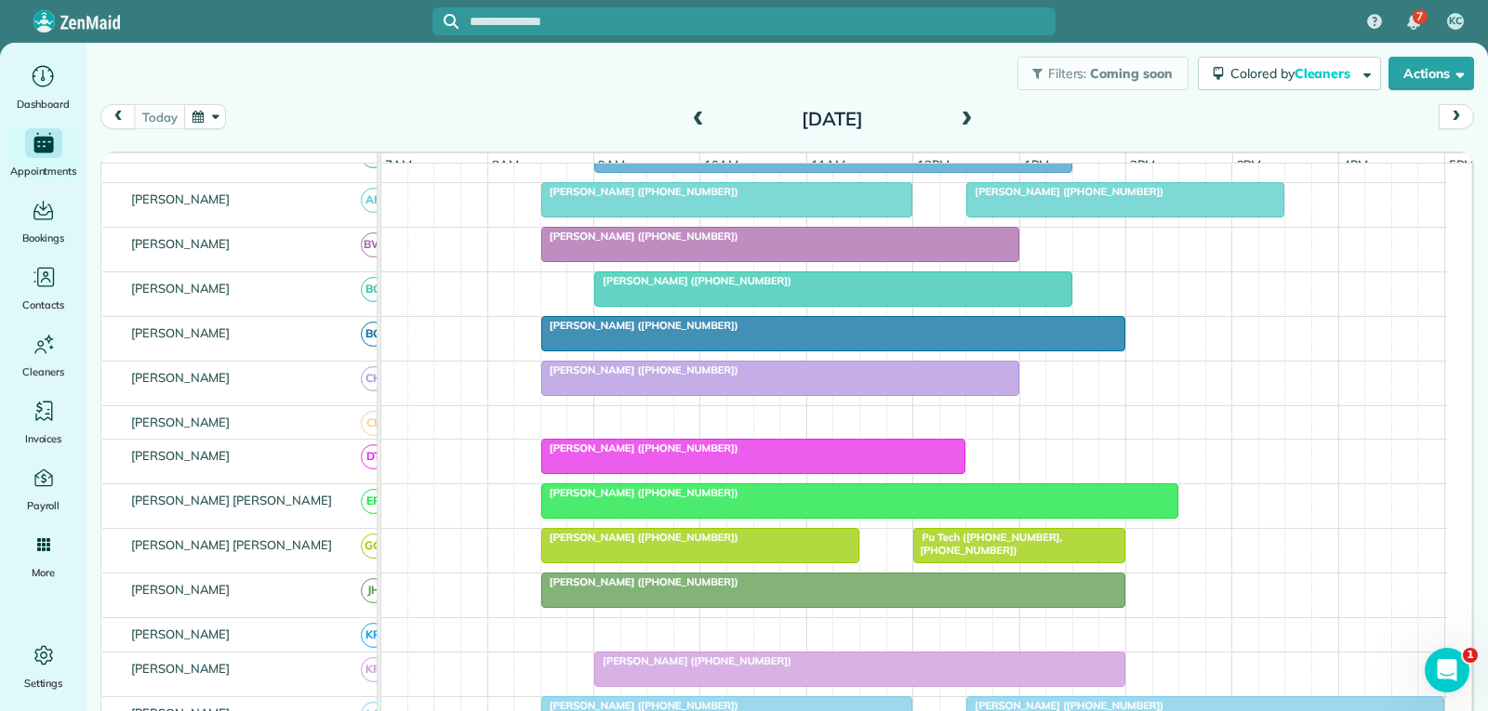
scroll to position [279, 0]
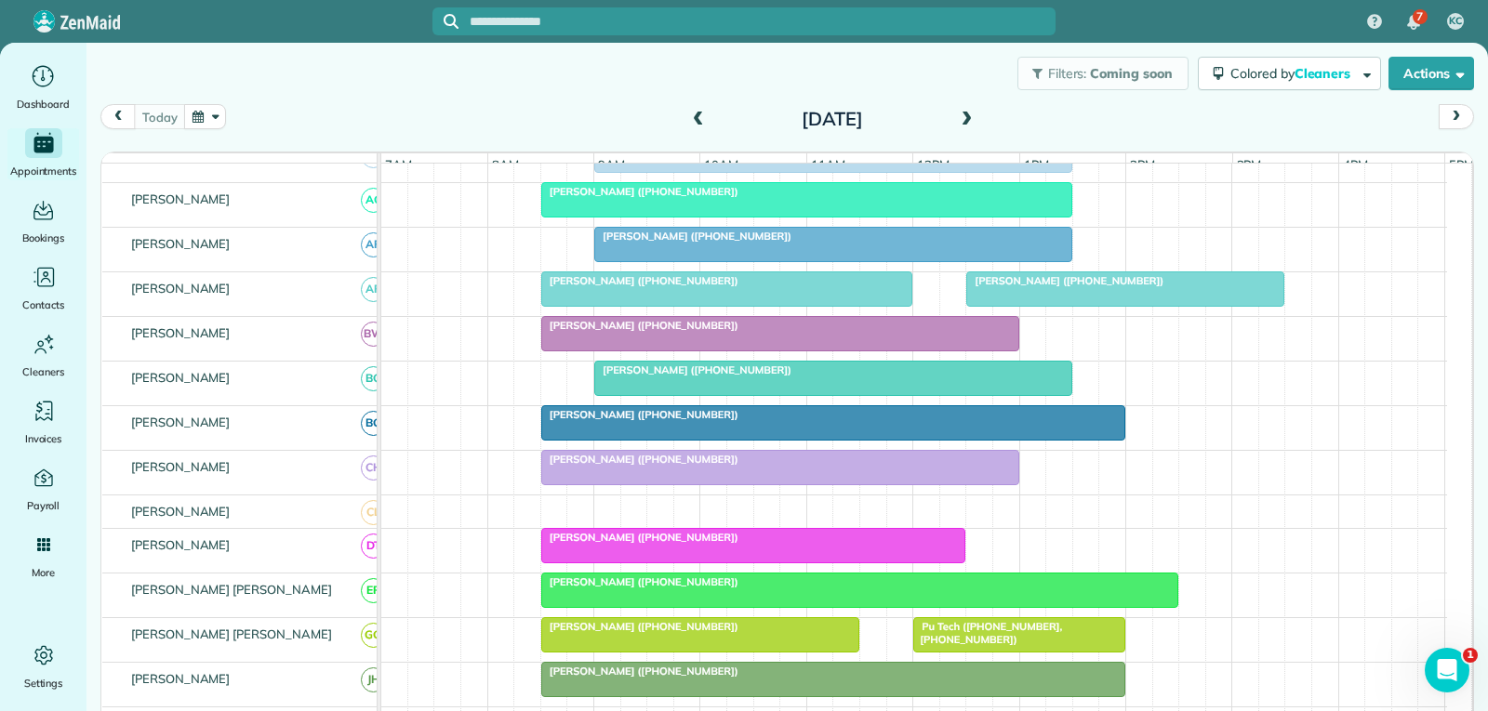
click at [731, 485] on div at bounding box center [780, 467] width 476 height 33
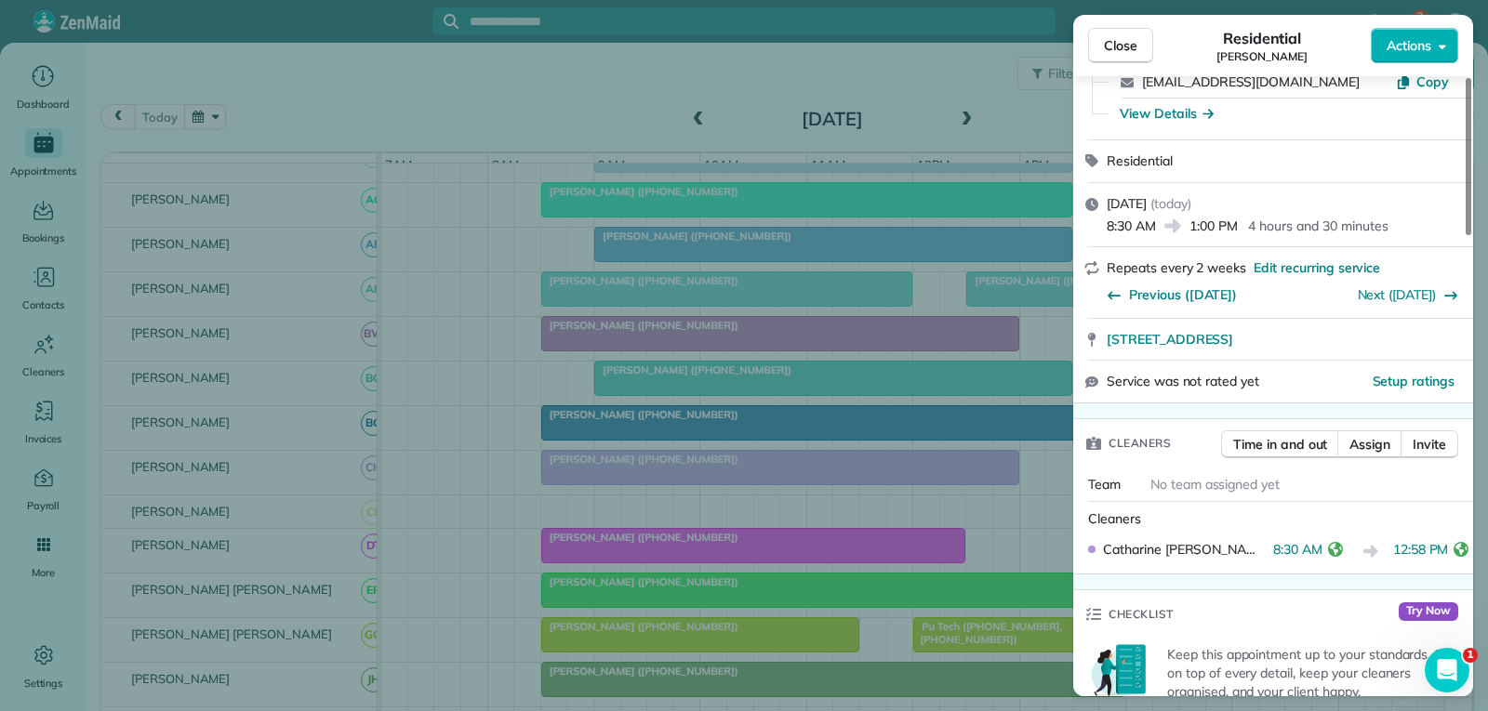
scroll to position [186, 0]
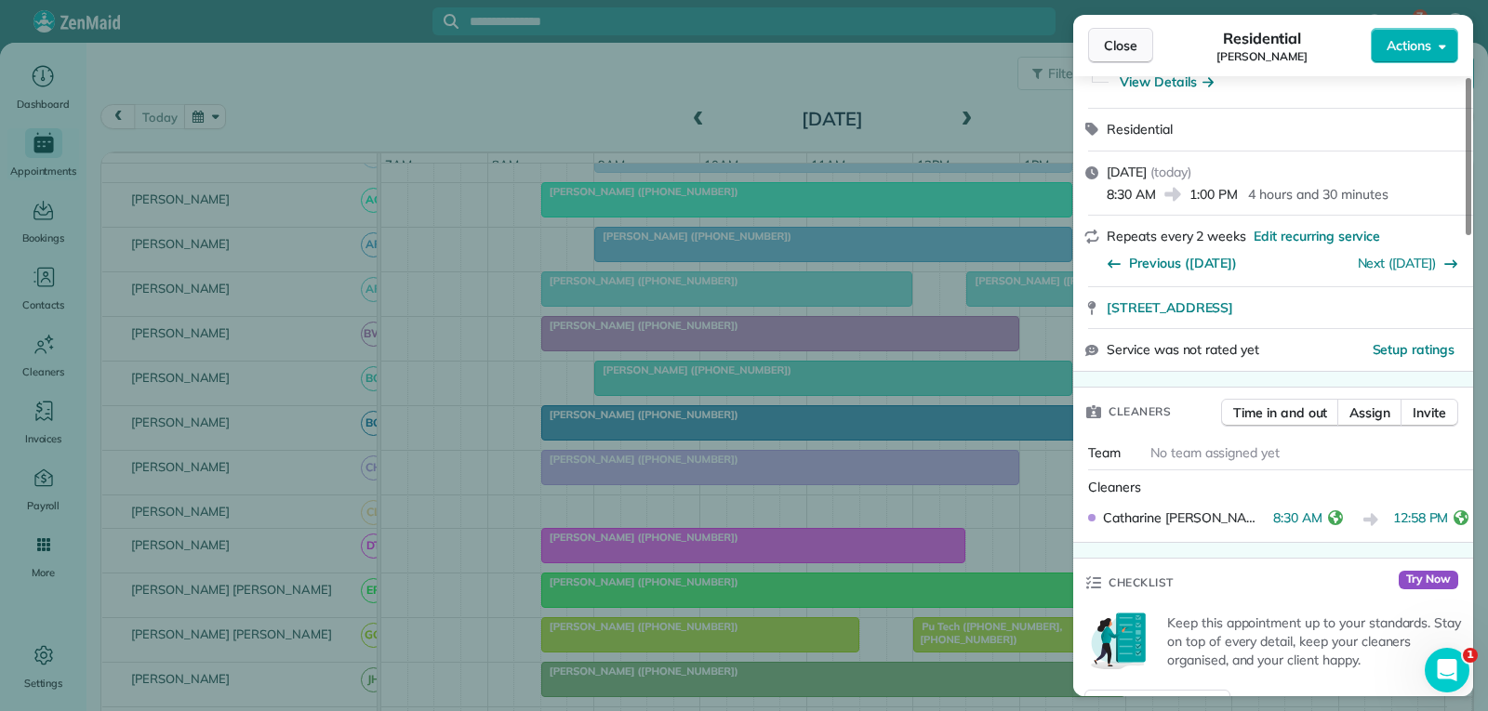
click at [1128, 52] on span "Close" at bounding box center [1120, 45] width 33 height 19
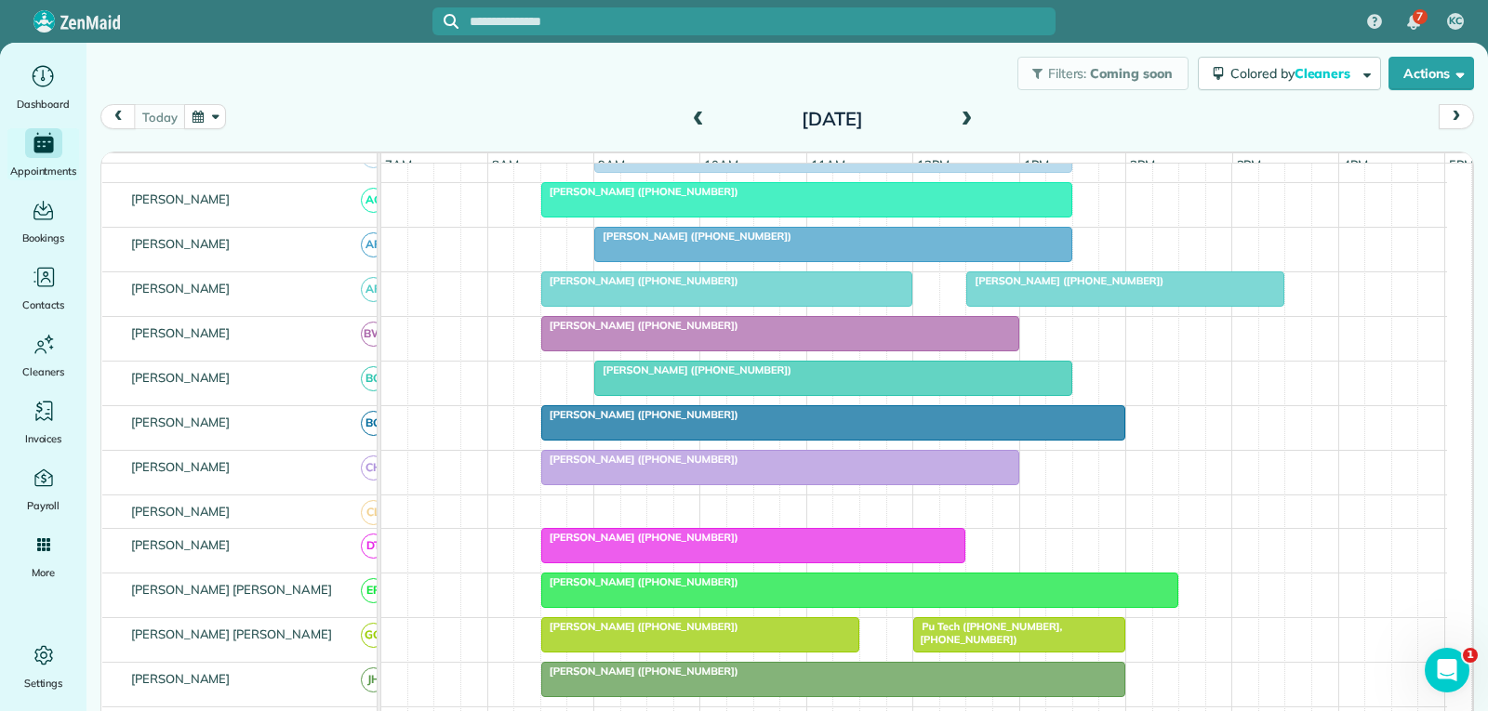
click at [818, 332] on div "[PERSON_NAME] ([PHONE_NUMBER])" at bounding box center [780, 325] width 467 height 13
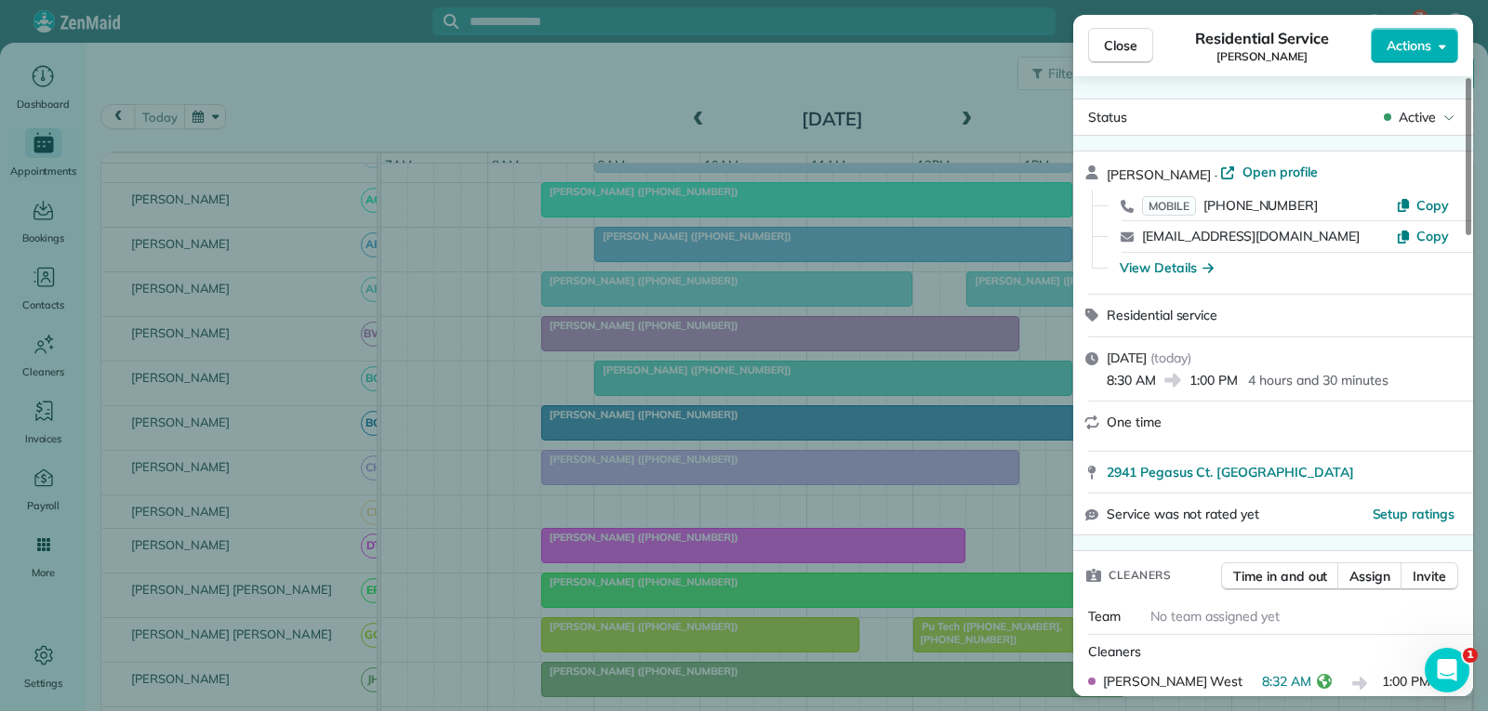
drag, startPoint x: 1134, startPoint y: 40, endPoint x: 1128, endPoint y: 50, distance: 11.7
click at [1134, 40] on span "Close" at bounding box center [1120, 45] width 33 height 19
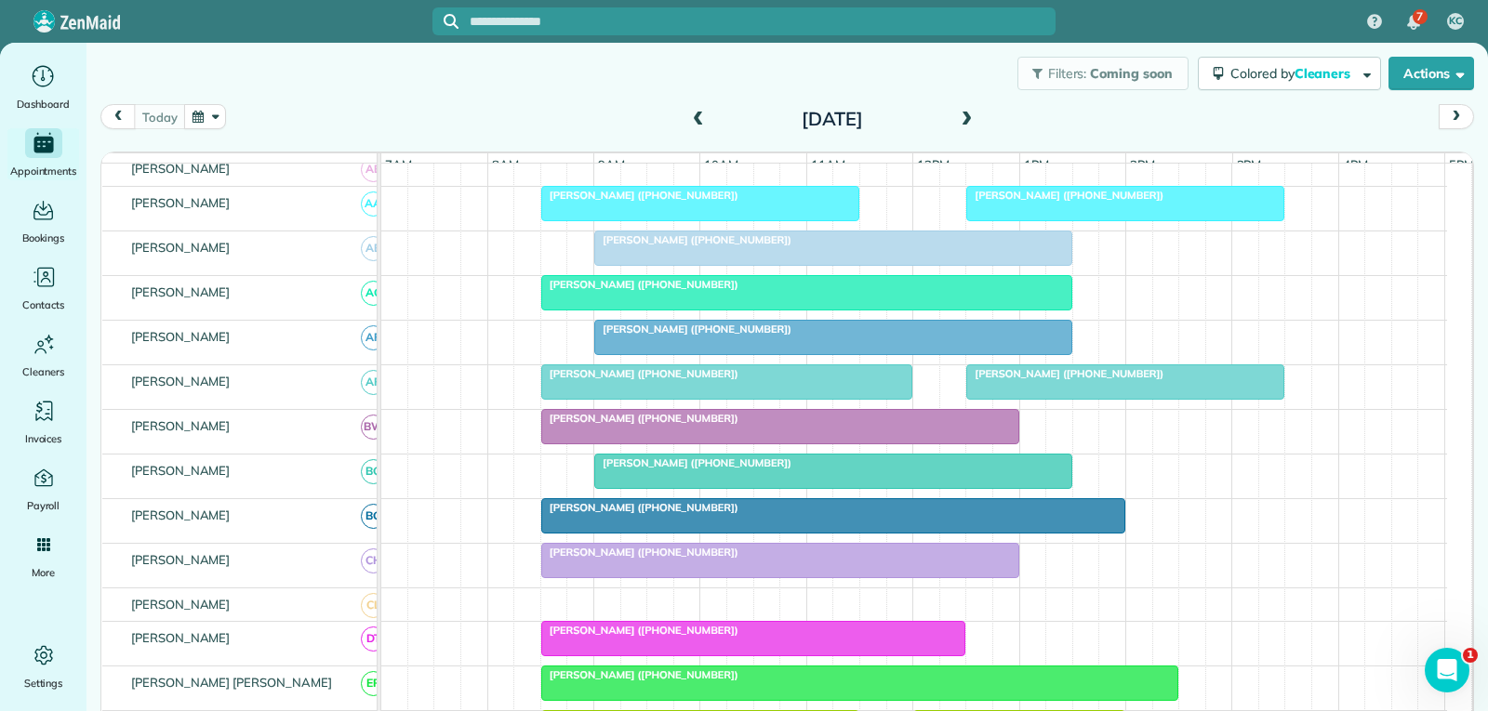
scroll to position [93, 0]
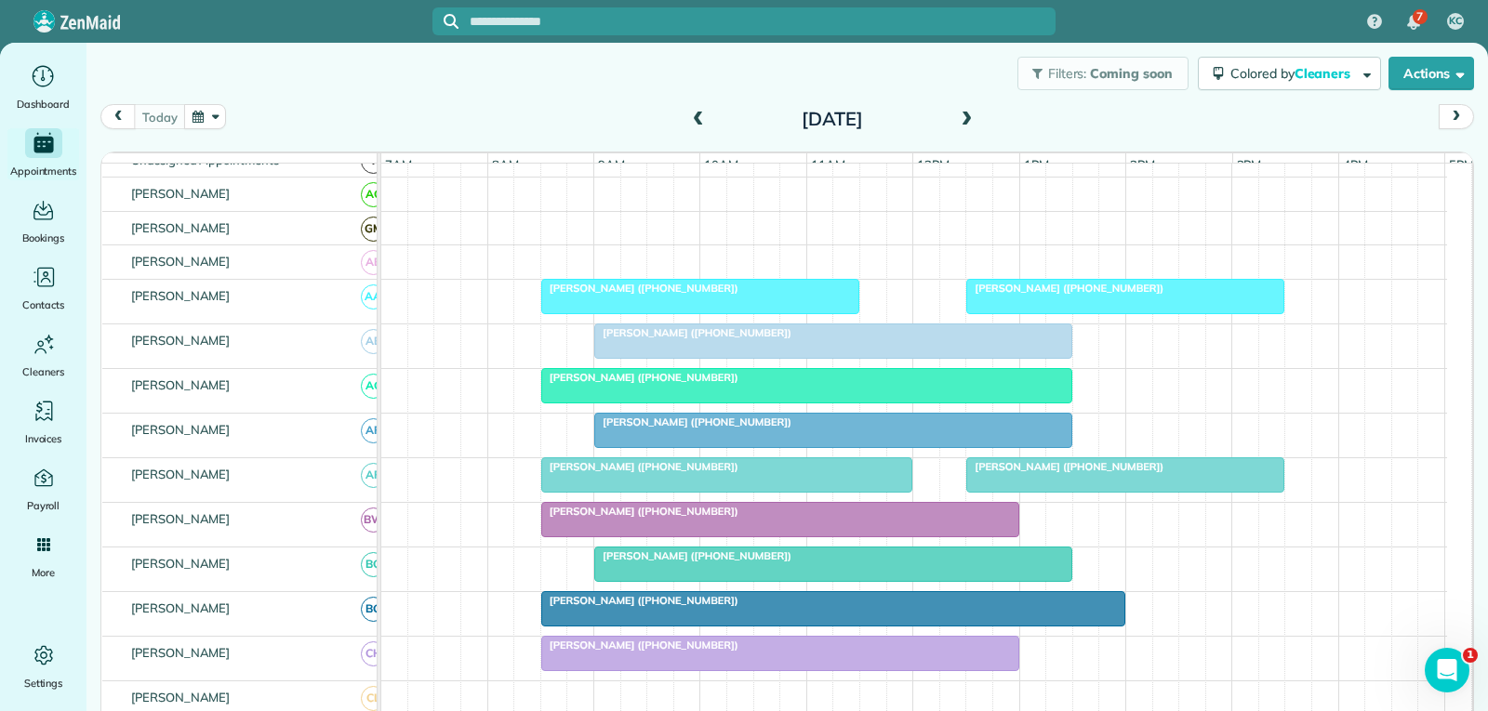
click at [818, 429] on div "[PERSON_NAME] ([PHONE_NUMBER])" at bounding box center [833, 422] width 467 height 13
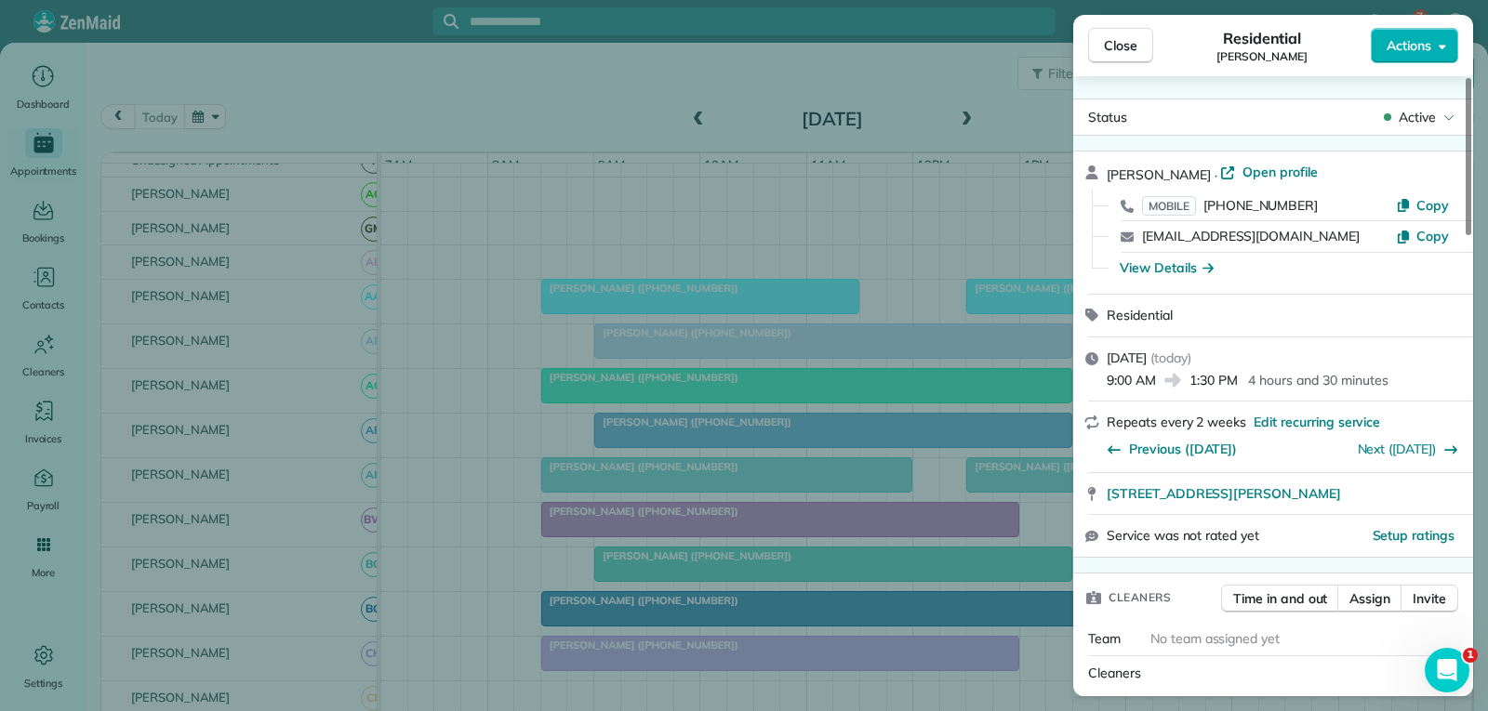
scroll to position [186, 0]
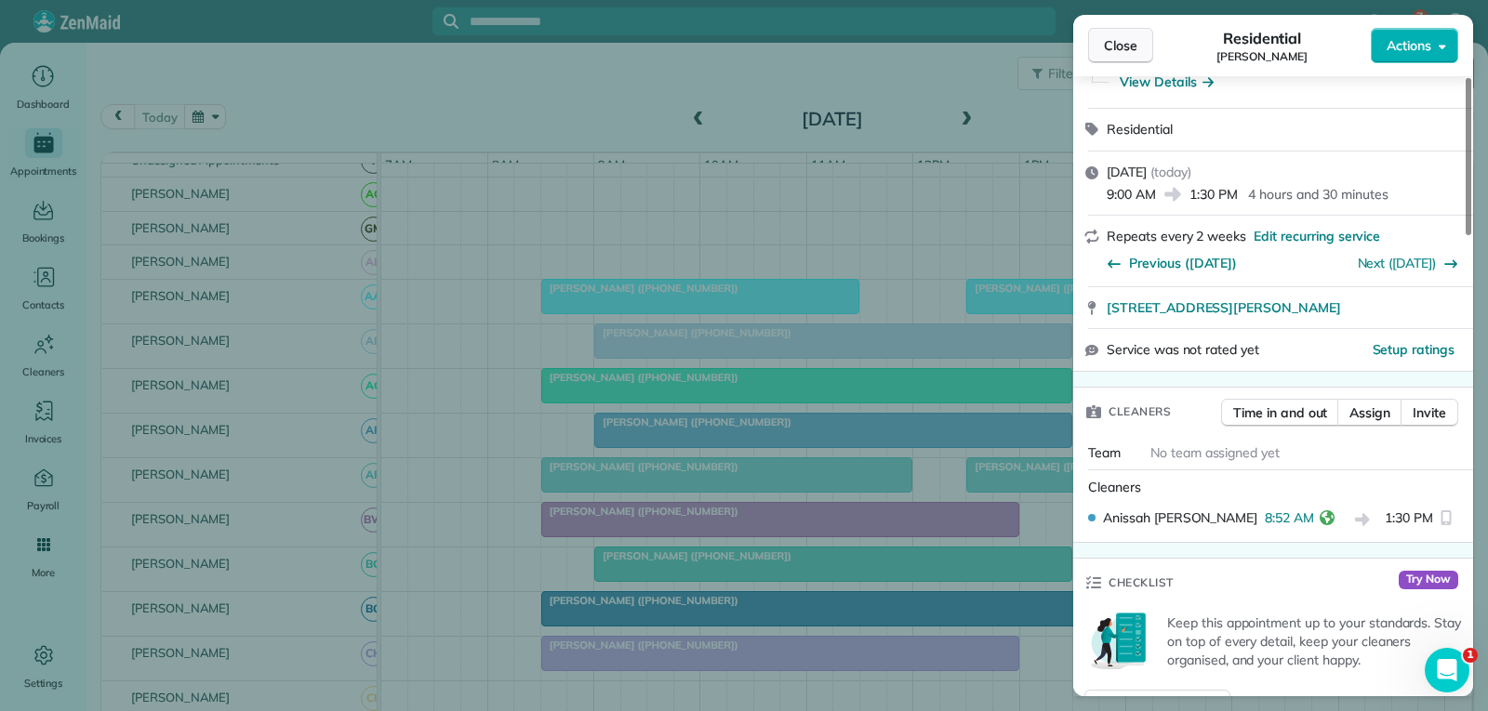
click at [1123, 47] on span "Close" at bounding box center [1120, 45] width 33 height 19
